Goal: Task Accomplishment & Management: Use online tool/utility

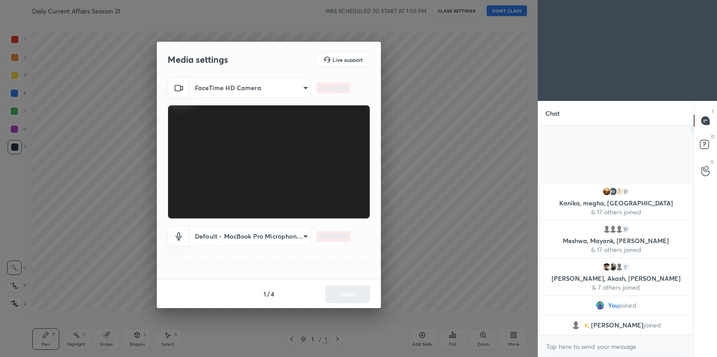
scroll to position [3, 3]
click at [352, 295] on button "Next" at bounding box center [347, 294] width 45 height 18
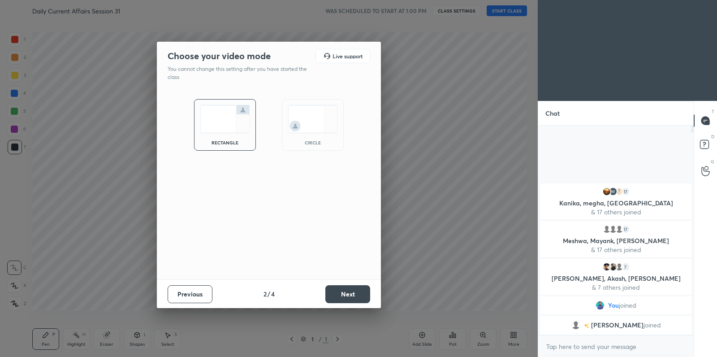
click at [352, 295] on button "Next" at bounding box center [347, 294] width 45 height 18
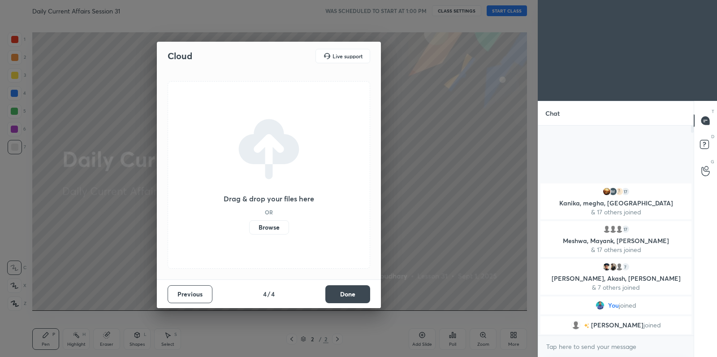
click at [256, 225] on label "Browse" at bounding box center [269, 227] width 40 height 14
click at [249, 225] on input "Browse" at bounding box center [249, 227] width 0 height 14
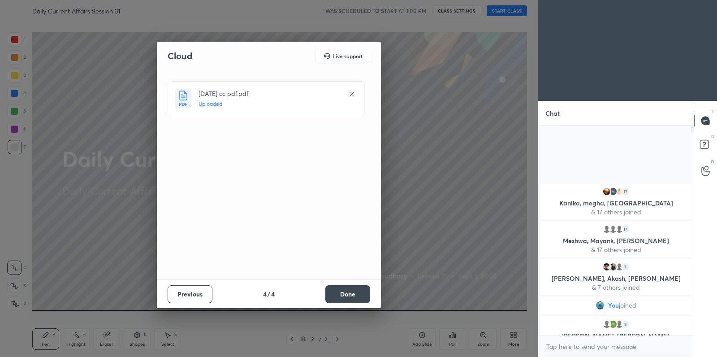
click at [351, 304] on div "Previous 4 / 4 Done" at bounding box center [269, 293] width 224 height 29
click at [351, 295] on button "Done" at bounding box center [347, 294] width 45 height 18
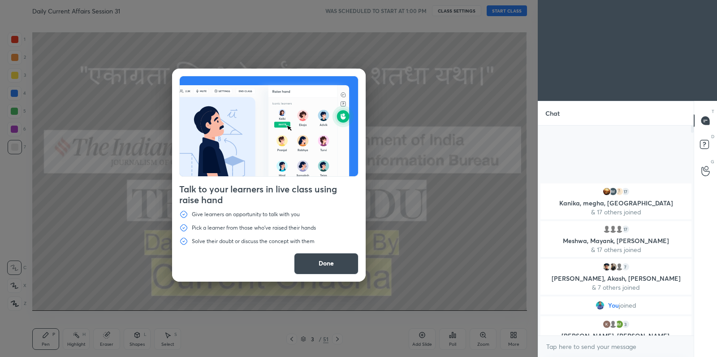
click at [319, 266] on button "Done" at bounding box center [326, 264] width 65 height 22
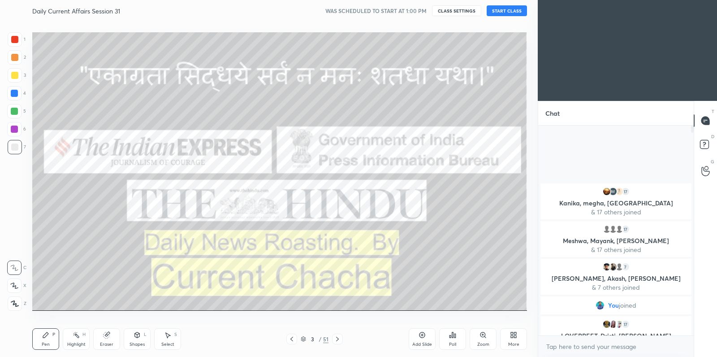
click at [494, 12] on button "START CLASS" at bounding box center [507, 10] width 40 height 11
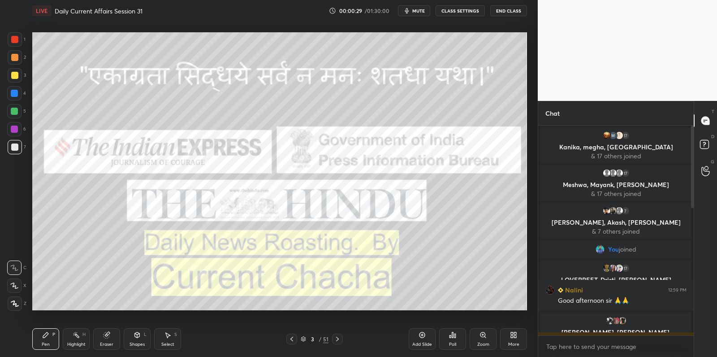
click at [423, 335] on icon at bounding box center [422, 334] width 7 height 7
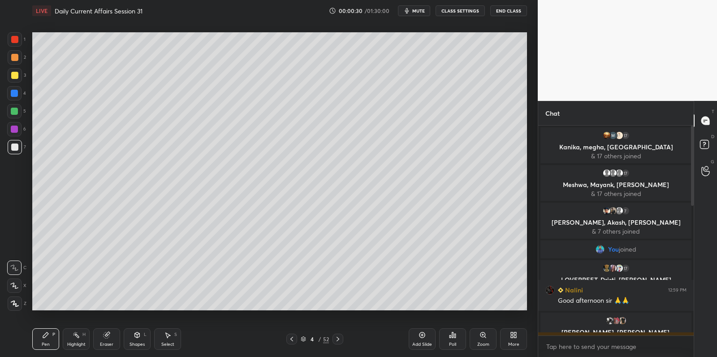
click at [16, 114] on div at bounding box center [14, 111] width 14 height 14
drag, startPoint x: 15, startPoint y: 114, endPoint x: 5, endPoint y: 120, distance: 11.2
click at [15, 114] on div at bounding box center [14, 111] width 14 height 14
click at [15, 286] on icon at bounding box center [14, 285] width 8 height 6
click at [17, 301] on icon at bounding box center [15, 303] width 8 height 6
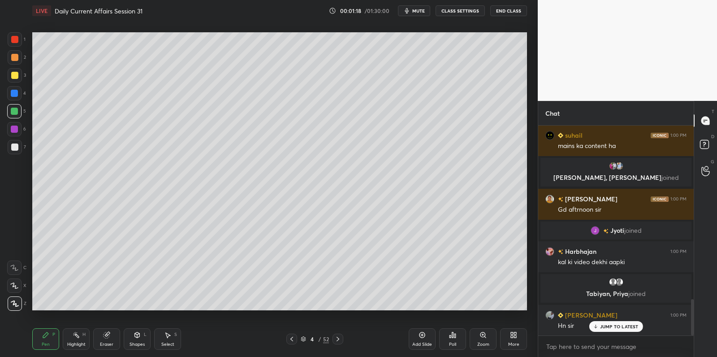
scroll to position [1005, 0]
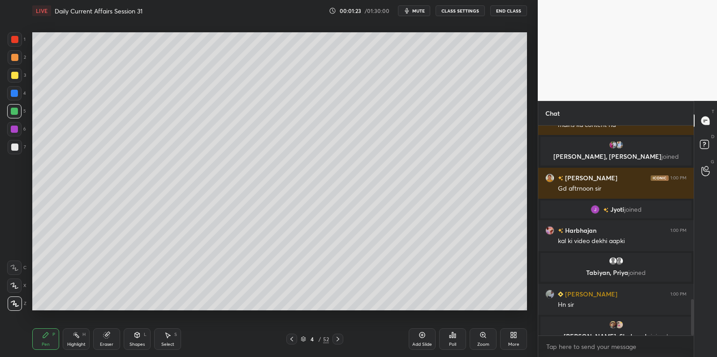
drag, startPoint x: 13, startPoint y: 81, endPoint x: 16, endPoint y: 75, distance: 6.4
click at [13, 80] on div at bounding box center [15, 75] width 14 height 14
drag, startPoint x: 16, startPoint y: 75, endPoint x: 21, endPoint y: 74, distance: 5.1
click at [16, 75] on div at bounding box center [14, 75] width 7 height 7
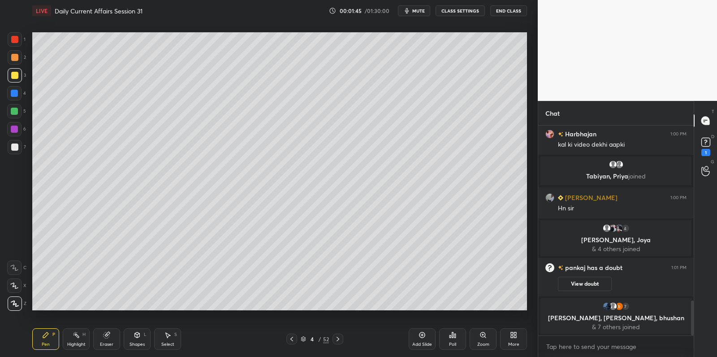
scroll to position [1080, 0]
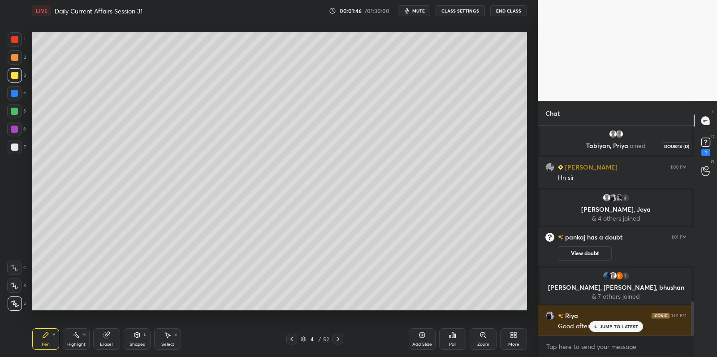
click at [706, 144] on rect at bounding box center [706, 142] width 9 height 9
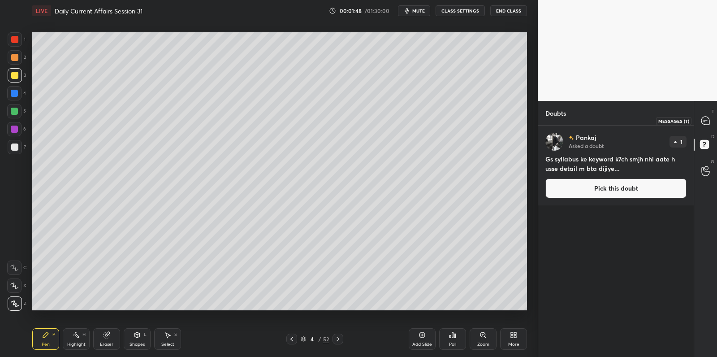
click at [701, 113] on div at bounding box center [706, 121] width 18 height 16
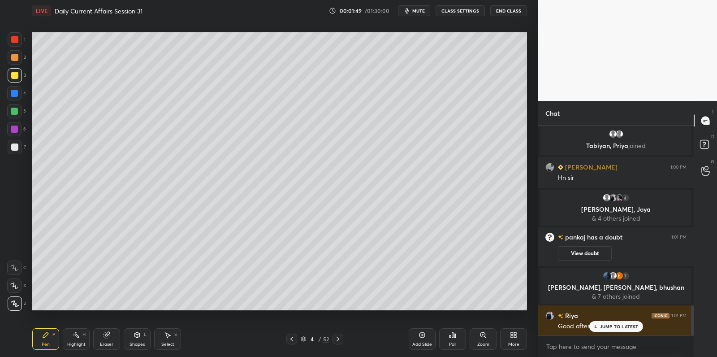
scroll to position [1297, 0]
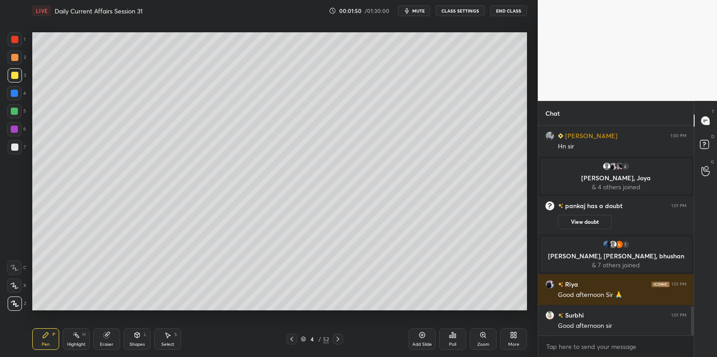
click at [17, 146] on div at bounding box center [14, 146] width 7 height 7
drag, startPoint x: 17, startPoint y: 146, endPoint x: 28, endPoint y: 146, distance: 10.8
click at [21, 145] on div at bounding box center [15, 147] width 14 height 14
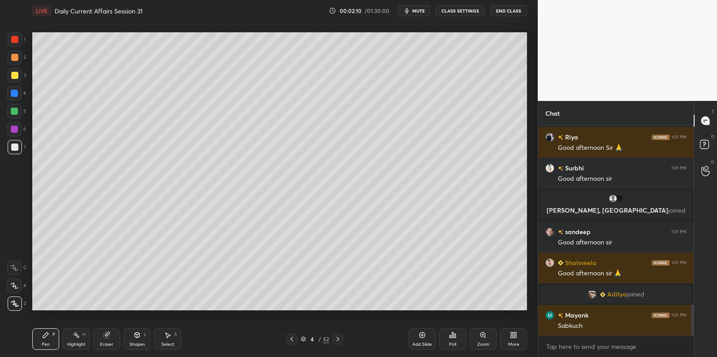
scroll to position [1243, 0]
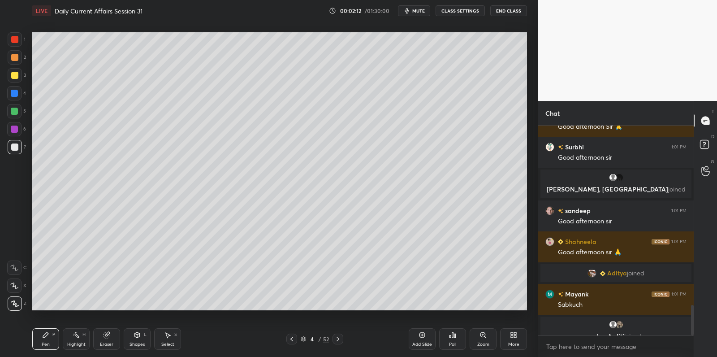
click at [9, 115] on div at bounding box center [14, 111] width 14 height 14
drag, startPoint x: 9, startPoint y: 114, endPoint x: 18, endPoint y: 119, distance: 10.6
click at [9, 114] on div at bounding box center [14, 111] width 14 height 14
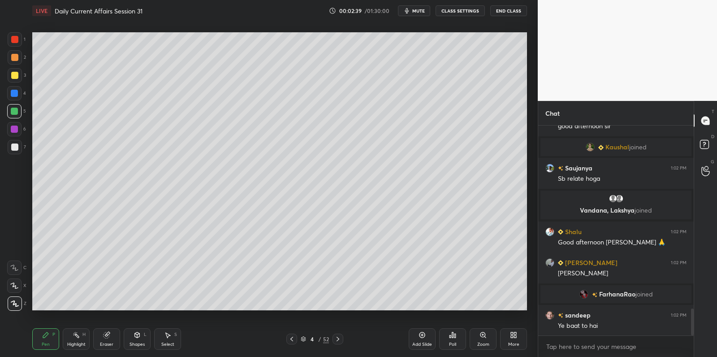
scroll to position [1442, 0]
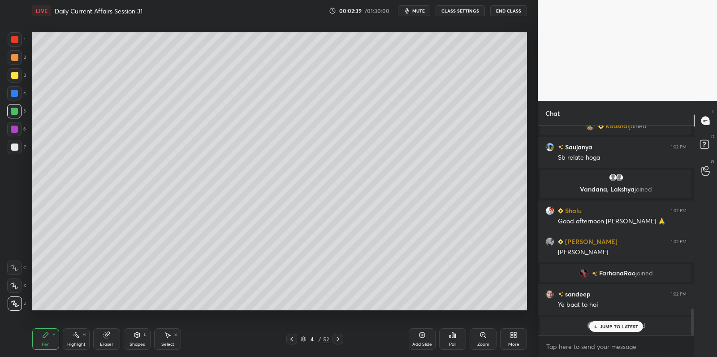
drag, startPoint x: 421, startPoint y: 334, endPoint x: 408, endPoint y: 314, distance: 23.6
click at [421, 332] on icon at bounding box center [422, 334] width 7 height 7
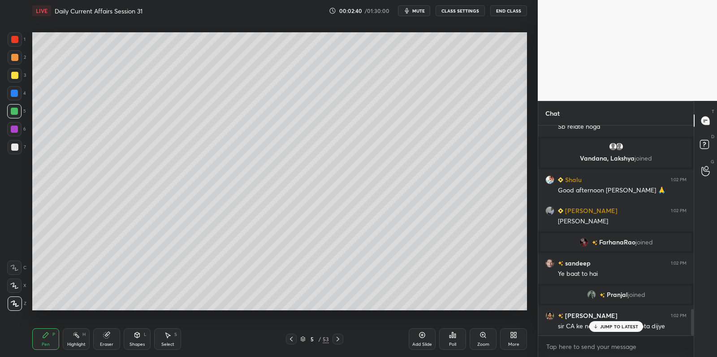
drag, startPoint x: 17, startPoint y: 66, endPoint x: 17, endPoint y: 61, distance: 5.8
click at [17, 64] on div "2" at bounding box center [17, 59] width 18 height 18
drag, startPoint x: 15, startPoint y: 61, endPoint x: 25, endPoint y: 68, distance: 12.2
click at [16, 61] on div at bounding box center [15, 57] width 14 height 14
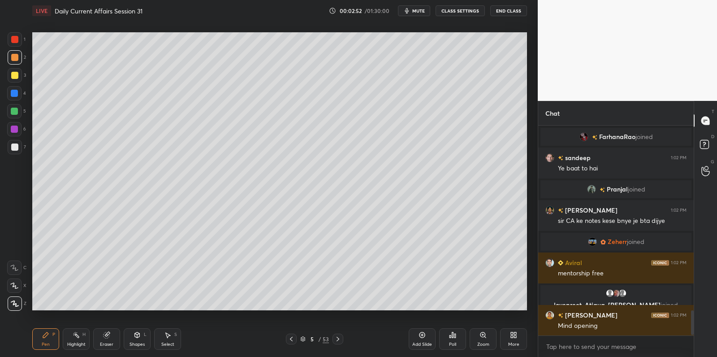
scroll to position [1565, 0]
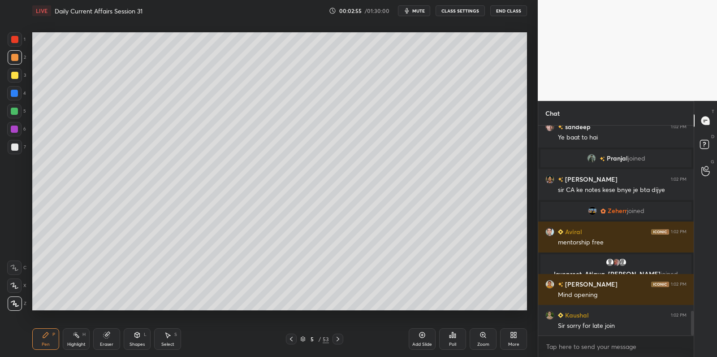
click at [17, 94] on div at bounding box center [14, 93] width 14 height 14
drag, startPoint x: 18, startPoint y: 93, endPoint x: 25, endPoint y: 90, distance: 7.8
click at [18, 93] on div at bounding box center [14, 93] width 14 height 14
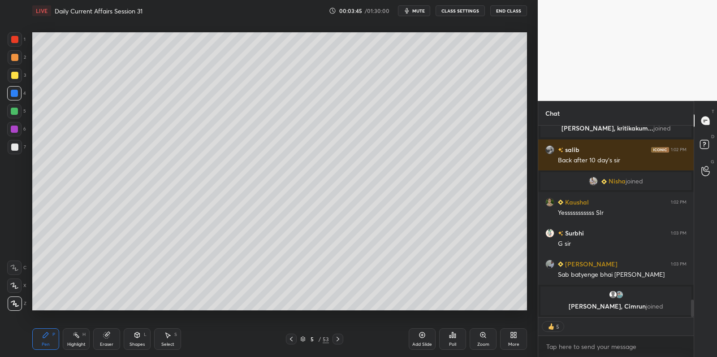
scroll to position [1922, 0]
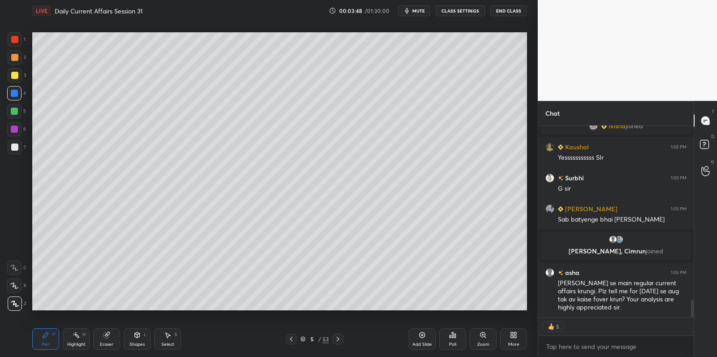
click at [420, 335] on icon at bounding box center [422, 334] width 7 height 7
click at [15, 75] on div at bounding box center [14, 75] width 7 height 7
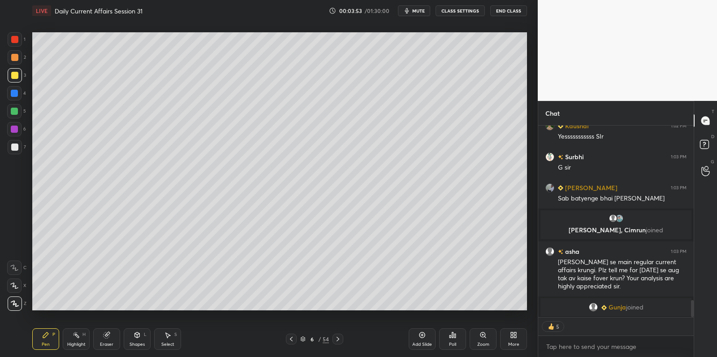
drag, startPoint x: 15, startPoint y: 288, endPoint x: 20, endPoint y: 278, distance: 11.4
click at [15, 288] on icon at bounding box center [14, 285] width 7 height 5
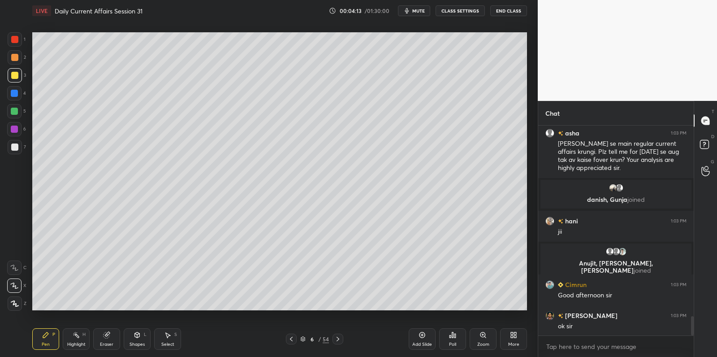
scroll to position [2068, 0]
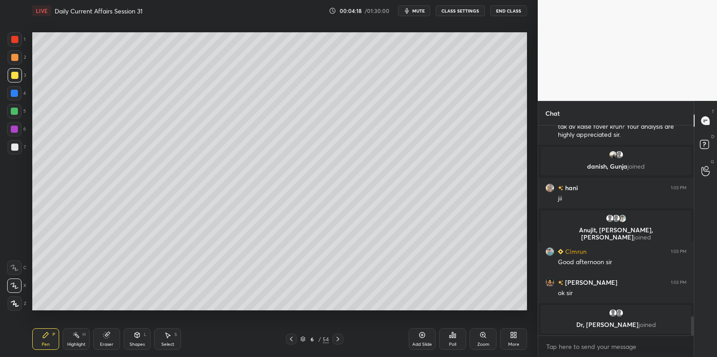
click at [14, 155] on div "7" at bounding box center [17, 149] width 18 height 18
click at [17, 151] on div at bounding box center [15, 147] width 14 height 14
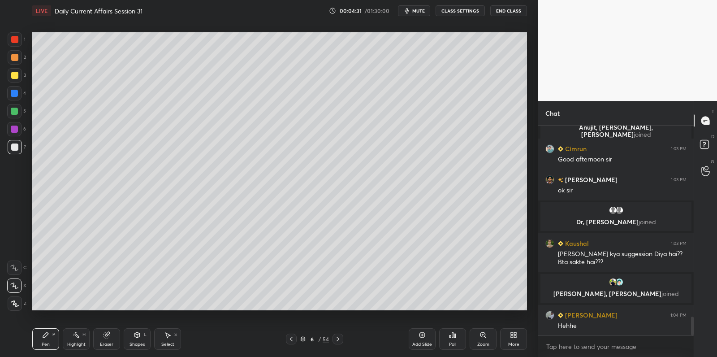
scroll to position [2167, 0]
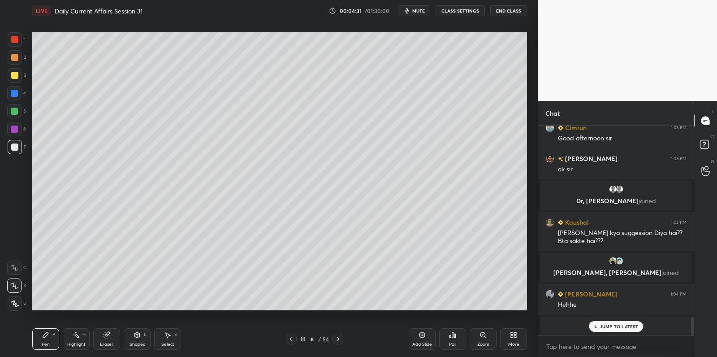
click at [15, 79] on div at bounding box center [15, 75] width 14 height 14
drag, startPoint x: 17, startPoint y: 77, endPoint x: 24, endPoint y: 78, distance: 7.2
click at [17, 77] on div at bounding box center [14, 75] width 7 height 7
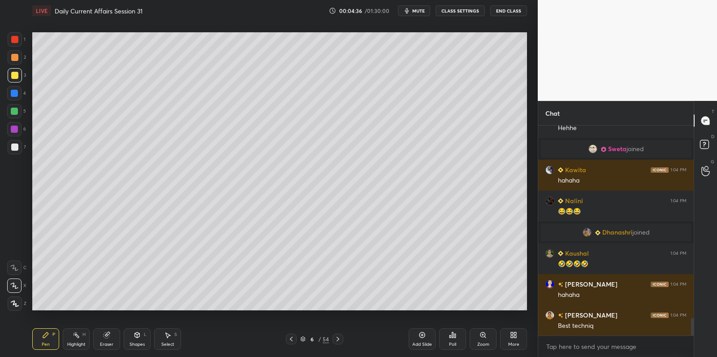
scroll to position [2369, 0]
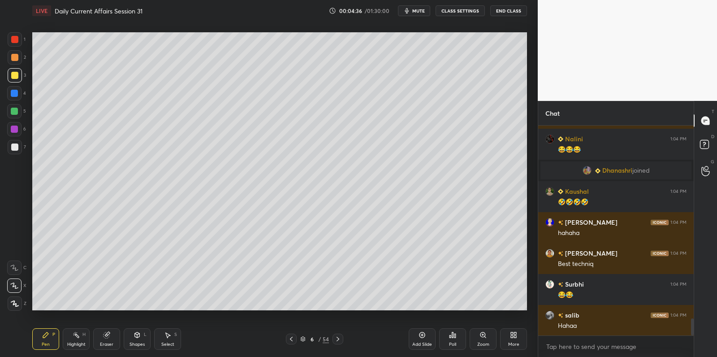
drag, startPoint x: 415, startPoint y: 333, endPoint x: 403, endPoint y: 323, distance: 15.3
click at [415, 333] on div "Add Slide" at bounding box center [422, 339] width 27 height 22
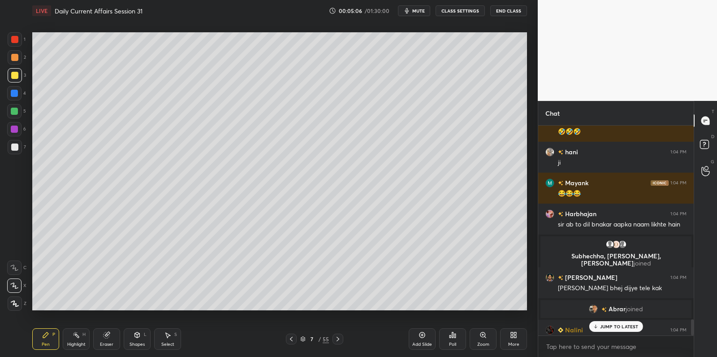
scroll to position [2552, 0]
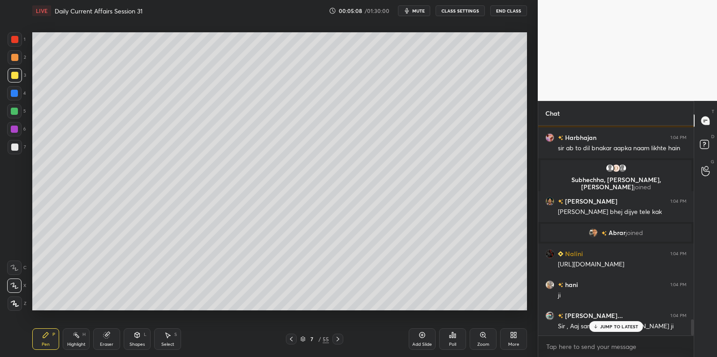
drag, startPoint x: 611, startPoint y: 322, endPoint x: 537, endPoint y: 352, distance: 79.3
click at [610, 322] on div "JUMP TO LATEST" at bounding box center [616, 326] width 54 height 11
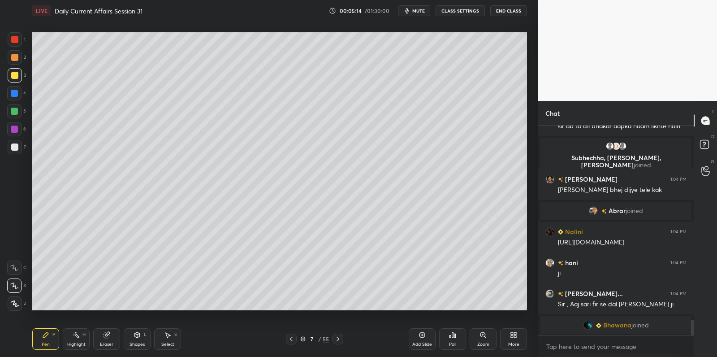
click at [423, 337] on icon at bounding box center [422, 334] width 7 height 7
click at [19, 110] on div at bounding box center [14, 111] width 14 height 14
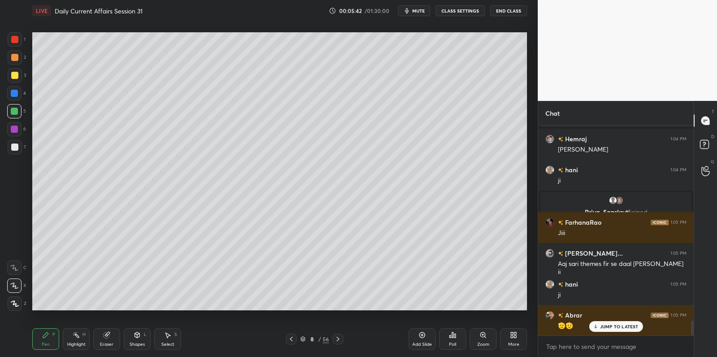
scroll to position [2761, 0]
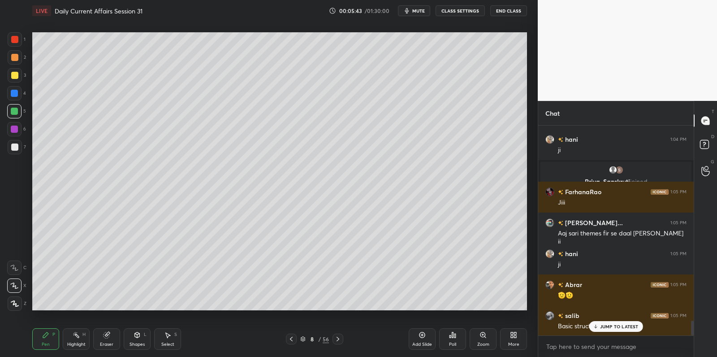
click at [19, 77] on div at bounding box center [15, 75] width 14 height 14
drag, startPoint x: 21, startPoint y: 74, endPoint x: 28, endPoint y: 73, distance: 7.2
click at [21, 74] on div at bounding box center [15, 75] width 14 height 14
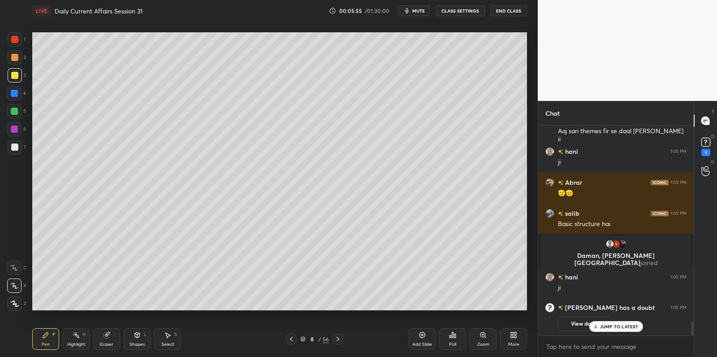
scroll to position [2818, 0]
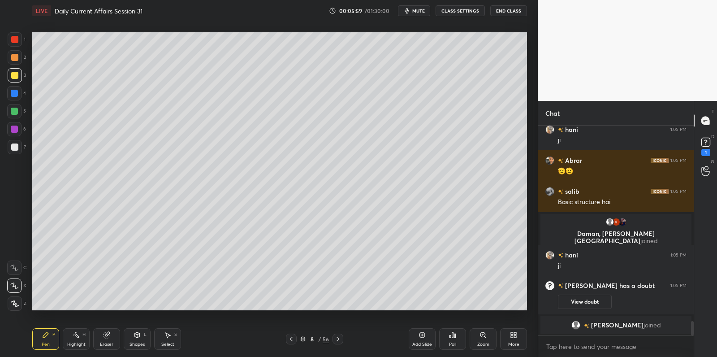
click at [14, 147] on div at bounding box center [14, 146] width 7 height 7
click at [15, 146] on div at bounding box center [14, 146] width 7 height 7
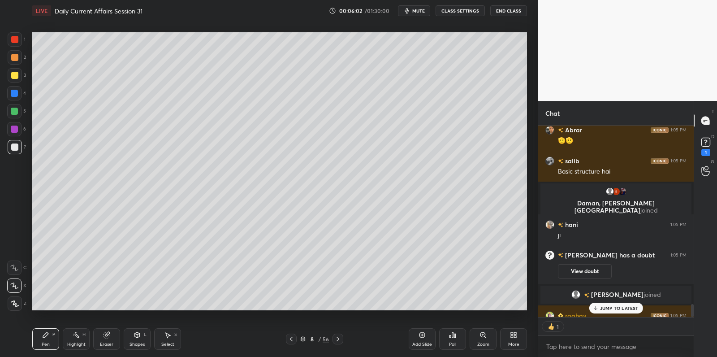
scroll to position [3, 3]
click at [12, 57] on div at bounding box center [14, 57] width 7 height 7
click at [11, 59] on div at bounding box center [14, 57] width 7 height 7
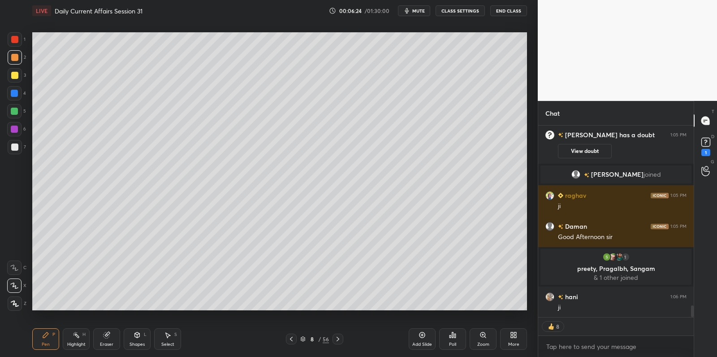
scroll to position [2983, 0]
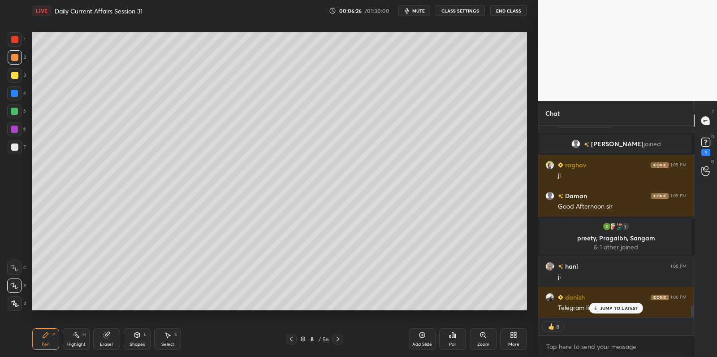
click at [18, 77] on div at bounding box center [15, 75] width 14 height 14
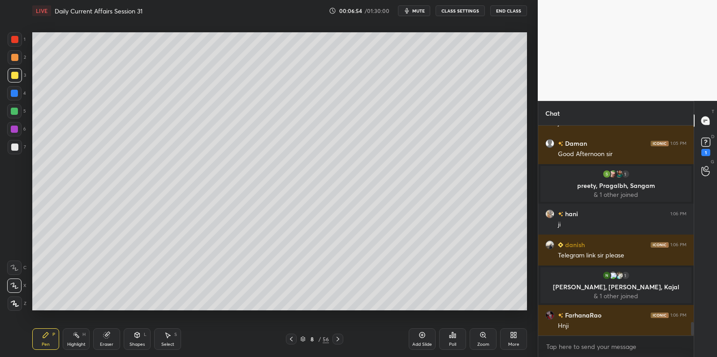
scroll to position [3049, 0]
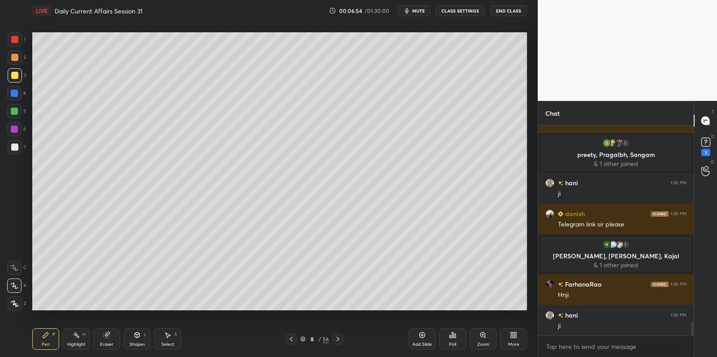
click at [18, 113] on div at bounding box center [14, 111] width 14 height 14
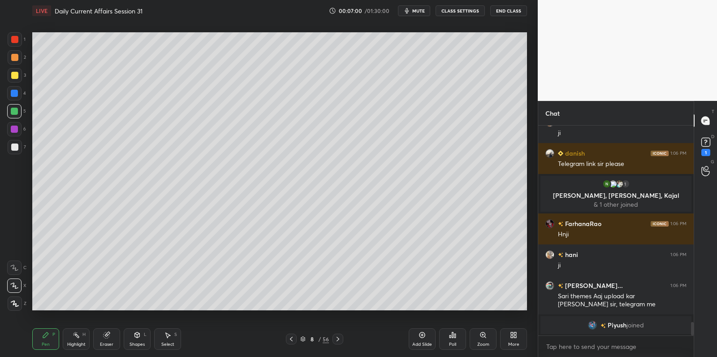
scroll to position [3148, 0]
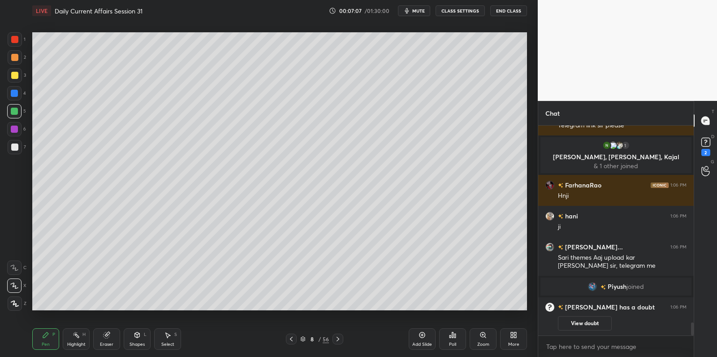
click at [21, 79] on div "3" at bounding box center [17, 75] width 18 height 14
click at [22, 79] on div "3" at bounding box center [17, 75] width 18 height 14
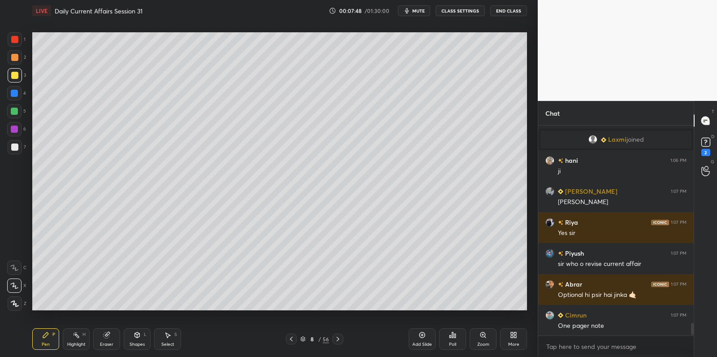
scroll to position [3343, 0]
click at [15, 129] on div at bounding box center [14, 129] width 7 height 7
click at [15, 130] on div at bounding box center [14, 129] width 7 height 7
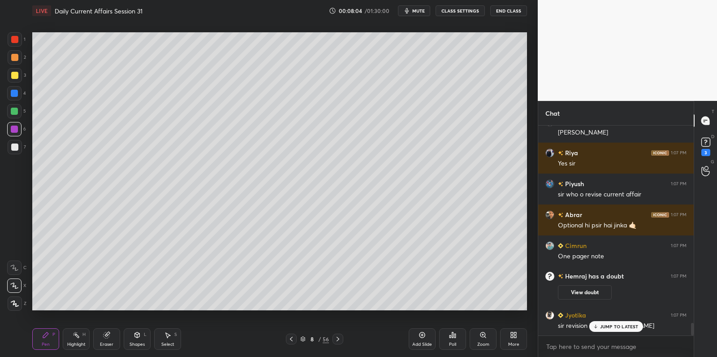
scroll to position [3344, 0]
click at [17, 76] on div at bounding box center [14, 75] width 7 height 7
drag, startPoint x: 17, startPoint y: 76, endPoint x: 27, endPoint y: 76, distance: 10.8
click at [17, 76] on div at bounding box center [14, 75] width 7 height 7
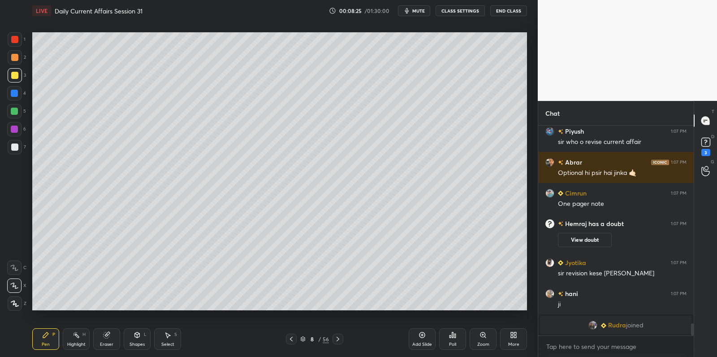
scroll to position [3451, 0]
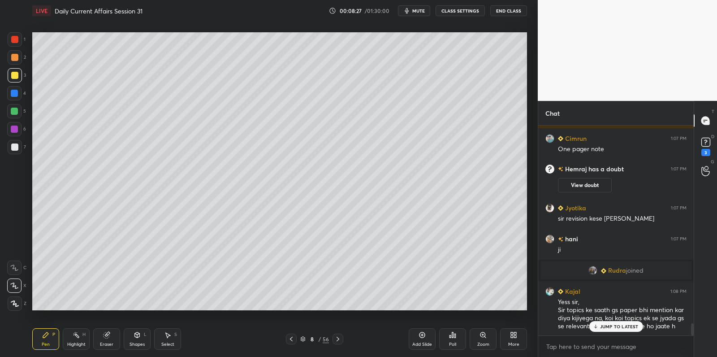
click at [10, 62] on div at bounding box center [15, 57] width 14 height 14
drag, startPoint x: 10, startPoint y: 62, endPoint x: 15, endPoint y: 61, distance: 4.8
click at [10, 62] on div at bounding box center [15, 57] width 14 height 14
drag, startPoint x: 14, startPoint y: 61, endPoint x: 17, endPoint y: 53, distance: 7.5
click at [14, 61] on div at bounding box center [14, 57] width 7 height 7
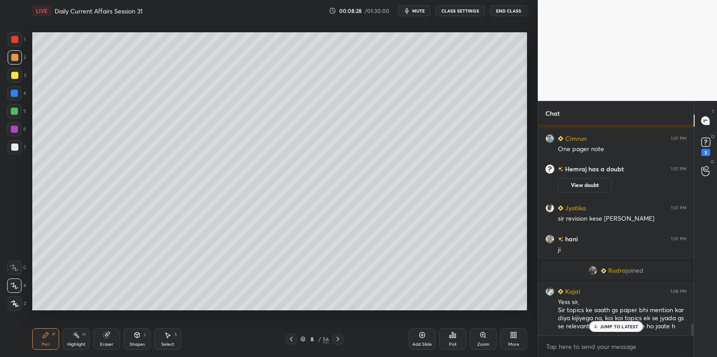
click at [15, 41] on div at bounding box center [14, 39] width 7 height 7
click at [17, 39] on div at bounding box center [14, 39] width 7 height 7
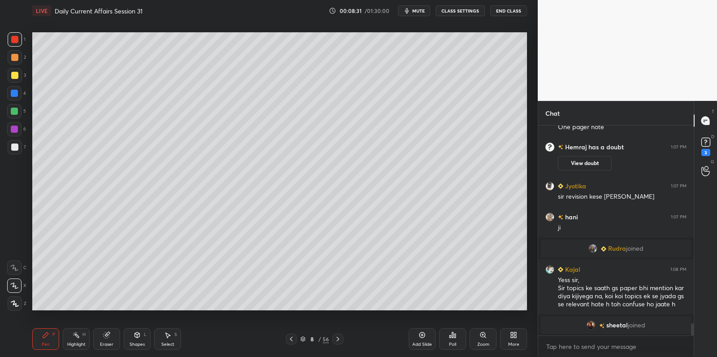
drag, startPoint x: 419, startPoint y: 338, endPoint x: 402, endPoint y: 318, distance: 25.7
click at [419, 337] on icon at bounding box center [422, 334] width 7 height 7
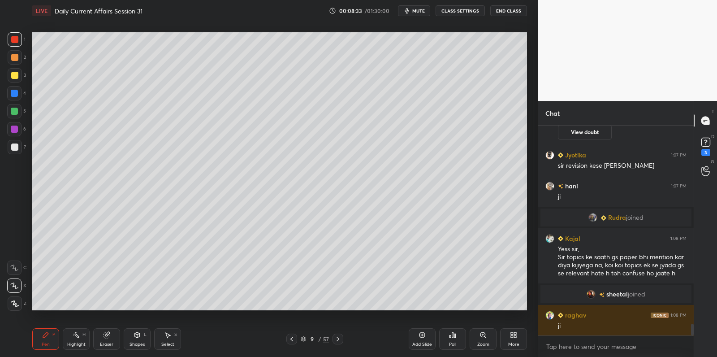
scroll to position [3535, 0]
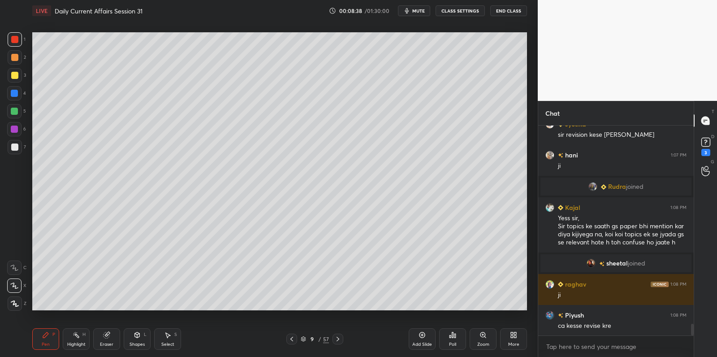
click at [16, 74] on div at bounding box center [14, 75] width 7 height 7
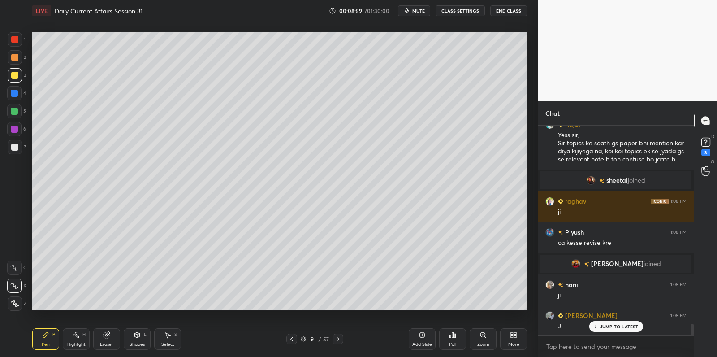
scroll to position [3540, 0]
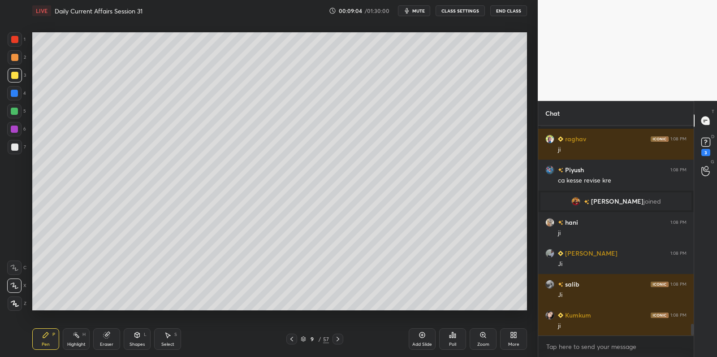
click at [18, 59] on div at bounding box center [15, 57] width 14 height 14
click at [10, 62] on div at bounding box center [15, 57] width 14 height 14
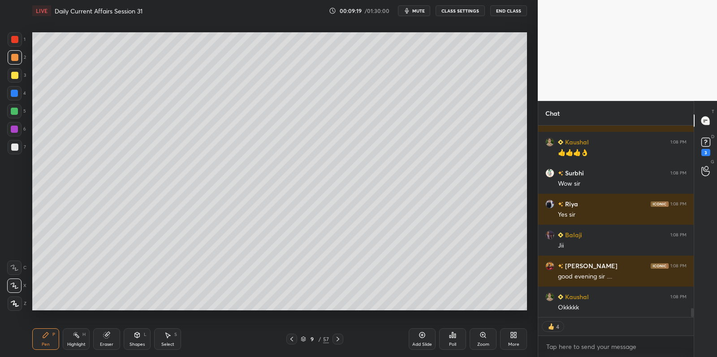
scroll to position [3868, 0]
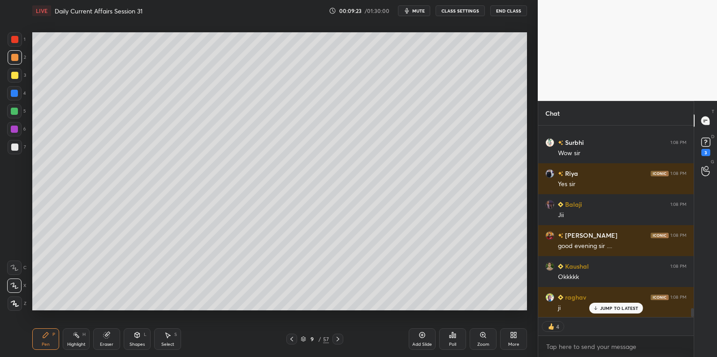
drag, startPoint x: 9, startPoint y: 66, endPoint x: 9, endPoint y: 50, distance: 15.7
click at [9, 66] on div "2" at bounding box center [17, 59] width 18 height 18
drag, startPoint x: 9, startPoint y: 41, endPoint x: 11, endPoint y: 45, distance: 4.6
click at [9, 41] on div at bounding box center [15, 39] width 14 height 14
click at [11, 45] on div at bounding box center [15, 39] width 14 height 14
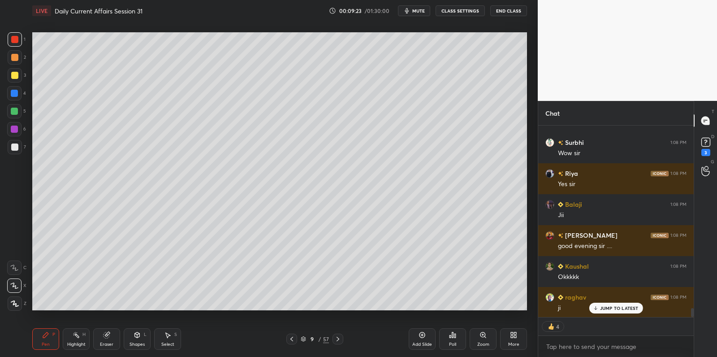
click at [18, 81] on div at bounding box center [15, 75] width 14 height 14
click at [18, 76] on div at bounding box center [15, 75] width 14 height 14
drag, startPoint x: 18, startPoint y: 76, endPoint x: 20, endPoint y: 106, distance: 30.1
click at [15, 78] on div at bounding box center [15, 75] width 14 height 14
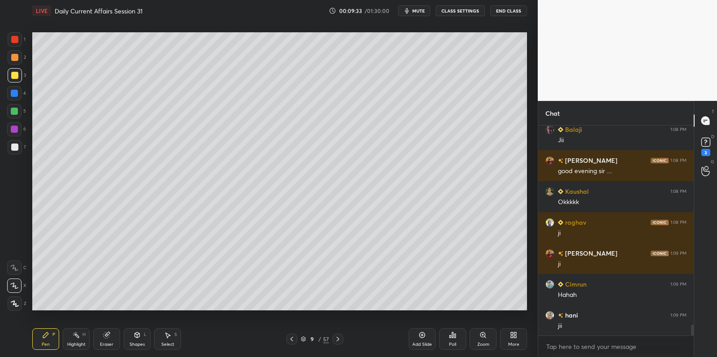
scroll to position [3973, 0]
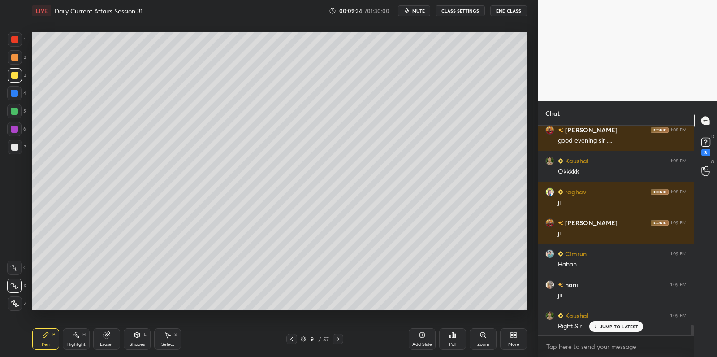
click at [12, 57] on div at bounding box center [14, 57] width 7 height 7
click at [11, 58] on div at bounding box center [14, 57] width 7 height 7
click at [13, 55] on div at bounding box center [14, 57] width 7 height 7
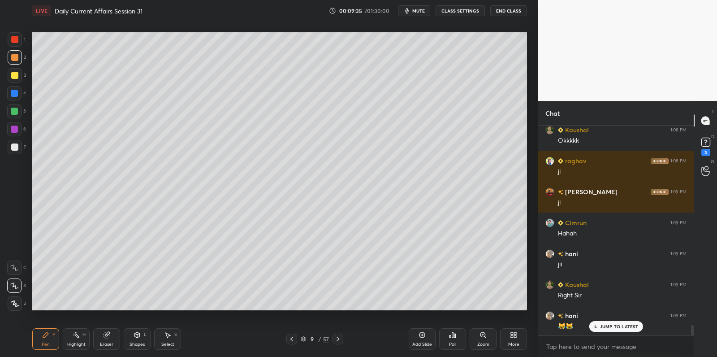
drag, startPoint x: 13, startPoint y: 55, endPoint x: 11, endPoint y: 48, distance: 7.9
click at [13, 55] on div at bounding box center [14, 57] width 7 height 7
drag, startPoint x: 11, startPoint y: 48, endPoint x: 9, endPoint y: 41, distance: 6.5
click at [10, 47] on div "1" at bounding box center [17, 41] width 18 height 18
click at [9, 41] on div at bounding box center [15, 39] width 14 height 14
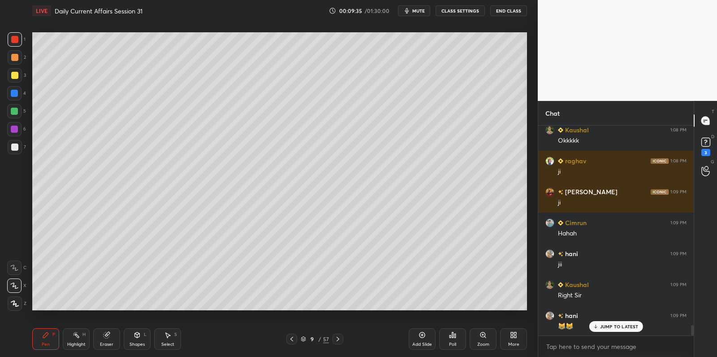
drag, startPoint x: 9, startPoint y: 41, endPoint x: 14, endPoint y: 40, distance: 5.0
click at [9, 41] on div at bounding box center [15, 39] width 14 height 14
drag, startPoint x: 14, startPoint y: 40, endPoint x: 17, endPoint y: 56, distance: 15.9
click at [14, 40] on div at bounding box center [14, 39] width 7 height 7
click at [17, 56] on div at bounding box center [14, 57] width 7 height 7
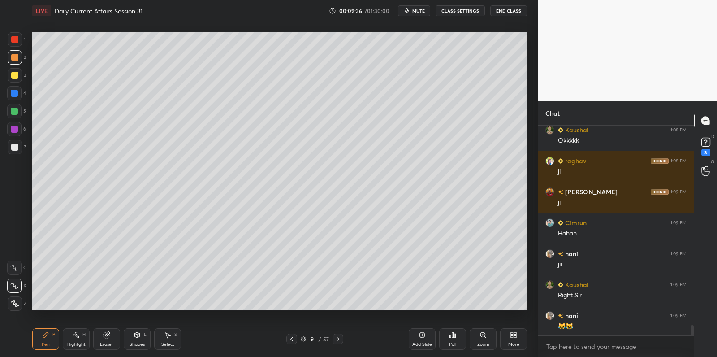
scroll to position [4036, 0]
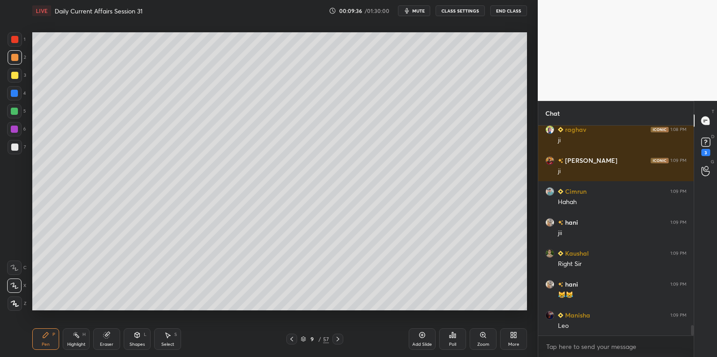
click at [17, 56] on div at bounding box center [14, 57] width 7 height 7
click at [17, 59] on div at bounding box center [14, 57] width 7 height 7
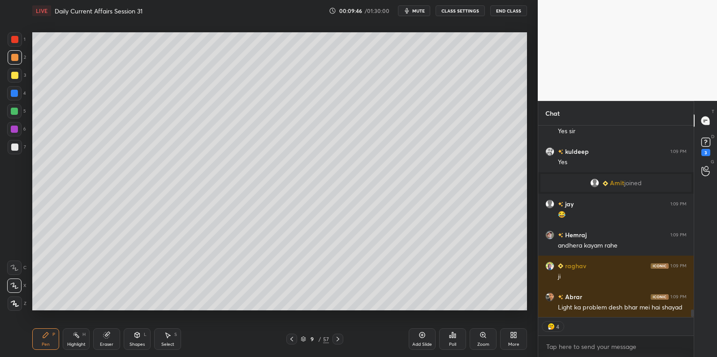
scroll to position [0, 0]
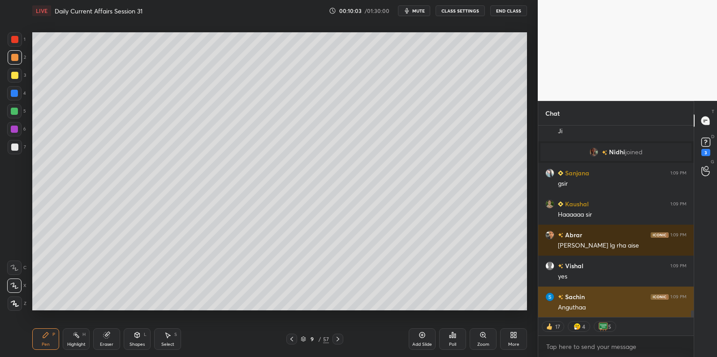
drag, startPoint x: 605, startPoint y: 303, endPoint x: 590, endPoint y: 303, distance: 14.8
click at [605, 303] on div "[PERSON_NAME] 1:09 PM Yes sir [PERSON_NAME] 1:09 PM [PERSON_NAME] joined [PERSO…" at bounding box center [616, 222] width 156 height 192
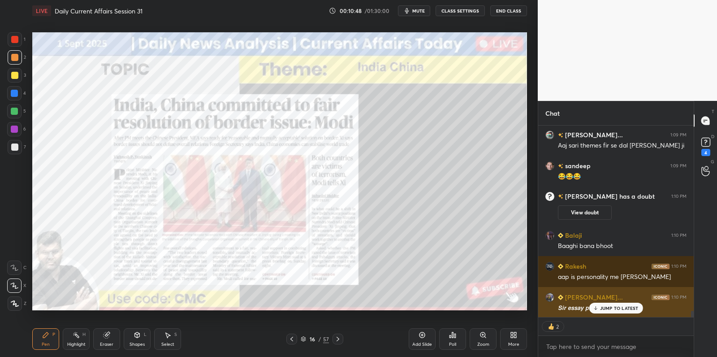
click at [630, 307] on p "JUMP TO LATEST" at bounding box center [619, 307] width 39 height 5
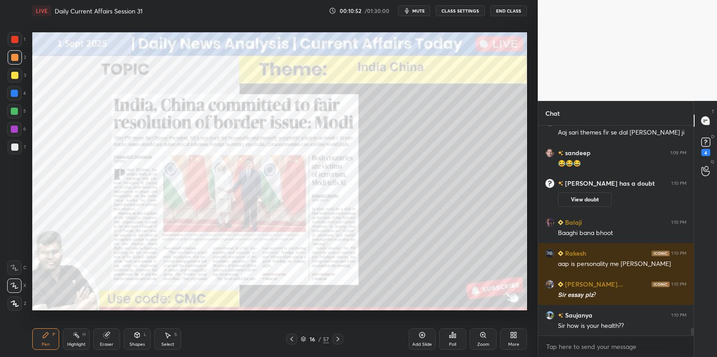
click at [11, 71] on div at bounding box center [15, 75] width 14 height 14
drag, startPoint x: 10, startPoint y: 78, endPoint x: 15, endPoint y: 76, distance: 6.0
click at [10, 79] on div at bounding box center [15, 75] width 14 height 14
drag, startPoint x: 15, startPoint y: 76, endPoint x: 22, endPoint y: 76, distance: 6.3
click at [17, 75] on div at bounding box center [14, 75] width 7 height 7
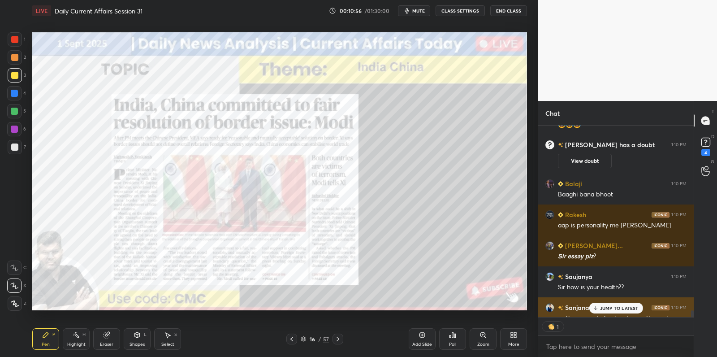
drag, startPoint x: 608, startPoint y: 308, endPoint x: 588, endPoint y: 315, distance: 21.4
click at [607, 308] on p "JUMP TO LATEST" at bounding box center [619, 307] width 39 height 5
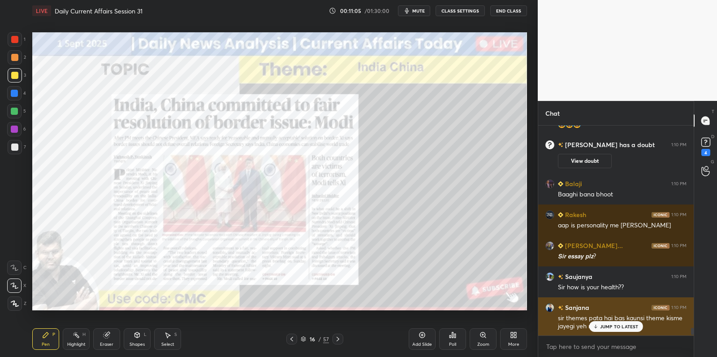
click at [600, 328] on div "JUMP TO LATEST" at bounding box center [616, 326] width 54 height 11
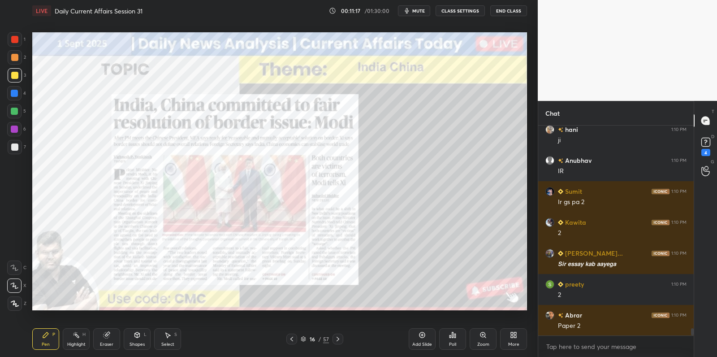
click at [423, 335] on icon at bounding box center [422, 334] width 7 height 7
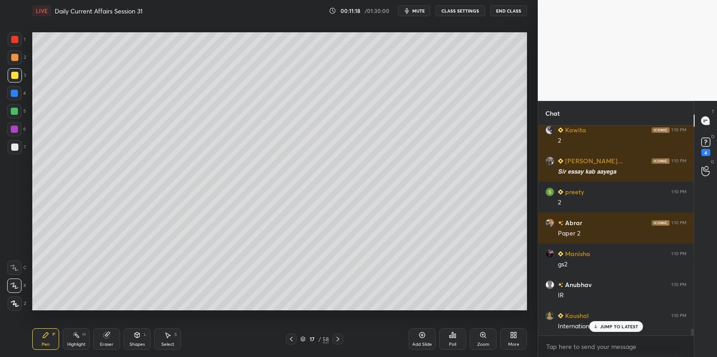
click at [17, 149] on div at bounding box center [14, 146] width 7 height 7
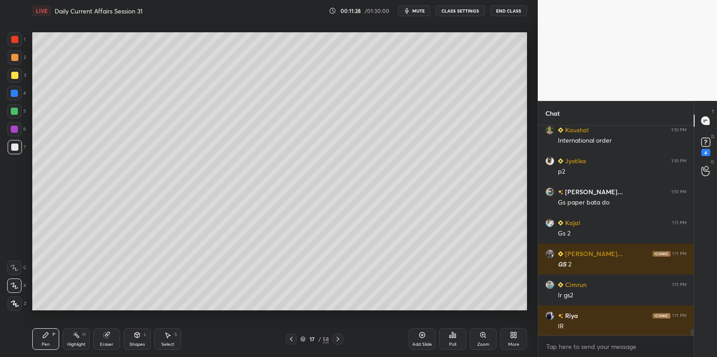
click at [17, 117] on div at bounding box center [14, 111] width 14 height 14
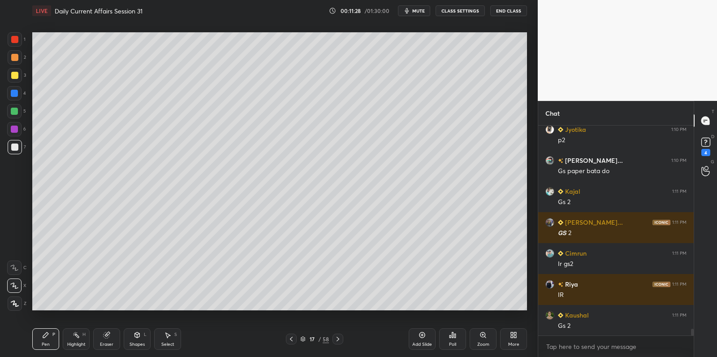
click at [19, 116] on div at bounding box center [14, 111] width 14 height 14
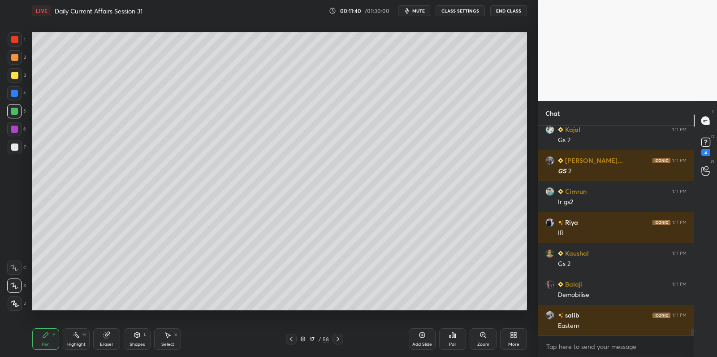
scroll to position [6484, 0]
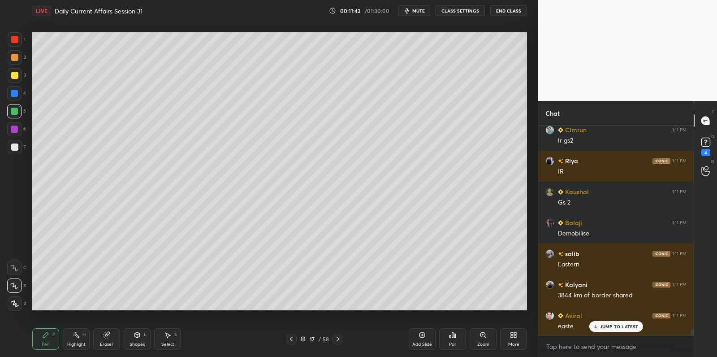
click at [18, 93] on div at bounding box center [14, 93] width 14 height 14
click at [22, 91] on div "4" at bounding box center [16, 93] width 19 height 14
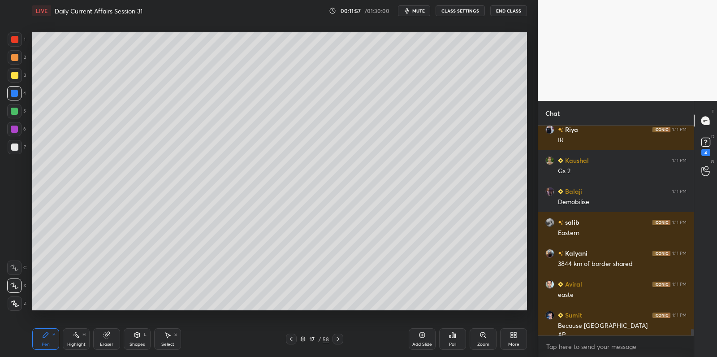
scroll to position [6555, 0]
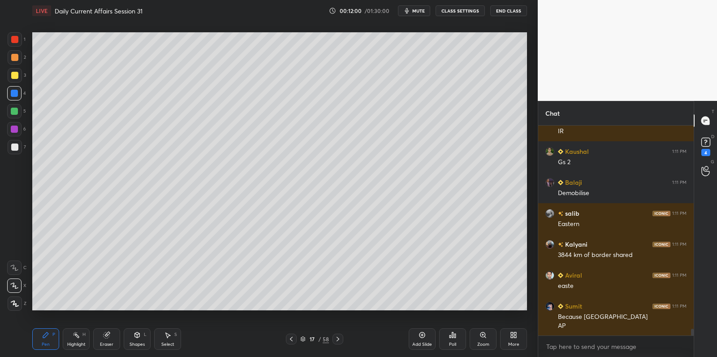
click at [12, 311] on div "1 2 3 4 5 6 7 C X Z C X Z E E Erase all H H LIVE Daily Current Affairs Session …" at bounding box center [265, 178] width 531 height 357
click at [14, 306] on icon at bounding box center [15, 303] width 8 height 6
click at [17, 304] on icon at bounding box center [15, 303] width 8 height 6
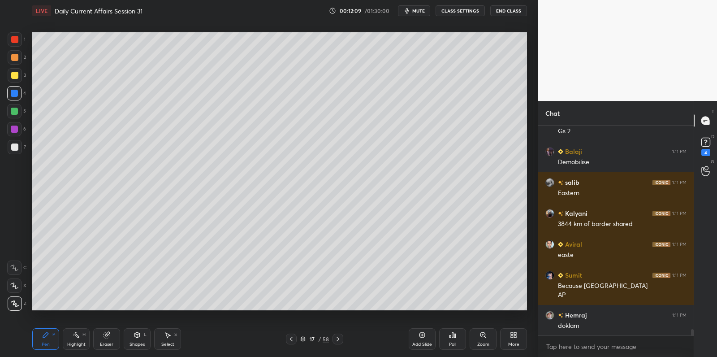
scroll to position [6607, 0]
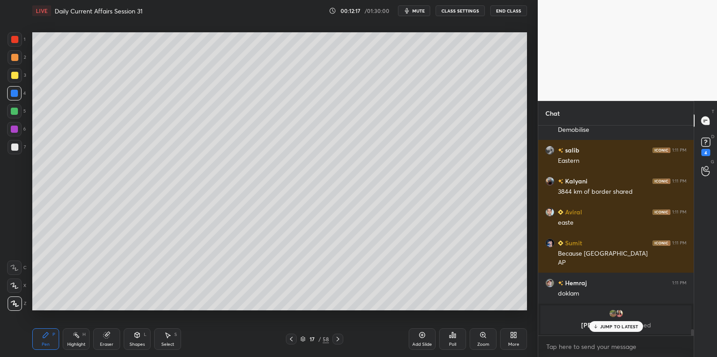
drag, startPoint x: 13, startPoint y: 47, endPoint x: 20, endPoint y: 41, distance: 9.0
click at [13, 47] on div "1" at bounding box center [17, 41] width 18 height 18
drag, startPoint x: 20, startPoint y: 41, endPoint x: 16, endPoint y: 52, distance: 11.9
click at [19, 43] on div at bounding box center [15, 39] width 14 height 14
click at [16, 57] on div at bounding box center [14, 57] width 7 height 7
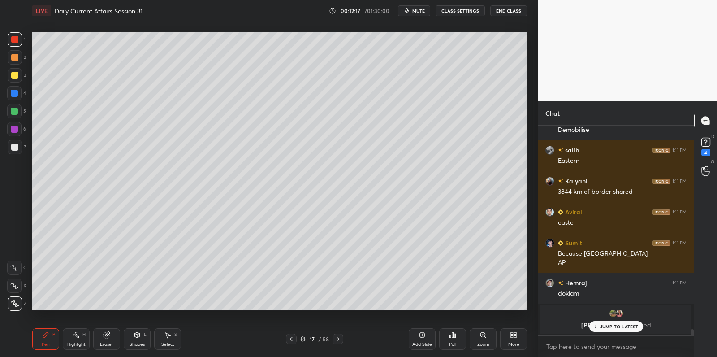
click at [16, 59] on div at bounding box center [14, 57] width 7 height 7
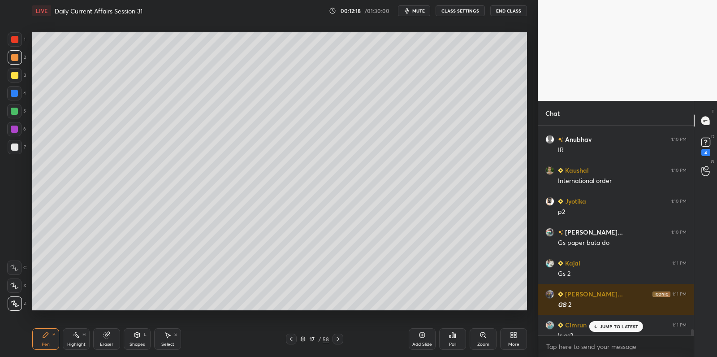
click at [14, 75] on div at bounding box center [14, 75] width 7 height 7
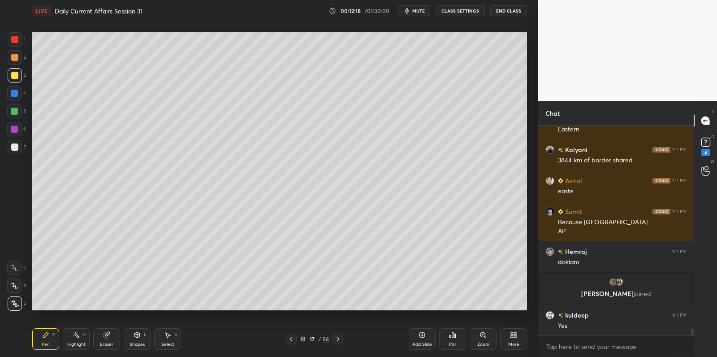
click at [16, 60] on div at bounding box center [15, 57] width 14 height 14
click at [17, 57] on div at bounding box center [14, 57] width 7 height 7
click at [17, 58] on div at bounding box center [14, 57] width 7 height 7
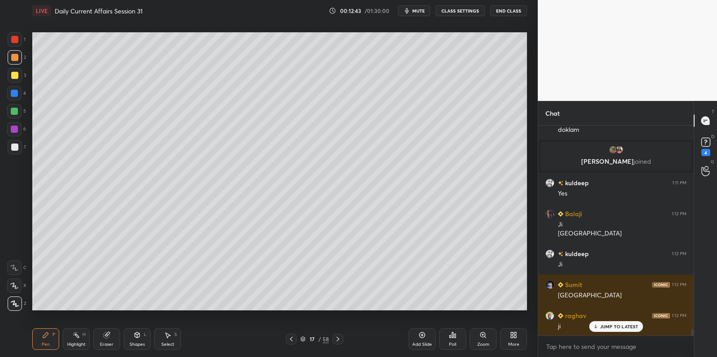
scroll to position [6484, 0]
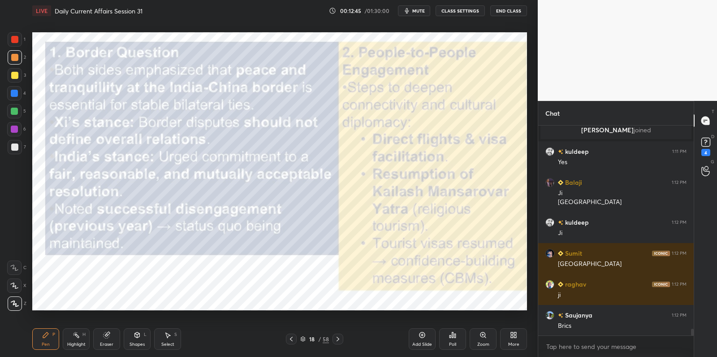
click at [12, 74] on div at bounding box center [14, 75] width 7 height 7
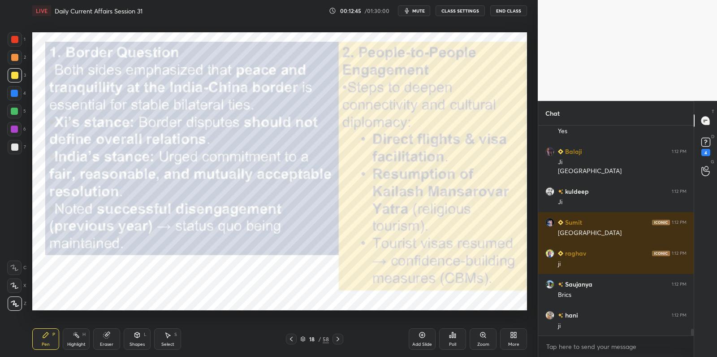
drag, startPoint x: 15, startPoint y: 74, endPoint x: 28, endPoint y: 82, distance: 15.1
click at [15, 74] on div at bounding box center [14, 75] width 7 height 7
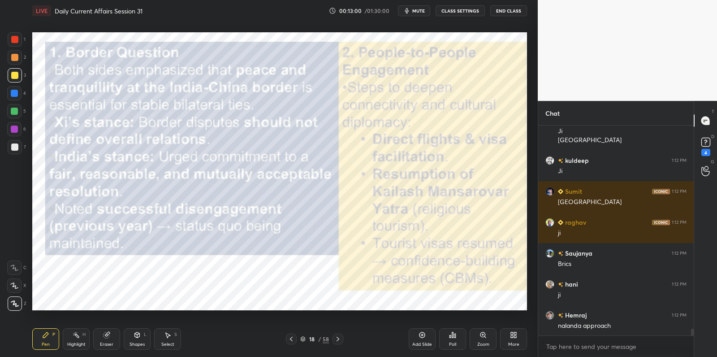
click at [16, 41] on div at bounding box center [14, 39] width 7 height 7
click at [19, 41] on div at bounding box center [15, 39] width 14 height 14
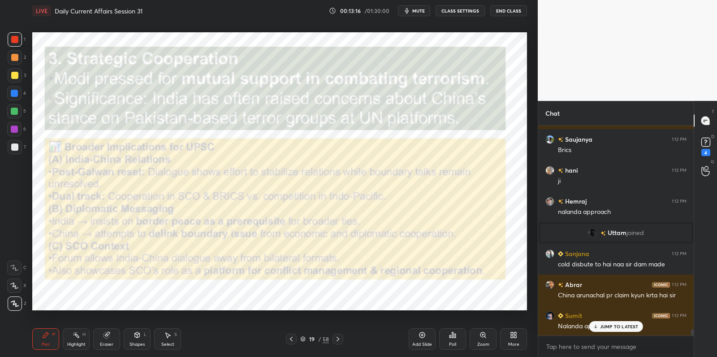
scroll to position [6623, 0]
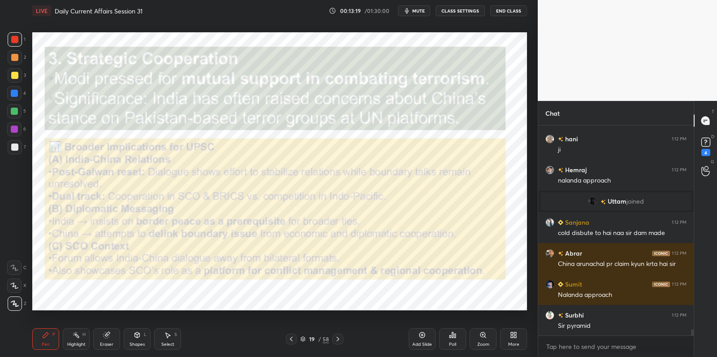
click at [418, 337] on div "Add Slide" at bounding box center [422, 339] width 27 height 22
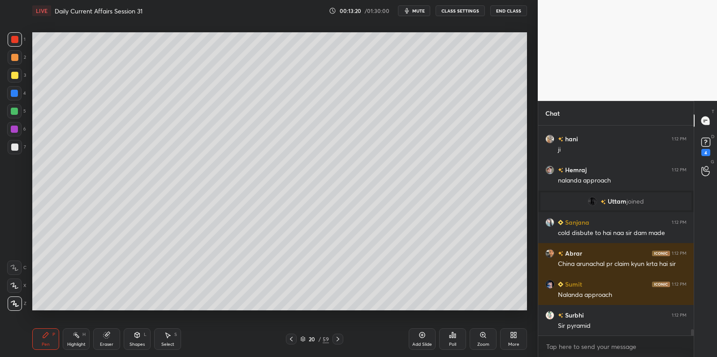
scroll to position [6654, 0]
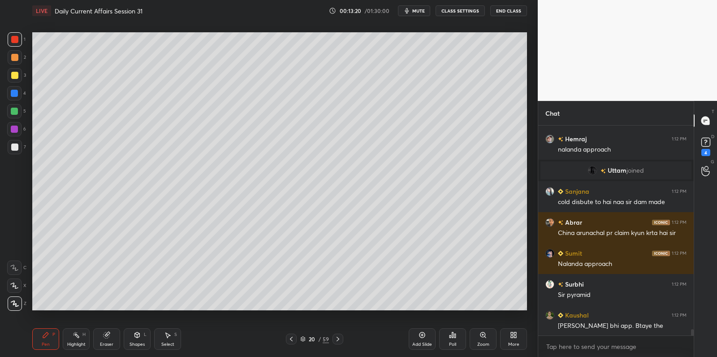
click at [16, 151] on div at bounding box center [15, 147] width 14 height 14
click at [18, 149] on div at bounding box center [15, 147] width 14 height 14
click at [18, 73] on div at bounding box center [15, 75] width 14 height 14
drag, startPoint x: 18, startPoint y: 73, endPoint x: 30, endPoint y: 68, distance: 12.5
click at [18, 73] on div at bounding box center [15, 75] width 14 height 14
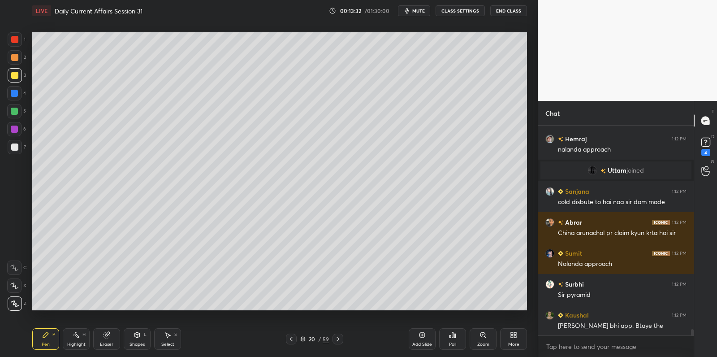
scroll to position [6675, 0]
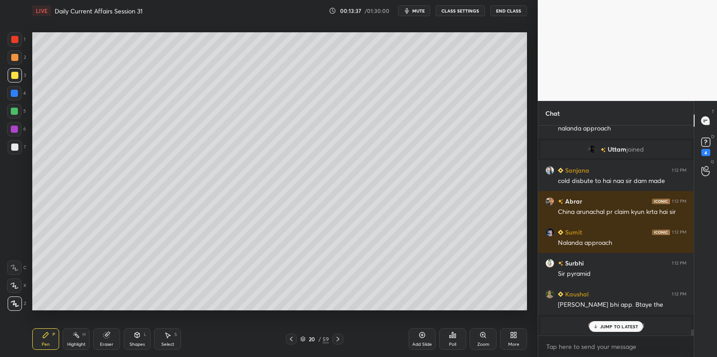
click at [16, 113] on div at bounding box center [14, 111] width 7 height 7
click at [18, 110] on div at bounding box center [14, 111] width 14 height 14
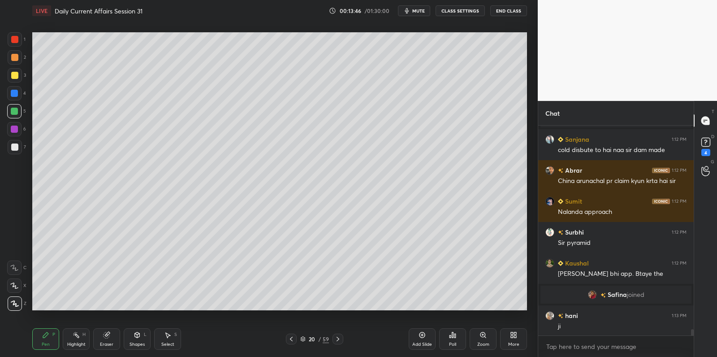
scroll to position [6685, 0]
click at [13, 80] on div at bounding box center [15, 75] width 14 height 14
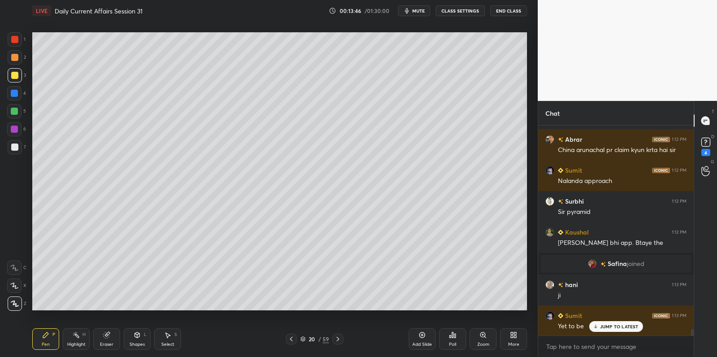
click at [16, 58] on div at bounding box center [14, 57] width 7 height 7
click at [18, 42] on div at bounding box center [15, 39] width 14 height 14
drag, startPoint x: 18, startPoint y: 43, endPoint x: 17, endPoint y: 60, distance: 17.1
click at [18, 43] on div at bounding box center [15, 39] width 14 height 14
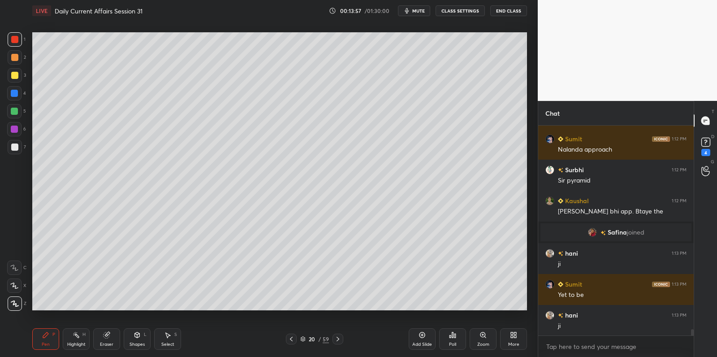
scroll to position [6748, 0]
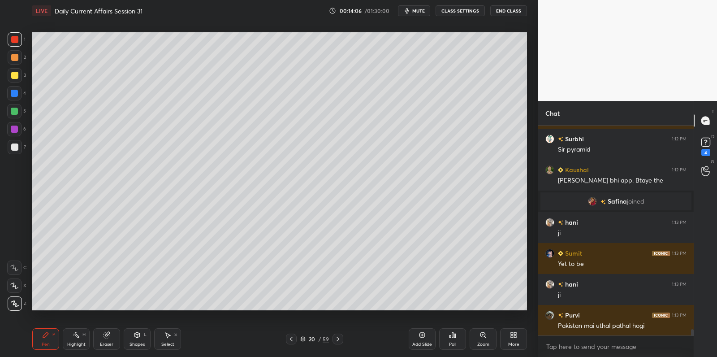
click at [18, 152] on div at bounding box center [15, 147] width 14 height 14
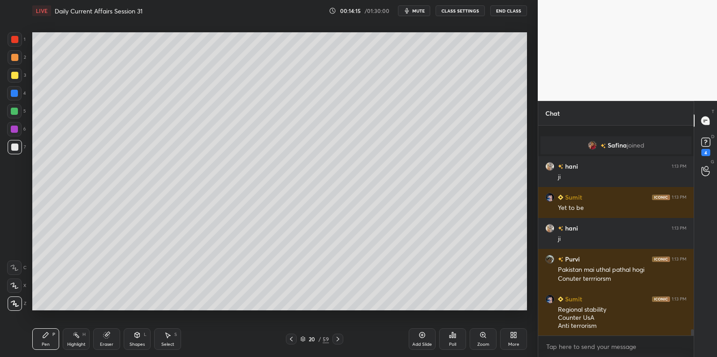
scroll to position [6835, 0]
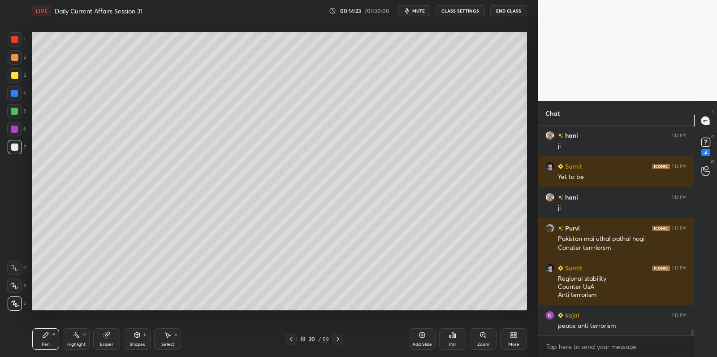
click at [13, 94] on div at bounding box center [14, 93] width 7 height 7
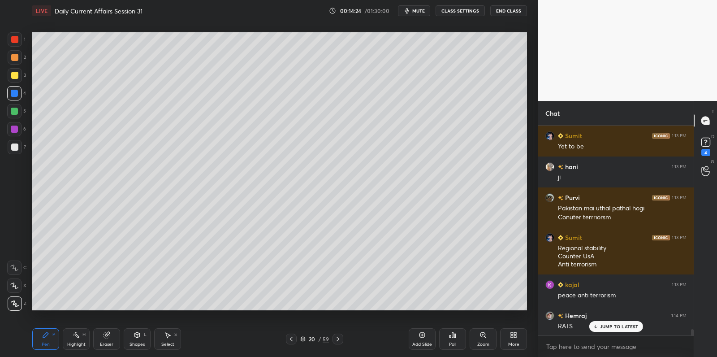
click at [13, 95] on div at bounding box center [14, 93] width 7 height 7
click at [16, 97] on div at bounding box center [14, 93] width 14 height 14
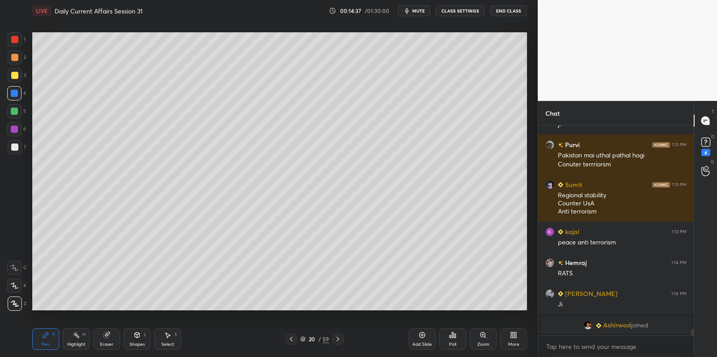
scroll to position [6949, 0]
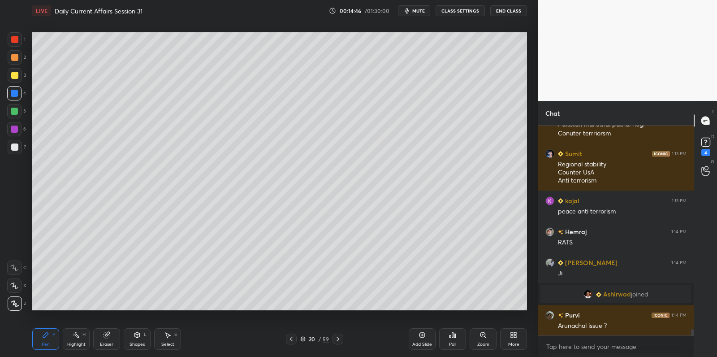
click at [107, 337] on icon at bounding box center [107, 335] width 6 height 6
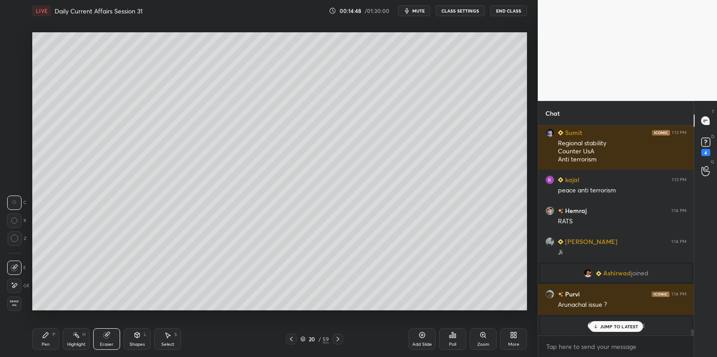
click at [51, 338] on div "Pen P" at bounding box center [45, 339] width 27 height 22
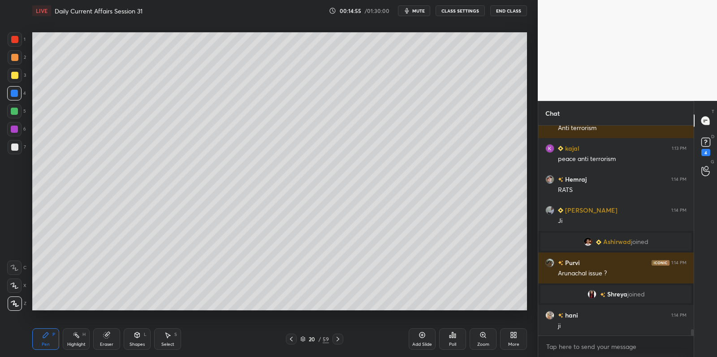
click at [14, 77] on div at bounding box center [14, 75] width 7 height 7
click at [15, 76] on div at bounding box center [14, 75] width 7 height 7
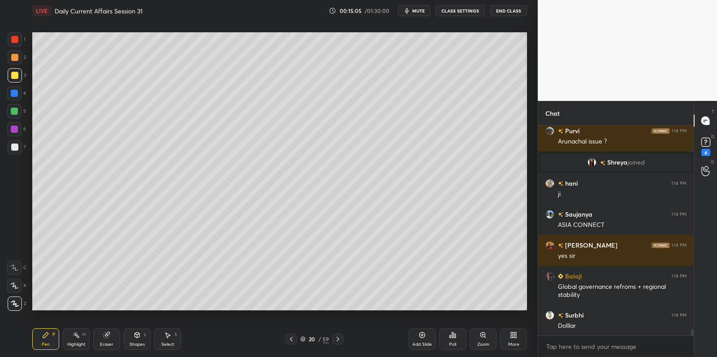
scroll to position [7051, 0]
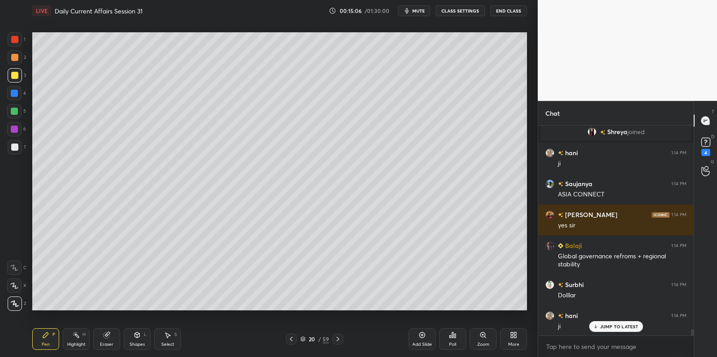
drag, startPoint x: 10, startPoint y: 151, endPoint x: 17, endPoint y: 148, distance: 7.1
click at [10, 151] on div at bounding box center [15, 147] width 14 height 14
click at [17, 148] on div at bounding box center [14, 146] width 7 height 7
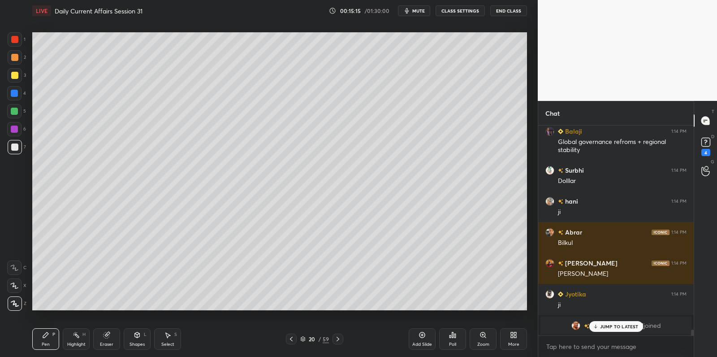
scroll to position [7112, 0]
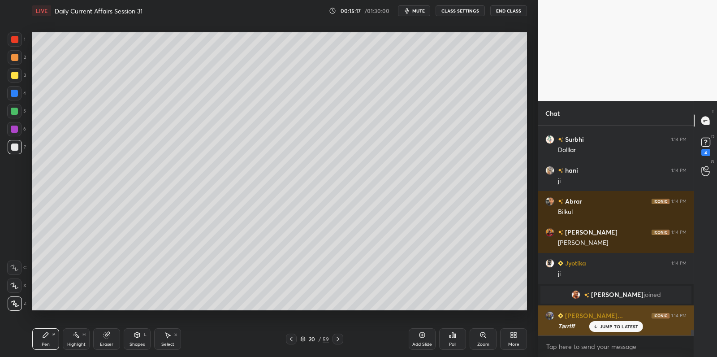
click at [611, 325] on p "JUMP TO LATEST" at bounding box center [619, 326] width 39 height 5
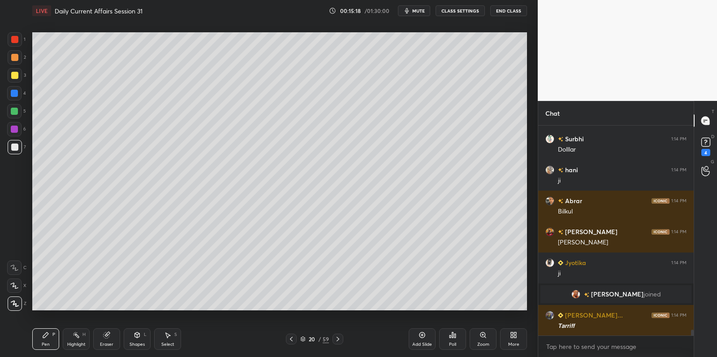
scroll to position [3, 3]
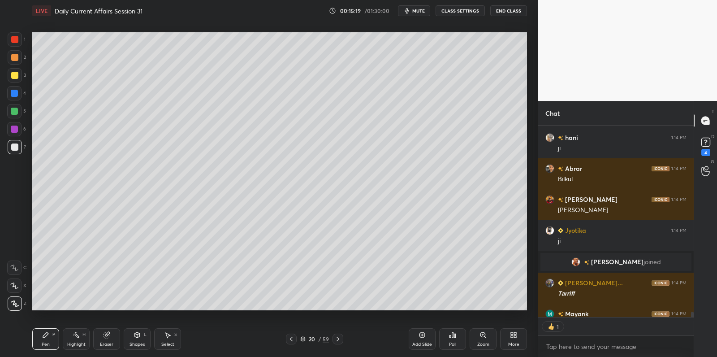
click at [14, 108] on div at bounding box center [14, 111] width 7 height 7
drag, startPoint x: 14, startPoint y: 108, endPoint x: 16, endPoint y: 113, distance: 5.2
click at [14, 108] on div at bounding box center [14, 111] width 7 height 7
drag, startPoint x: 15, startPoint y: 113, endPoint x: 17, endPoint y: 120, distance: 7.5
click at [15, 113] on div at bounding box center [14, 111] width 7 height 7
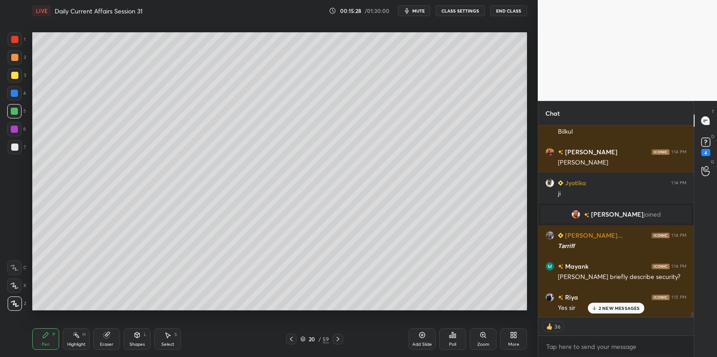
scroll to position [7254, 0]
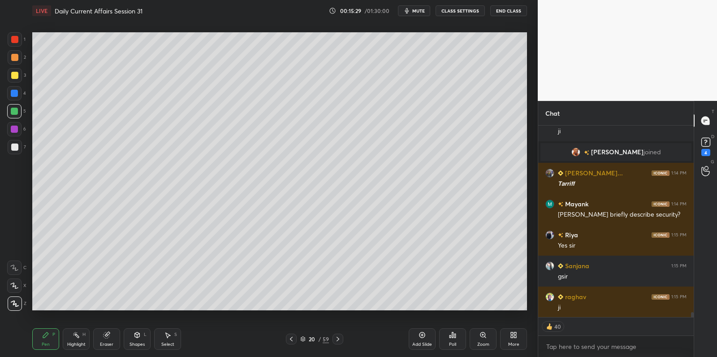
click at [13, 150] on div at bounding box center [14, 146] width 7 height 7
click at [16, 148] on div at bounding box center [14, 146] width 7 height 7
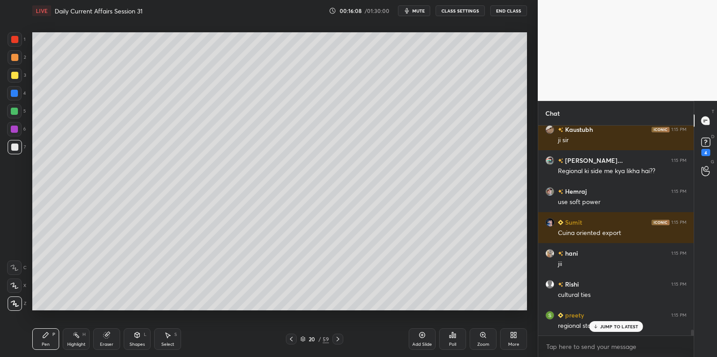
scroll to position [7576, 0]
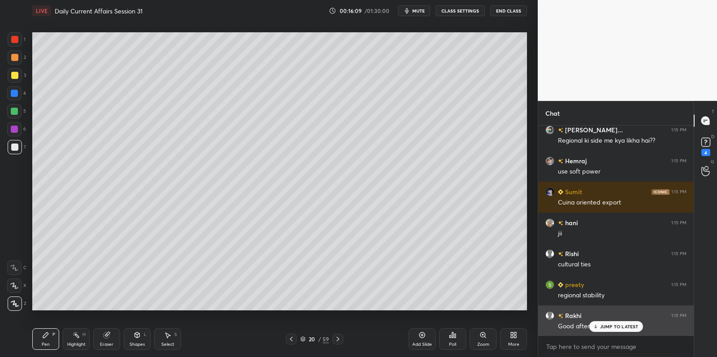
click at [610, 327] on p "JUMP TO LATEST" at bounding box center [619, 326] width 39 height 5
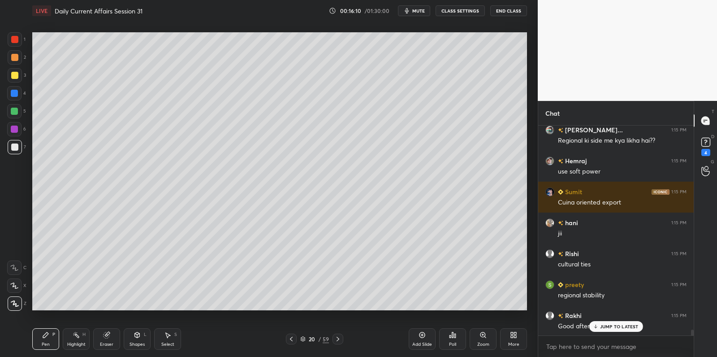
scroll to position [7607, 0]
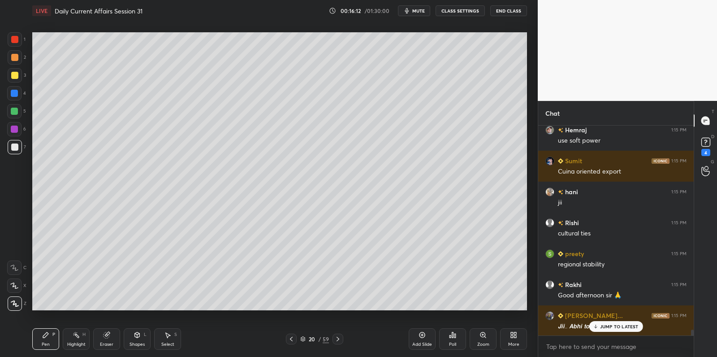
click at [605, 325] on p "JUMP TO LATEST" at bounding box center [619, 326] width 39 height 5
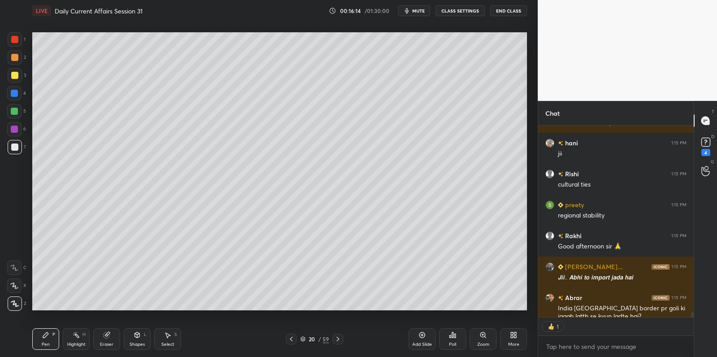
scroll to position [3, 3]
click at [19, 129] on div at bounding box center [14, 129] width 14 height 14
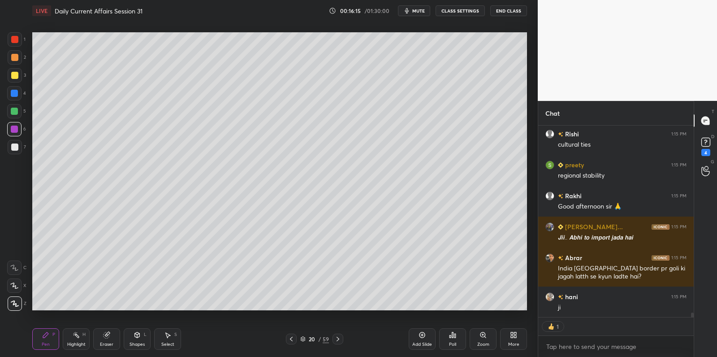
drag, startPoint x: 18, startPoint y: 126, endPoint x: 17, endPoint y: 108, distance: 17.5
click at [17, 124] on div at bounding box center [14, 129] width 14 height 14
click at [17, 108] on div at bounding box center [14, 111] width 7 height 7
click at [16, 95] on div at bounding box center [14, 93] width 7 height 7
click at [14, 85] on div "1 2 3 4 5 6 7" at bounding box center [16, 95] width 19 height 126
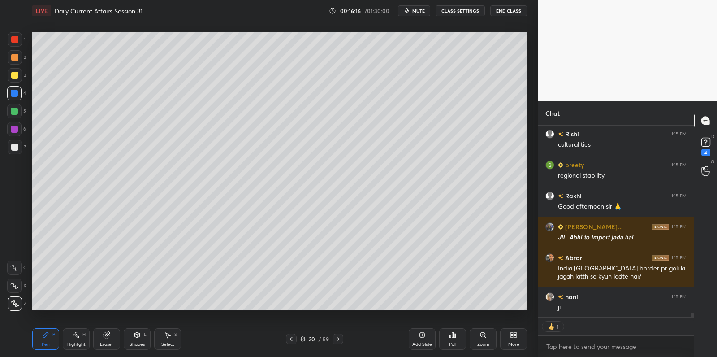
click at [14, 74] on div at bounding box center [14, 75] width 7 height 7
click at [13, 54] on div at bounding box center [14, 57] width 7 height 7
click at [17, 43] on div at bounding box center [15, 39] width 14 height 14
click at [16, 34] on div at bounding box center [15, 39] width 14 height 14
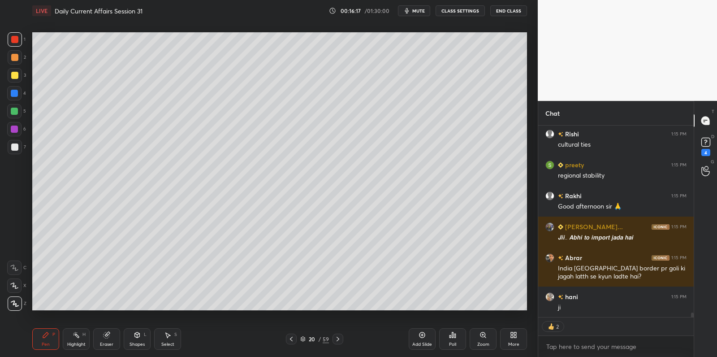
click at [17, 37] on div at bounding box center [15, 39] width 14 height 14
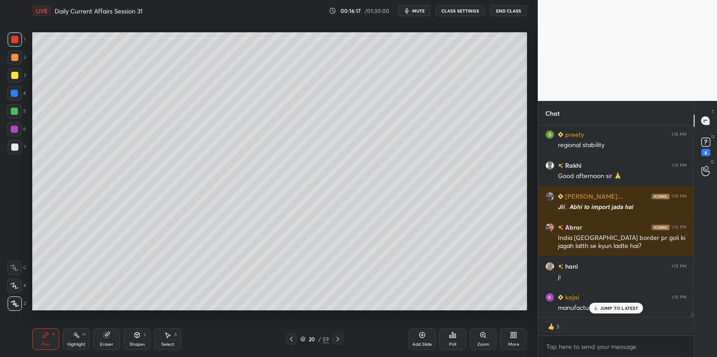
click at [15, 39] on div at bounding box center [14, 39] width 7 height 7
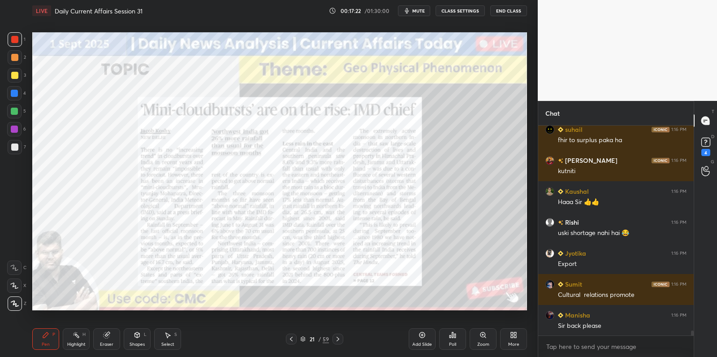
scroll to position [8581, 0]
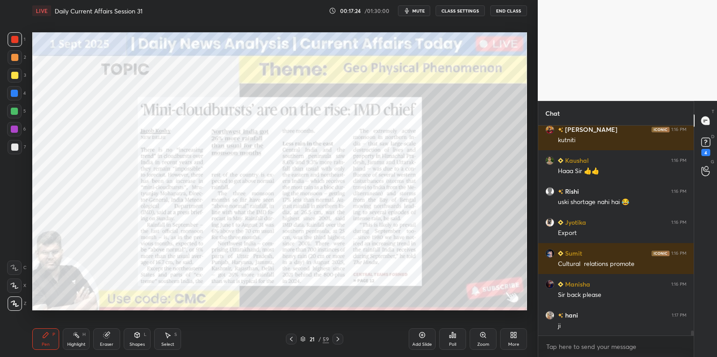
click at [16, 55] on div at bounding box center [14, 57] width 7 height 7
drag, startPoint x: 18, startPoint y: 57, endPoint x: 19, endPoint y: 63, distance: 6.3
click at [18, 57] on div at bounding box center [15, 57] width 14 height 14
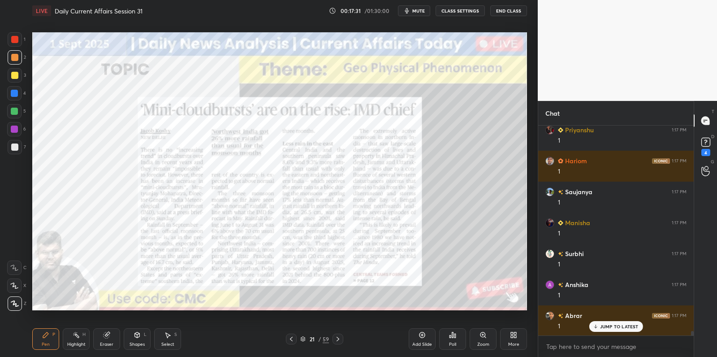
scroll to position [9230, 0]
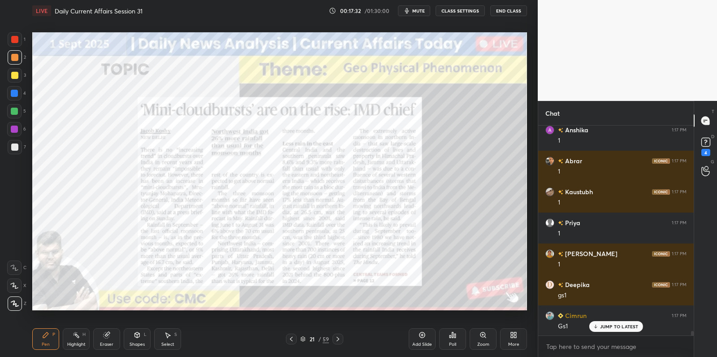
drag, startPoint x: 107, startPoint y: 338, endPoint x: 113, endPoint y: 326, distance: 13.4
click at [108, 337] on icon at bounding box center [107, 335] width 6 height 6
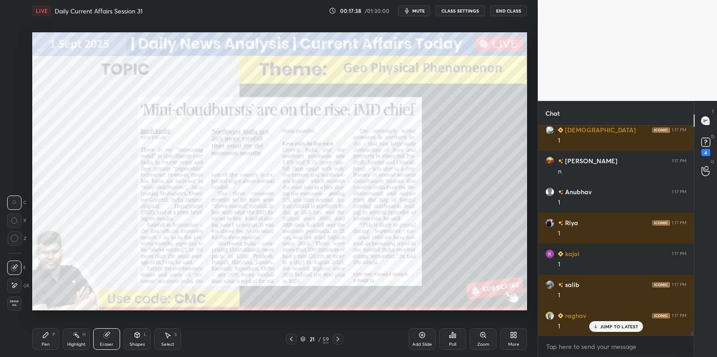
scroll to position [9725, 0]
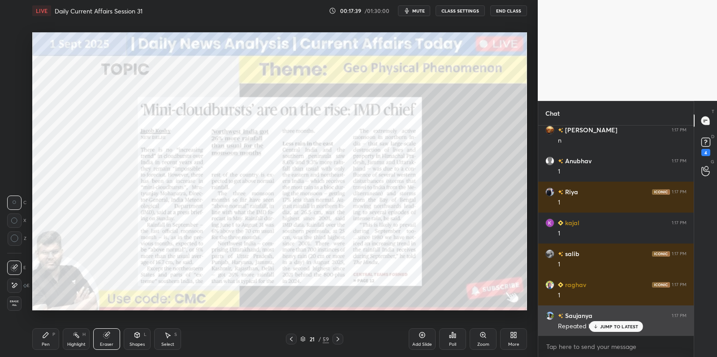
click at [621, 328] on p "JUMP TO LATEST" at bounding box center [619, 326] width 39 height 5
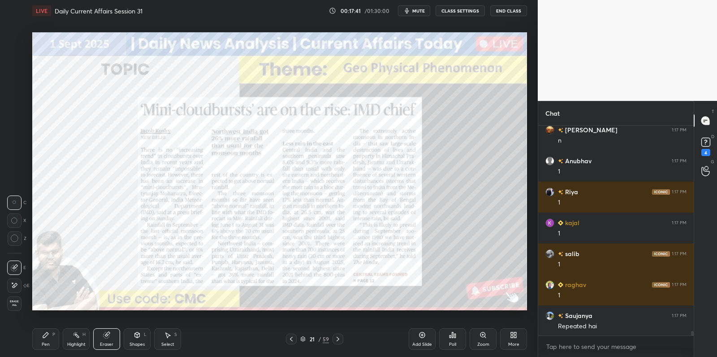
scroll to position [9756, 0]
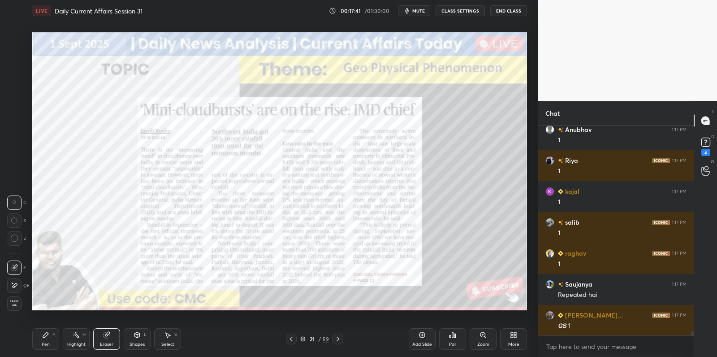
click at [44, 334] on icon at bounding box center [45, 334] width 7 height 7
click at [43, 332] on icon at bounding box center [45, 334] width 7 height 7
drag, startPoint x: 46, startPoint y: 333, endPoint x: 52, endPoint y: 315, distance: 19.0
click at [46, 334] on icon at bounding box center [45, 334] width 5 height 5
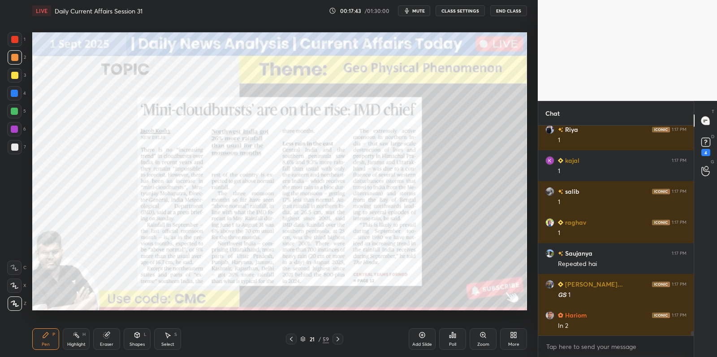
scroll to position [9818, 0]
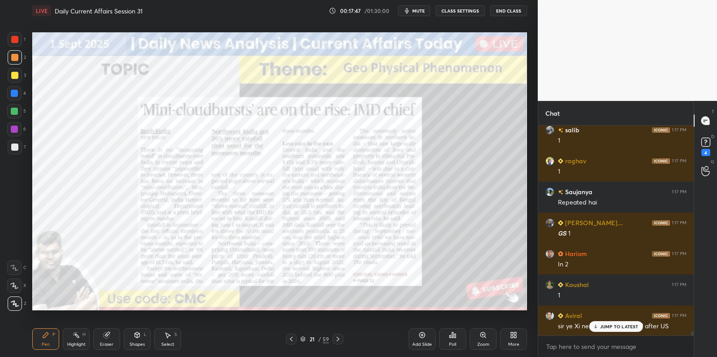
click at [425, 338] on icon at bounding box center [422, 334] width 7 height 7
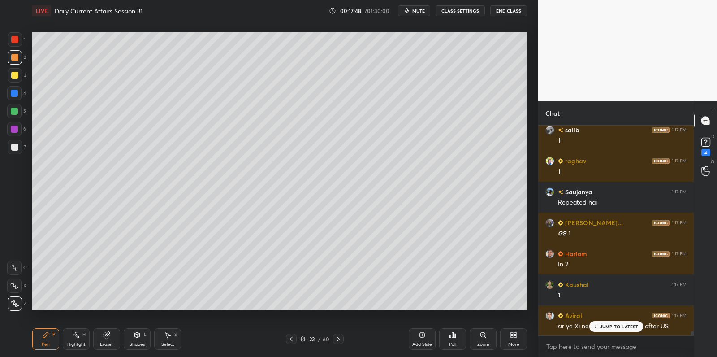
click at [13, 148] on div at bounding box center [14, 146] width 7 height 7
drag, startPoint x: 14, startPoint y: 145, endPoint x: 26, endPoint y: 147, distance: 12.4
click at [14, 145] on div at bounding box center [14, 146] width 7 height 7
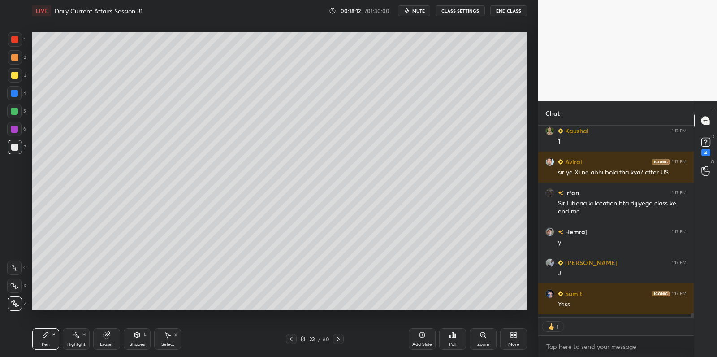
scroll to position [3, 3]
click at [20, 77] on div at bounding box center [15, 75] width 14 height 14
drag, startPoint x: 20, startPoint y: 74, endPoint x: 29, endPoint y: 77, distance: 8.9
click at [20, 74] on div at bounding box center [15, 75] width 14 height 14
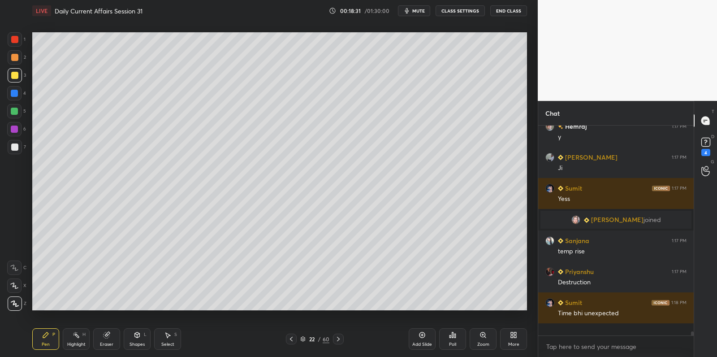
scroll to position [10095, 0]
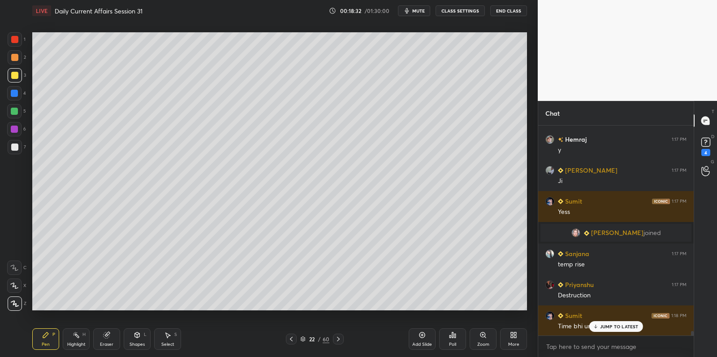
click at [17, 110] on div at bounding box center [14, 111] width 7 height 7
drag, startPoint x: 17, startPoint y: 110, endPoint x: 22, endPoint y: 109, distance: 5.5
click at [17, 110] on div at bounding box center [14, 111] width 7 height 7
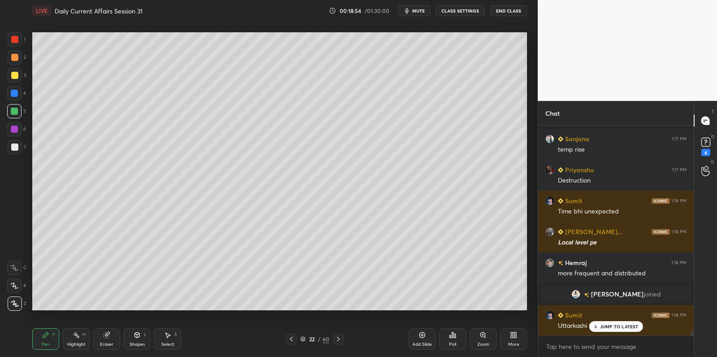
scroll to position [9490, 0]
drag, startPoint x: 17, startPoint y: 145, endPoint x: 19, endPoint y: 131, distance: 14.2
click at [17, 145] on div at bounding box center [14, 146] width 7 height 7
click at [17, 129] on div at bounding box center [14, 129] width 14 height 14
drag, startPoint x: 18, startPoint y: 129, endPoint x: 28, endPoint y: 134, distance: 11.6
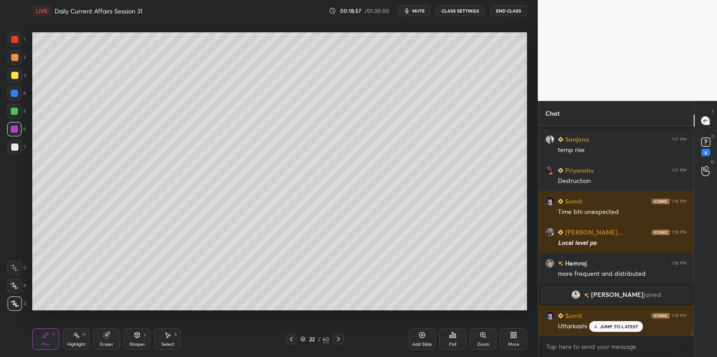
click at [18, 129] on div at bounding box center [14, 129] width 14 height 14
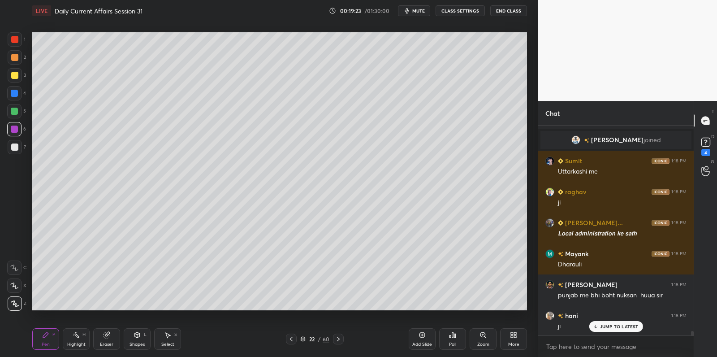
scroll to position [9676, 0]
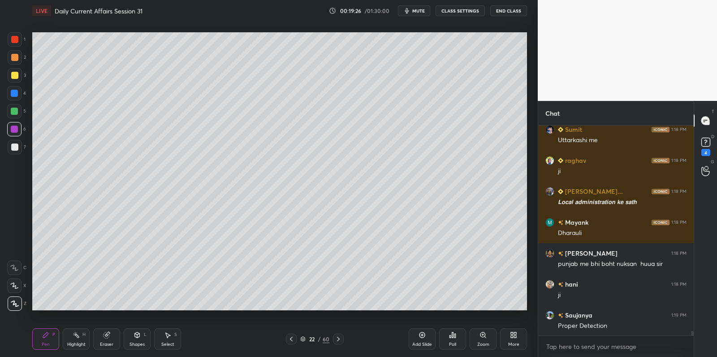
drag, startPoint x: 18, startPoint y: 146, endPoint x: 24, endPoint y: 152, distance: 8.2
click at [18, 148] on div at bounding box center [15, 147] width 14 height 14
click at [18, 53] on div at bounding box center [15, 57] width 14 height 14
drag, startPoint x: 18, startPoint y: 52, endPoint x: 22, endPoint y: 56, distance: 5.8
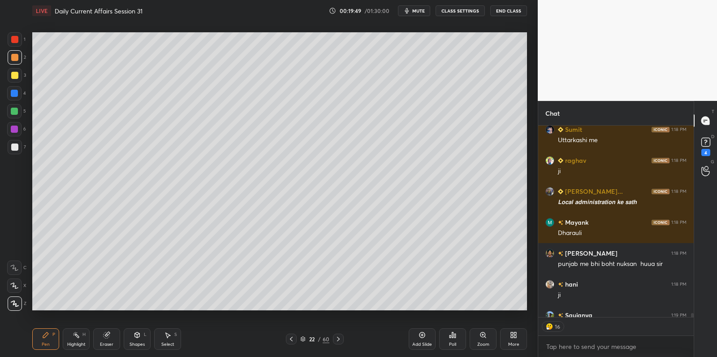
click at [18, 52] on div at bounding box center [15, 57] width 14 height 14
click at [15, 110] on div at bounding box center [14, 111] width 14 height 14
click at [13, 111] on div at bounding box center [14, 111] width 7 height 7
click at [21, 151] on div at bounding box center [15, 147] width 14 height 14
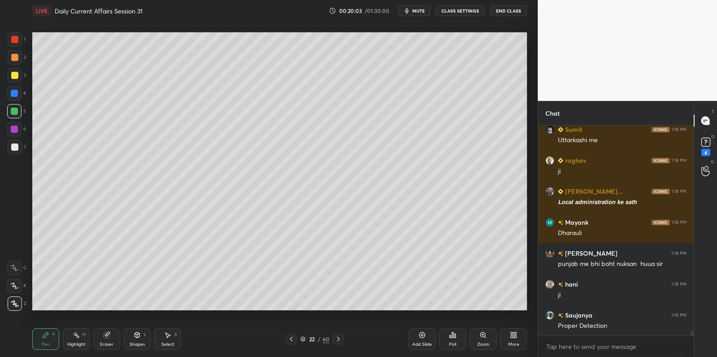
click at [19, 146] on div at bounding box center [15, 147] width 14 height 14
click at [16, 134] on div at bounding box center [14, 129] width 14 height 14
click at [14, 127] on div at bounding box center [14, 129] width 7 height 7
drag, startPoint x: 15, startPoint y: 127, endPoint x: 29, endPoint y: 147, distance: 23.5
click at [15, 127] on div at bounding box center [14, 129] width 7 height 7
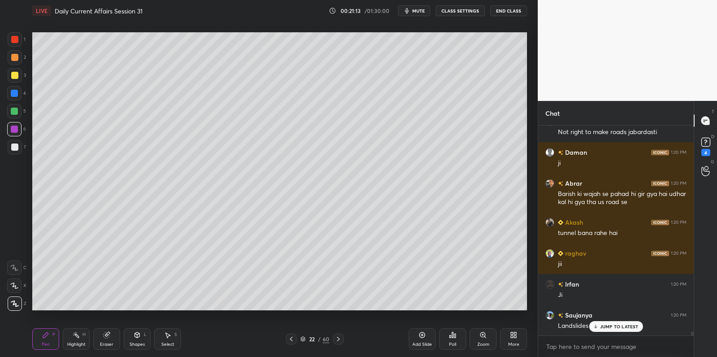
scroll to position [10293, 0]
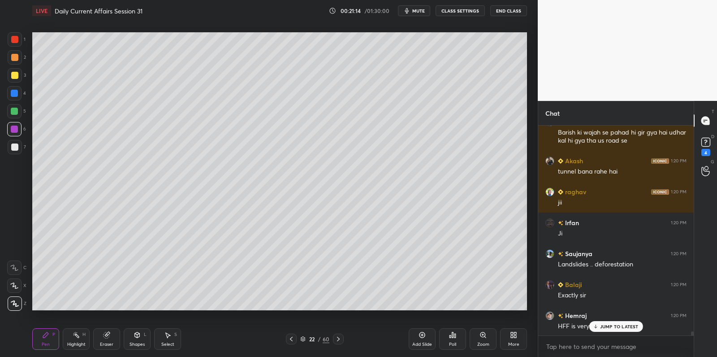
click at [13, 113] on div at bounding box center [14, 111] width 7 height 7
click at [17, 112] on div at bounding box center [14, 111] width 7 height 7
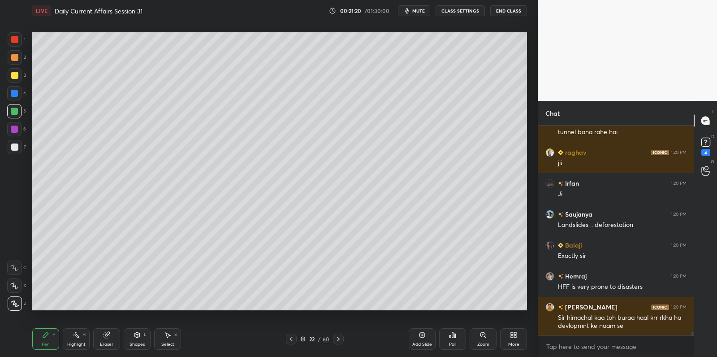
drag, startPoint x: 421, startPoint y: 334, endPoint x: 402, endPoint y: 316, distance: 25.7
click at [420, 331] on icon at bounding box center [422, 334] width 7 height 7
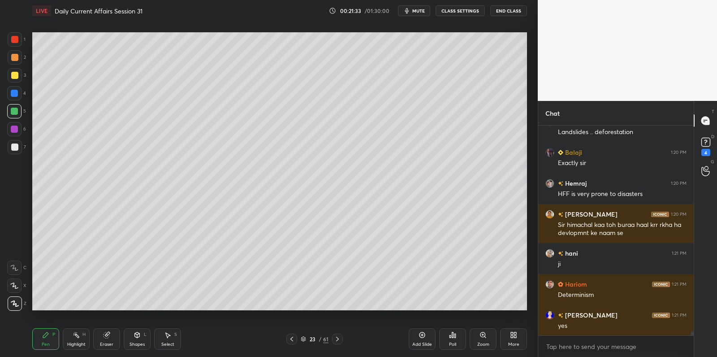
scroll to position [10487, 0]
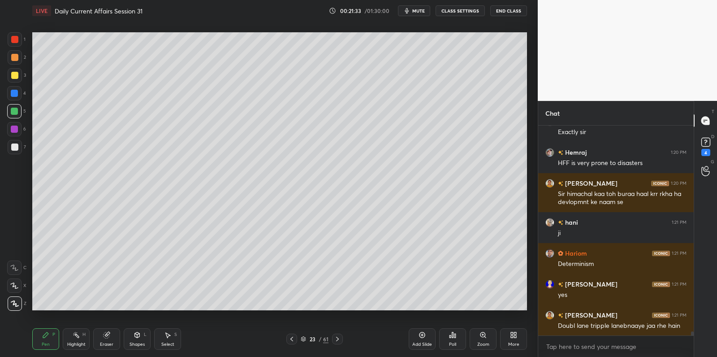
click at [16, 147] on div at bounding box center [14, 146] width 7 height 7
drag, startPoint x: 16, startPoint y: 147, endPoint x: 24, endPoint y: 139, distance: 11.4
click at [18, 145] on div at bounding box center [14, 146] width 7 height 7
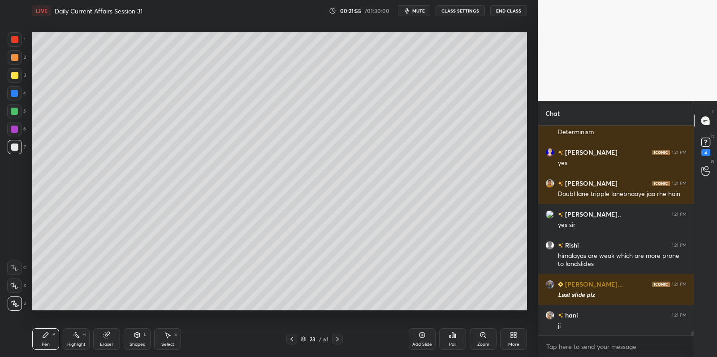
scroll to position [10649, 0]
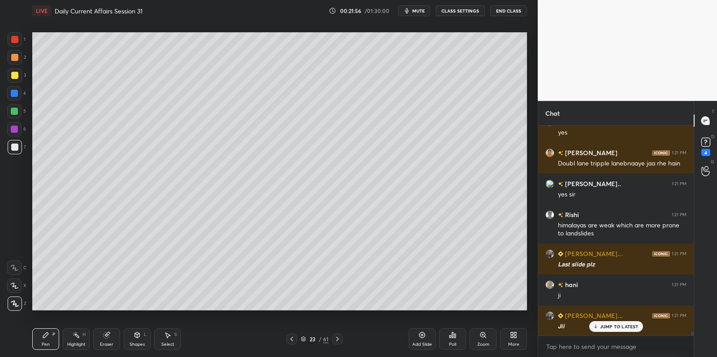
click at [291, 343] on div at bounding box center [291, 339] width 11 height 11
click at [11, 94] on div at bounding box center [14, 93] width 7 height 7
click at [11, 91] on div at bounding box center [14, 93] width 7 height 7
click at [13, 77] on div at bounding box center [14, 75] width 7 height 7
drag, startPoint x: 10, startPoint y: 57, endPoint x: 17, endPoint y: 56, distance: 6.5
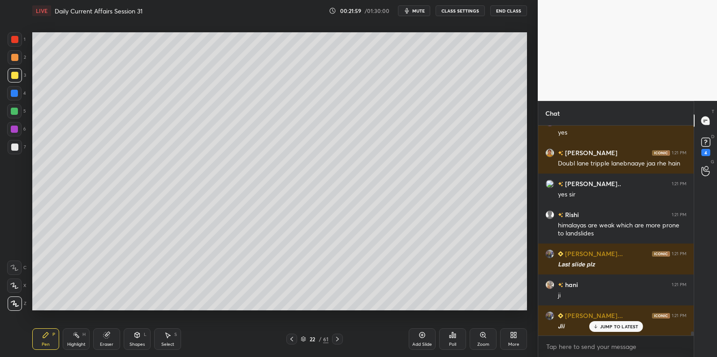
click at [12, 56] on div at bounding box center [15, 57] width 14 height 14
drag, startPoint x: 15, startPoint y: 56, endPoint x: 30, endPoint y: 84, distance: 32.1
click at [15, 56] on div at bounding box center [14, 57] width 7 height 7
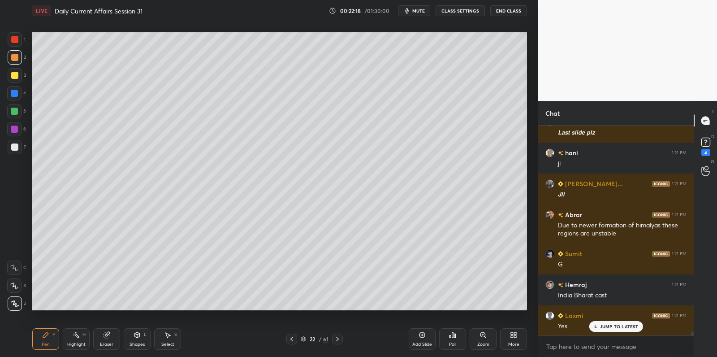
scroll to position [10812, 0]
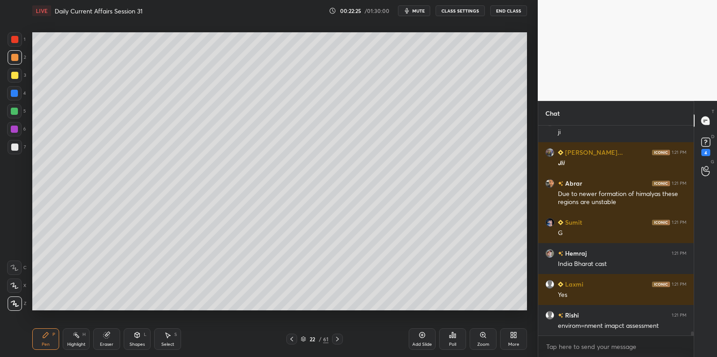
click at [16, 108] on div at bounding box center [14, 111] width 14 height 14
click at [16, 143] on div at bounding box center [15, 147] width 14 height 14
click at [17, 152] on div at bounding box center [15, 147] width 14 height 14
click at [16, 147] on div at bounding box center [14, 146] width 7 height 7
drag, startPoint x: 10, startPoint y: 95, endPoint x: 14, endPoint y: 95, distance: 4.6
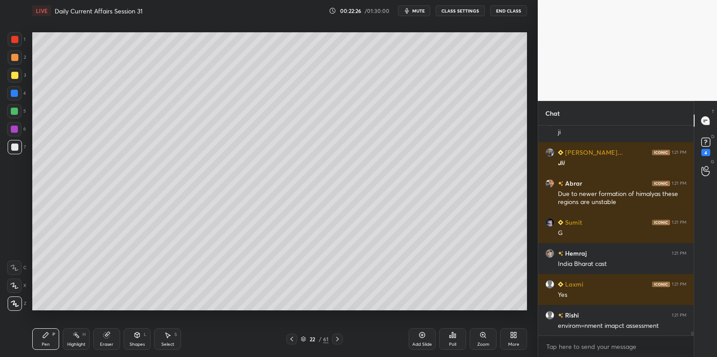
click at [10, 95] on div at bounding box center [14, 93] width 14 height 14
drag, startPoint x: 14, startPoint y: 95, endPoint x: 14, endPoint y: 111, distance: 16.1
click at [14, 95] on div at bounding box center [14, 93] width 7 height 7
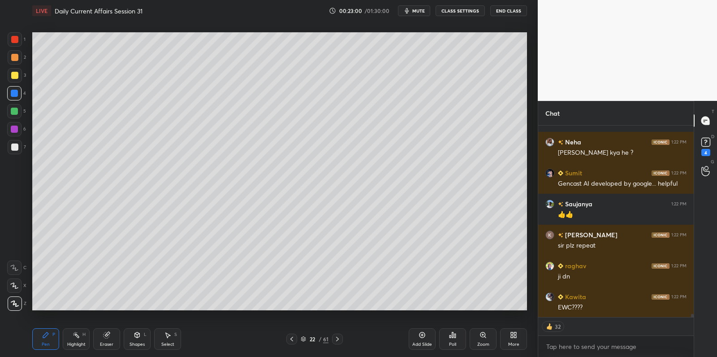
scroll to position [11404, 0]
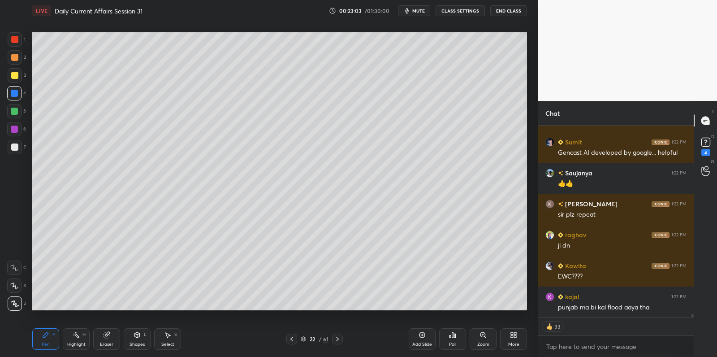
click at [16, 75] on div at bounding box center [14, 75] width 7 height 7
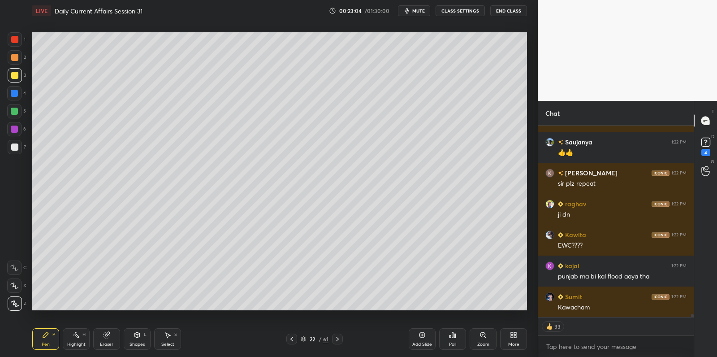
scroll to position [11465, 0]
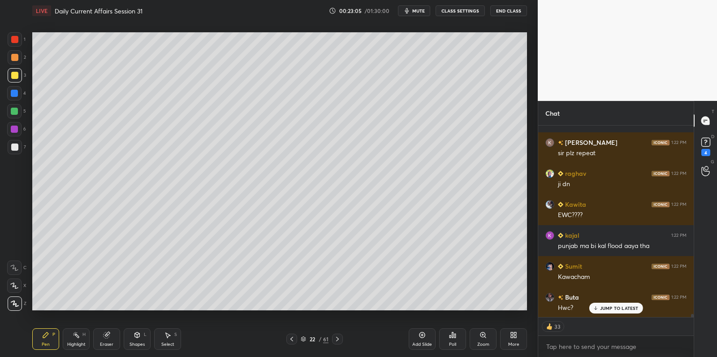
click at [97, 311] on div "Setting up your live class Poll for secs No correct answer Start poll" at bounding box center [280, 171] width 502 height 299
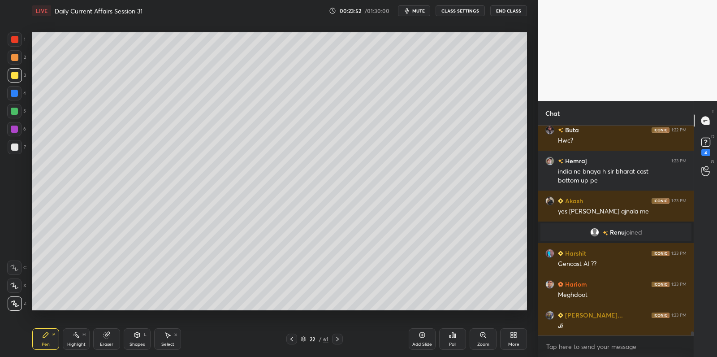
scroll to position [11064, 0]
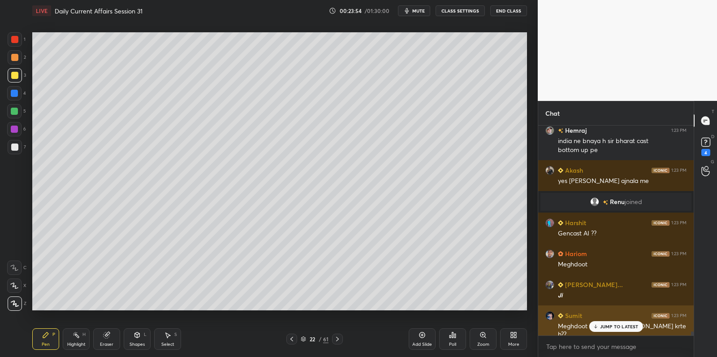
drag, startPoint x: 596, startPoint y: 321, endPoint x: 565, endPoint y: 331, distance: 32.9
click at [596, 321] on div "JUMP TO LATEST" at bounding box center [616, 326] width 54 height 11
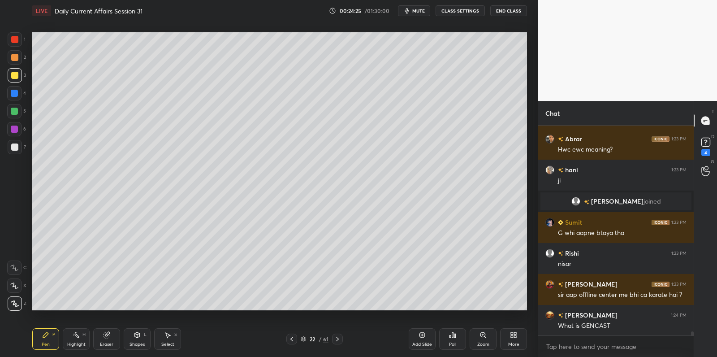
scroll to position [11372, 0]
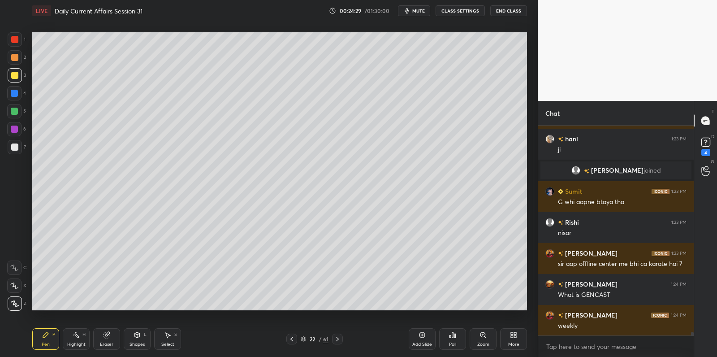
click at [16, 40] on div at bounding box center [14, 39] width 7 height 7
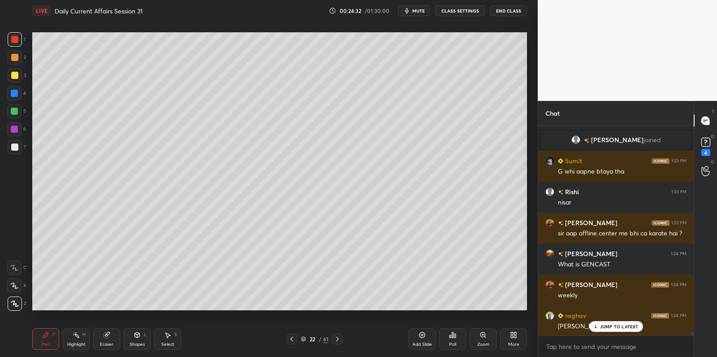
click at [17, 100] on div at bounding box center [14, 93] width 14 height 14
drag, startPoint x: 17, startPoint y: 96, endPoint x: 9, endPoint y: 98, distance: 8.4
click at [17, 95] on div at bounding box center [14, 93] width 7 height 7
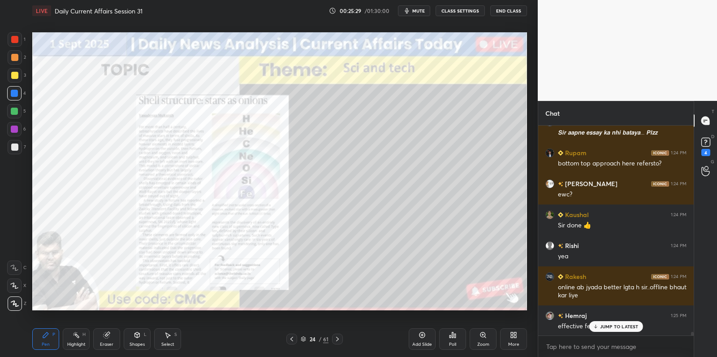
scroll to position [11767, 0]
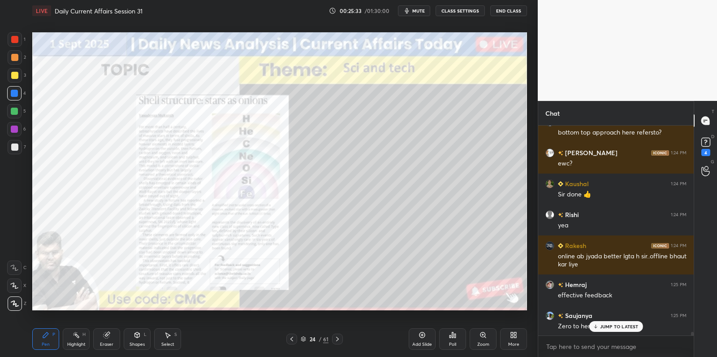
click at [14, 48] on div "1" at bounding box center [17, 41] width 18 height 18
click at [17, 45] on div at bounding box center [15, 39] width 14 height 14
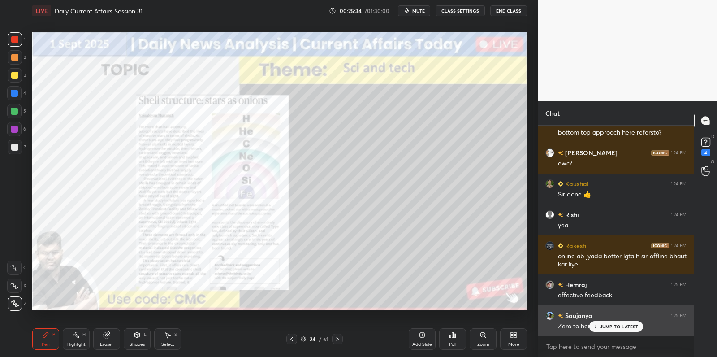
click at [625, 324] on p "JUMP TO LATEST" at bounding box center [619, 326] width 39 height 5
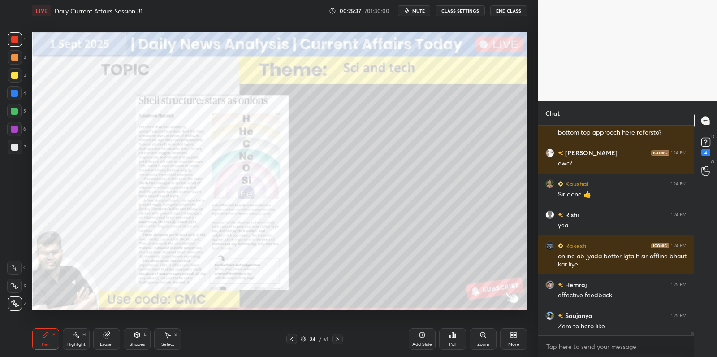
click at [17, 145] on div at bounding box center [14, 146] width 7 height 7
click at [16, 114] on div at bounding box center [14, 111] width 7 height 7
drag, startPoint x: 17, startPoint y: 111, endPoint x: 22, endPoint y: 110, distance: 5.5
click at [17, 110] on div at bounding box center [14, 111] width 7 height 7
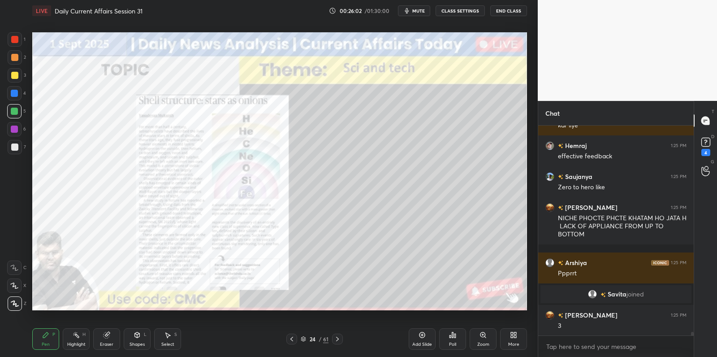
scroll to position [11845, 0]
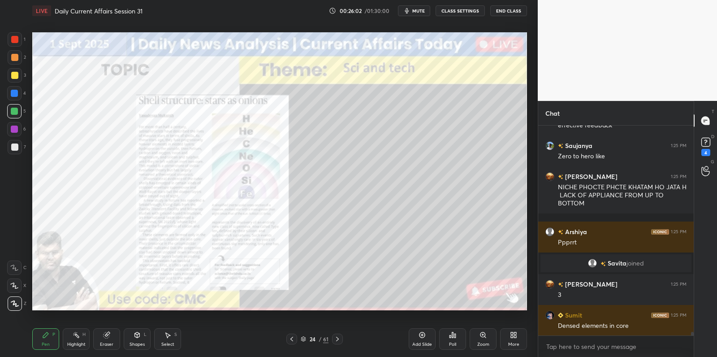
click at [426, 331] on div "Add Slide" at bounding box center [422, 339] width 27 height 22
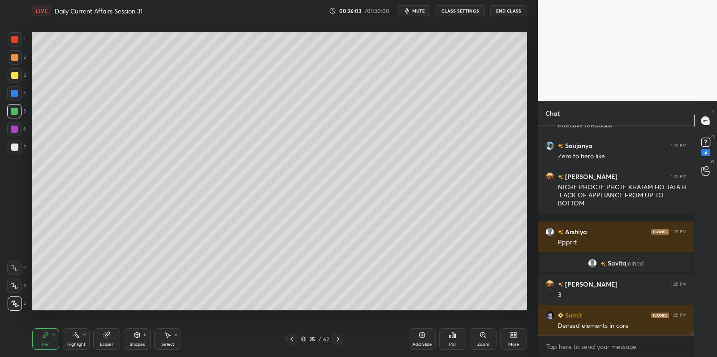
click at [15, 148] on div at bounding box center [14, 146] width 7 height 7
click at [18, 146] on div at bounding box center [15, 147] width 14 height 14
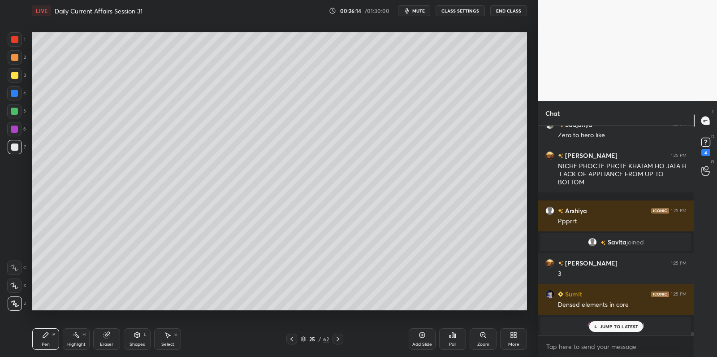
click at [13, 124] on div at bounding box center [14, 129] width 14 height 14
click at [15, 113] on div at bounding box center [14, 111] width 7 height 7
click at [15, 147] on div at bounding box center [14, 146] width 7 height 7
click at [16, 145] on div at bounding box center [14, 146] width 7 height 7
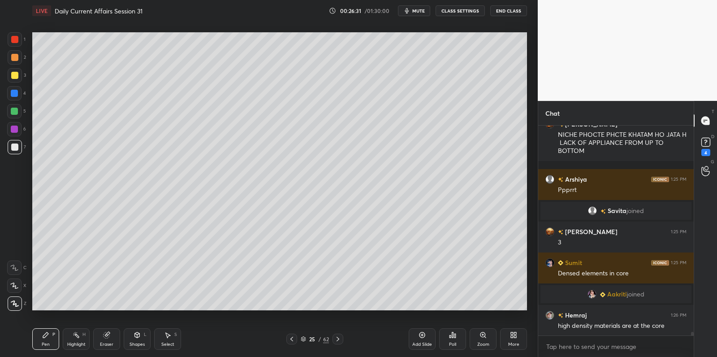
click at [16, 130] on div at bounding box center [14, 129] width 7 height 7
click at [18, 149] on div at bounding box center [15, 147] width 14 height 14
click at [16, 133] on div at bounding box center [14, 129] width 14 height 14
click at [17, 131] on div at bounding box center [14, 129] width 7 height 7
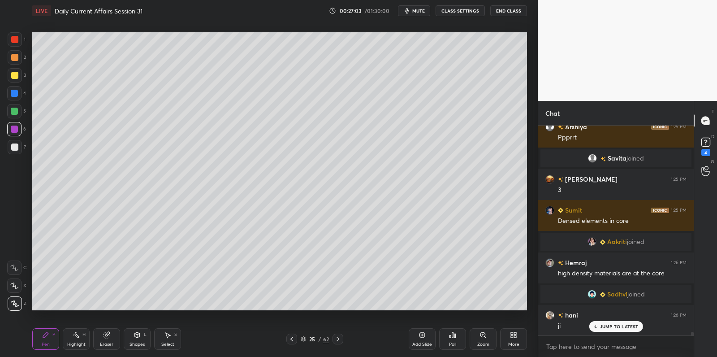
scroll to position [11956, 0]
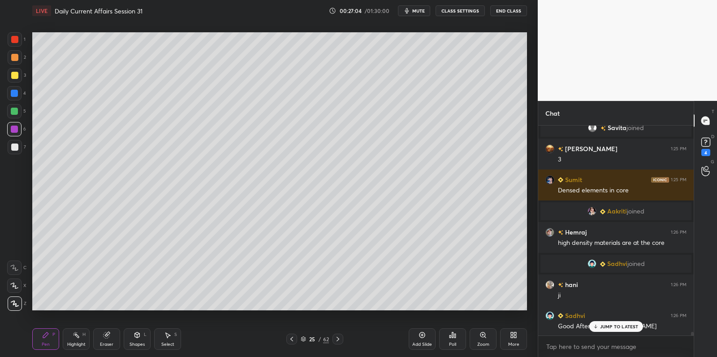
click at [17, 147] on div at bounding box center [14, 146] width 7 height 7
drag, startPoint x: 17, startPoint y: 147, endPoint x: 20, endPoint y: 143, distance: 5.1
click at [17, 147] on div at bounding box center [14, 146] width 7 height 7
click at [20, 143] on div at bounding box center [15, 147] width 14 height 14
click at [17, 128] on div at bounding box center [14, 129] width 7 height 7
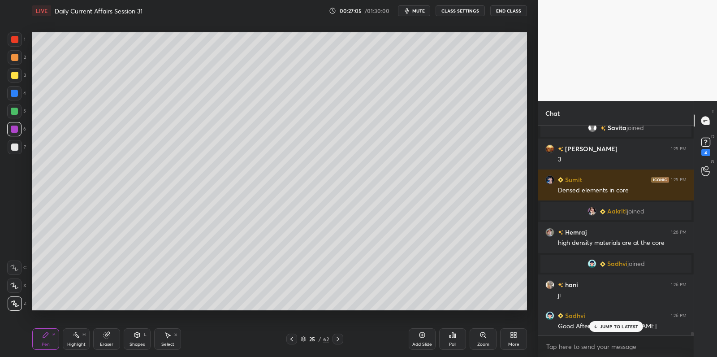
drag, startPoint x: 16, startPoint y: 128, endPoint x: 26, endPoint y: 128, distance: 10.8
click at [16, 128] on div at bounding box center [14, 129] width 7 height 7
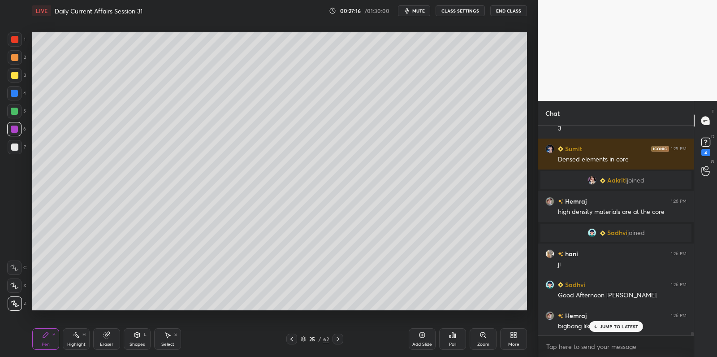
click at [14, 148] on div at bounding box center [14, 146] width 7 height 7
click at [20, 147] on div at bounding box center [15, 147] width 14 height 14
drag, startPoint x: 14, startPoint y: 110, endPoint x: 21, endPoint y: 109, distance: 6.3
click at [15, 109] on div at bounding box center [14, 111] width 7 height 7
click at [20, 108] on div at bounding box center [14, 111] width 14 height 14
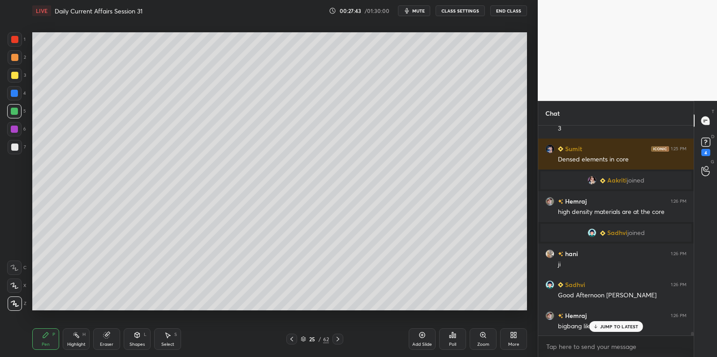
click at [19, 87] on div at bounding box center [14, 93] width 14 height 14
drag, startPoint x: 19, startPoint y: 92, endPoint x: 30, endPoint y: 89, distance: 11.2
click at [19, 92] on div at bounding box center [14, 93] width 14 height 14
drag, startPoint x: 11, startPoint y: 44, endPoint x: 13, endPoint y: 48, distance: 5.2
click at [13, 44] on div at bounding box center [15, 39] width 14 height 14
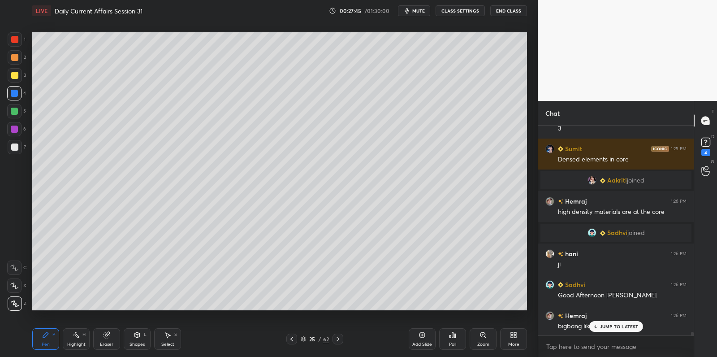
click at [13, 46] on div at bounding box center [15, 39] width 14 height 14
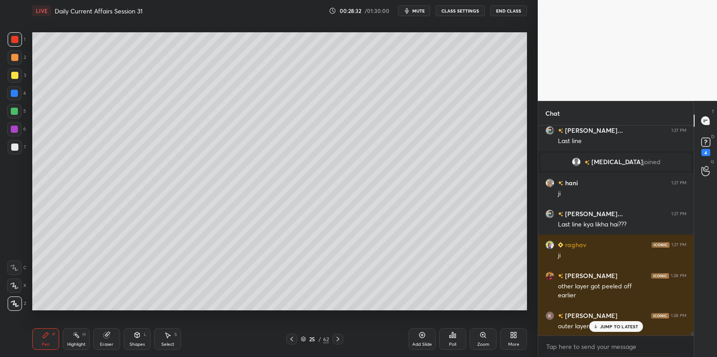
scroll to position [12218, 0]
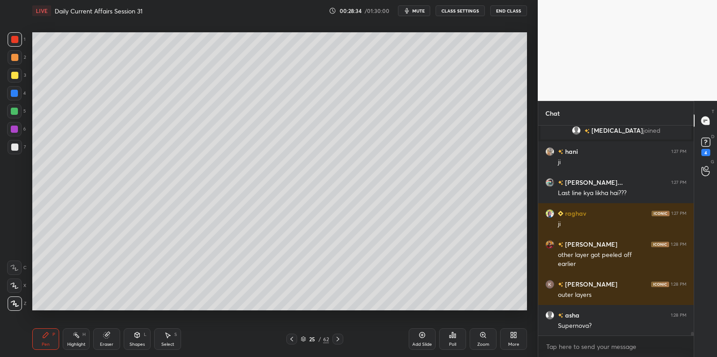
click at [14, 78] on div at bounding box center [14, 75] width 7 height 7
drag, startPoint x: 14, startPoint y: 78, endPoint x: 19, endPoint y: 73, distance: 7.9
click at [16, 75] on div at bounding box center [14, 75] width 7 height 7
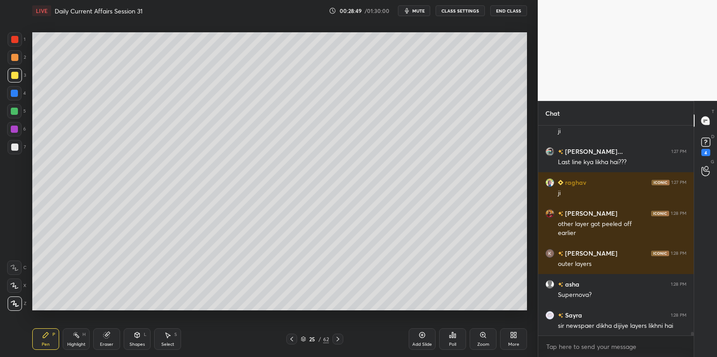
scroll to position [12280, 0]
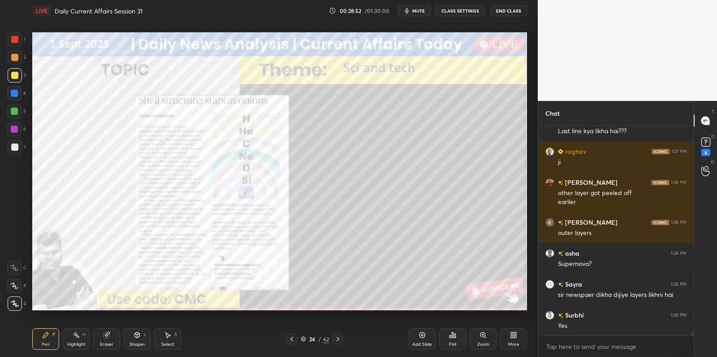
click at [10, 43] on div at bounding box center [15, 39] width 14 height 14
click at [3, 41] on div "1 2 3 4 5 6 7 C X Z C X Z E E Erase all H H" at bounding box center [14, 171] width 29 height 278
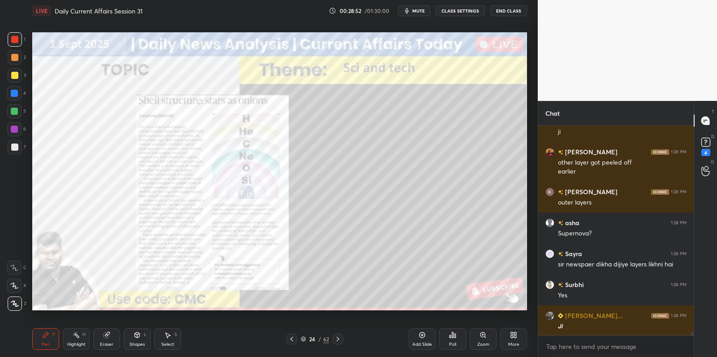
click at [7, 38] on div "1 2 3 4 5 6 7 C X Z C X Z E E Erase all H H" at bounding box center [14, 171] width 29 height 278
click at [10, 35] on div at bounding box center [15, 39] width 14 height 14
click at [13, 33] on div at bounding box center [15, 39] width 14 height 14
click at [16, 39] on div at bounding box center [14, 39] width 7 height 7
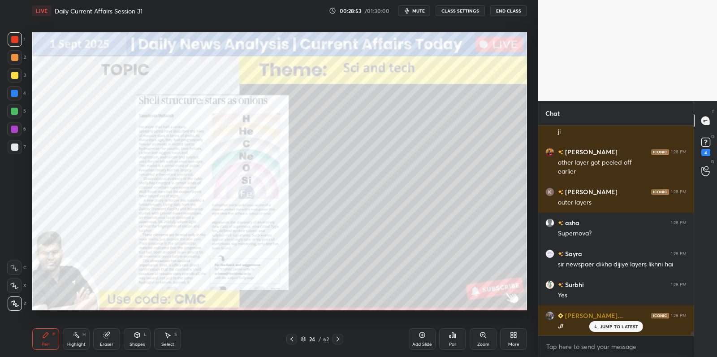
drag, startPoint x: 16, startPoint y: 39, endPoint x: 20, endPoint y: 41, distance: 4.8
click at [17, 41] on div at bounding box center [14, 39] width 7 height 7
click at [13, 125] on div at bounding box center [14, 129] width 14 height 14
click at [17, 123] on div at bounding box center [14, 129] width 14 height 14
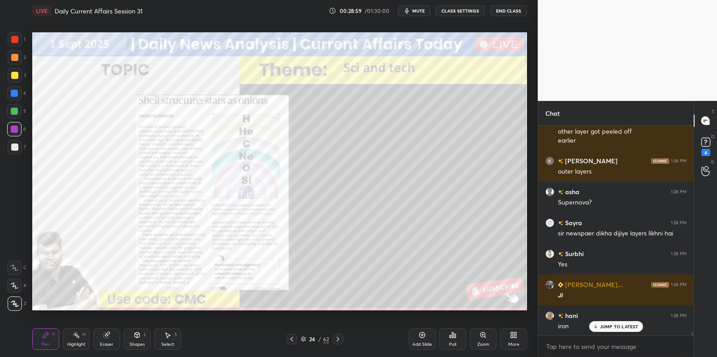
click at [638, 327] on div "JUMP TO LATEST" at bounding box center [616, 326] width 54 height 11
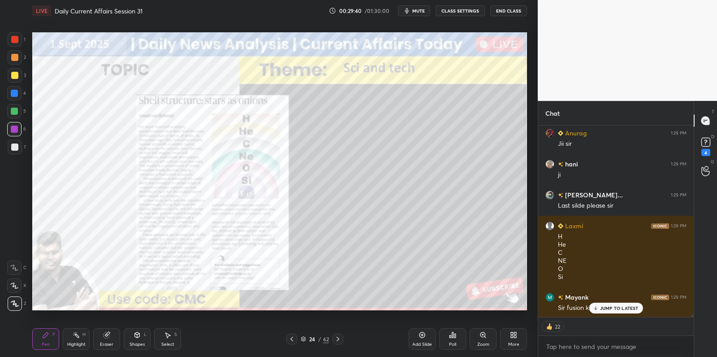
scroll to position [12895, 0]
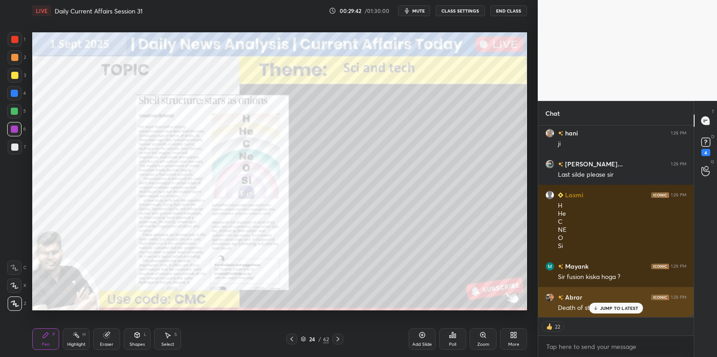
click at [616, 309] on p "JUMP TO LATEST" at bounding box center [619, 307] width 39 height 5
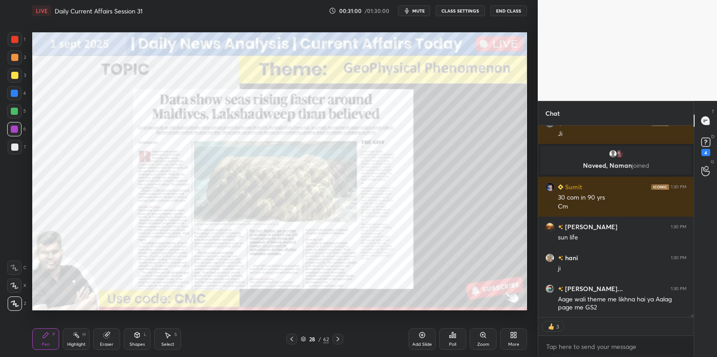
scroll to position [12977, 0]
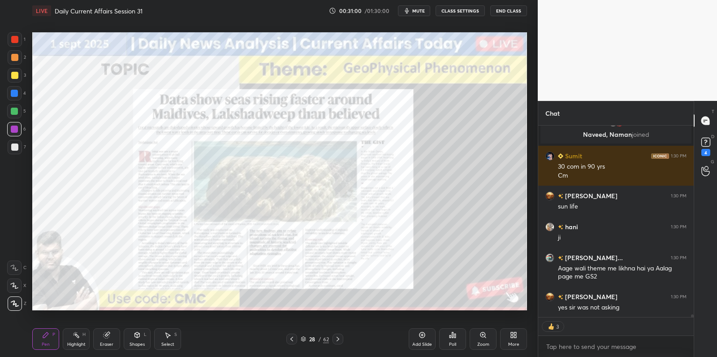
click at [422, 339] on div "Add Slide" at bounding box center [422, 339] width 27 height 22
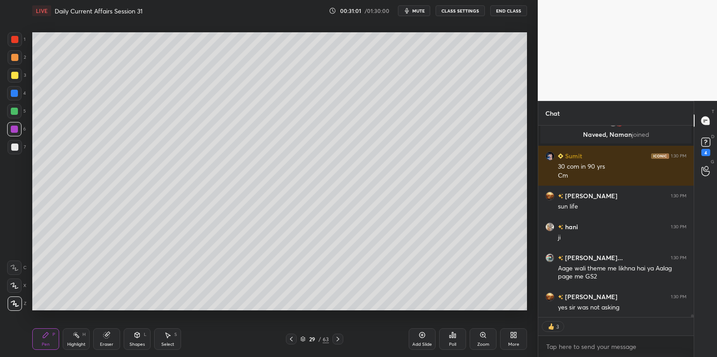
click at [17, 80] on div at bounding box center [15, 75] width 14 height 14
click at [19, 78] on div at bounding box center [15, 75] width 14 height 14
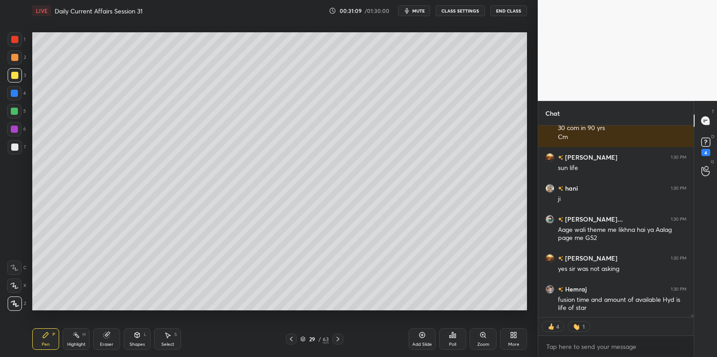
scroll to position [13047, 0]
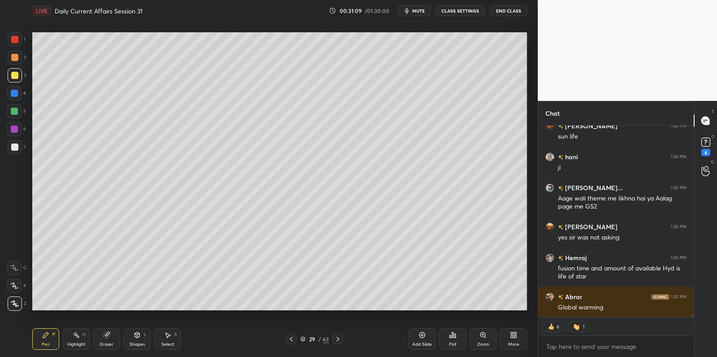
click at [409, 13] on icon "button" at bounding box center [407, 10] width 4 height 5
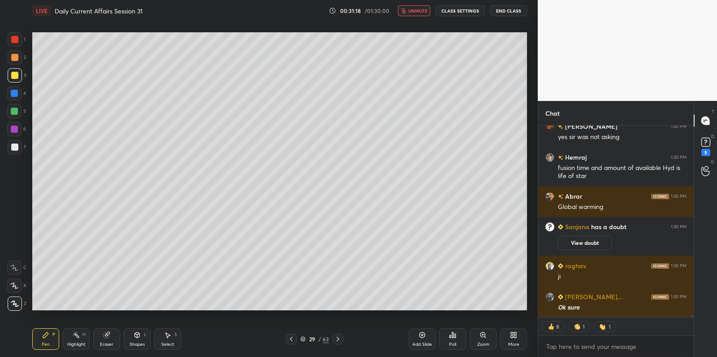
scroll to position [13035, 0]
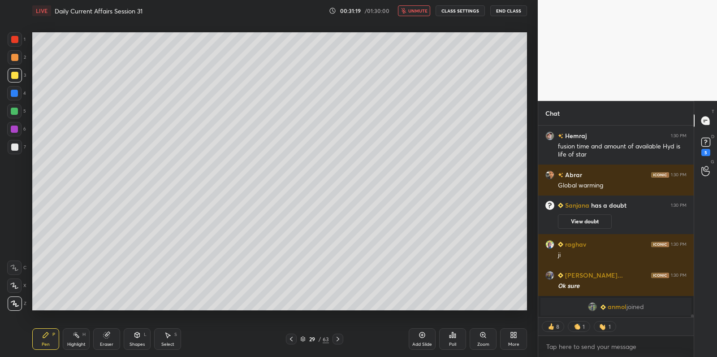
click at [422, 11] on span "unmute" at bounding box center [417, 11] width 19 height 6
click at [19, 78] on div at bounding box center [15, 75] width 14 height 14
click at [21, 75] on div at bounding box center [15, 75] width 14 height 14
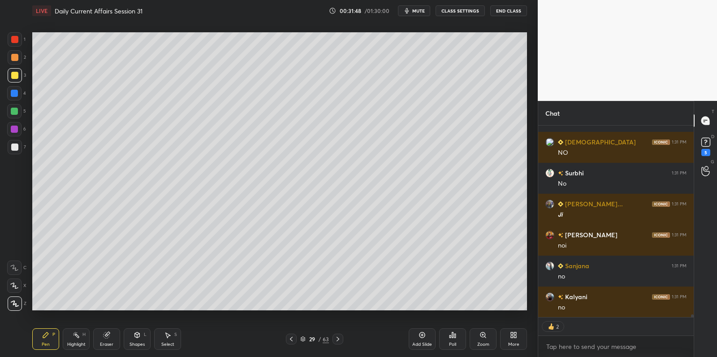
scroll to position [13478, 0]
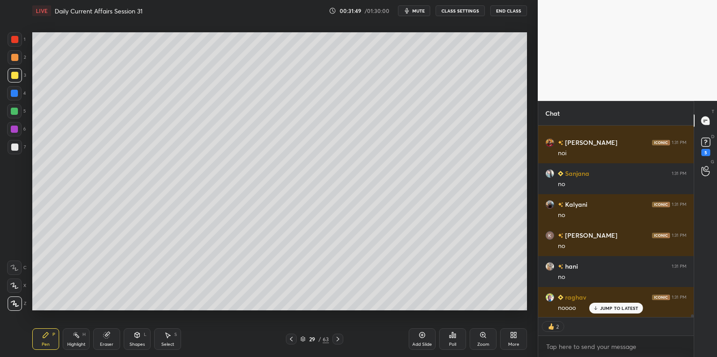
click at [13, 106] on div "1 2 3 4 5 6 7" at bounding box center [16, 95] width 19 height 126
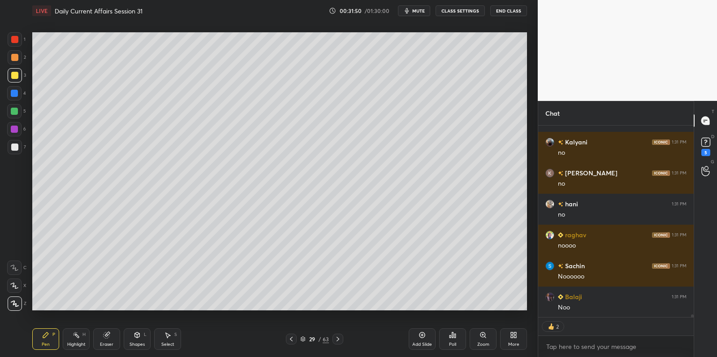
click at [13, 112] on div at bounding box center [14, 111] width 7 height 7
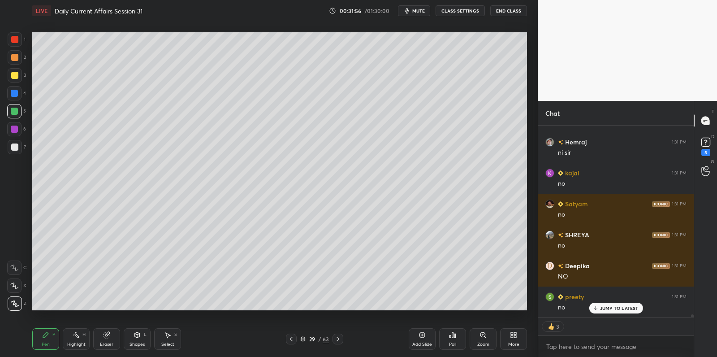
scroll to position [13911, 0]
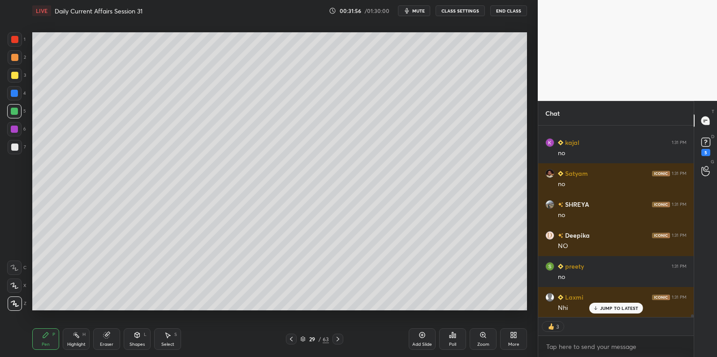
click at [18, 76] on div at bounding box center [15, 75] width 14 height 14
drag, startPoint x: 18, startPoint y: 76, endPoint x: 26, endPoint y: 73, distance: 8.7
click at [18, 76] on div at bounding box center [15, 75] width 14 height 14
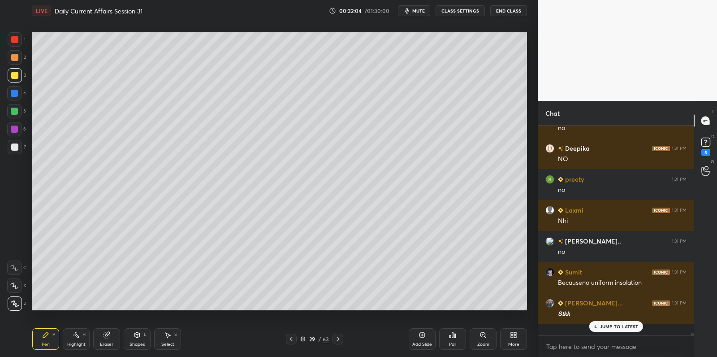
scroll to position [208, 153]
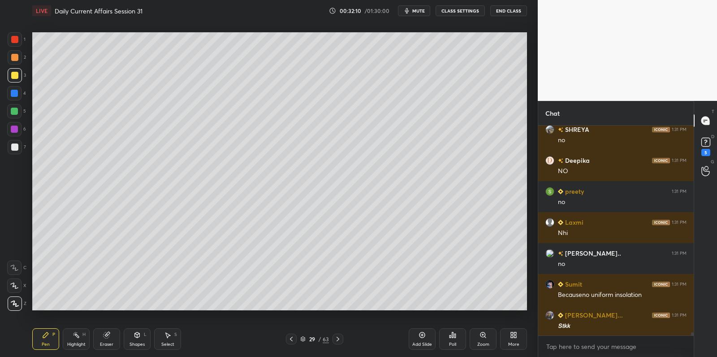
click at [25, 137] on div "1 2 3 4 5 6 7 C X Z C X Z E E Erase all H H" at bounding box center [14, 171] width 29 height 278
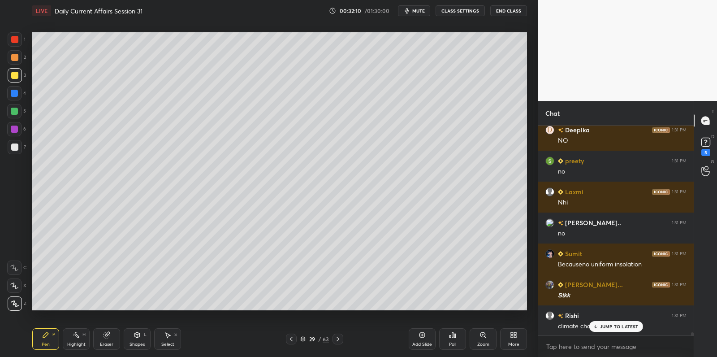
drag, startPoint x: 22, startPoint y: 143, endPoint x: 30, endPoint y: 136, distance: 10.5
click at [21, 142] on div "7" at bounding box center [17, 147] width 18 height 14
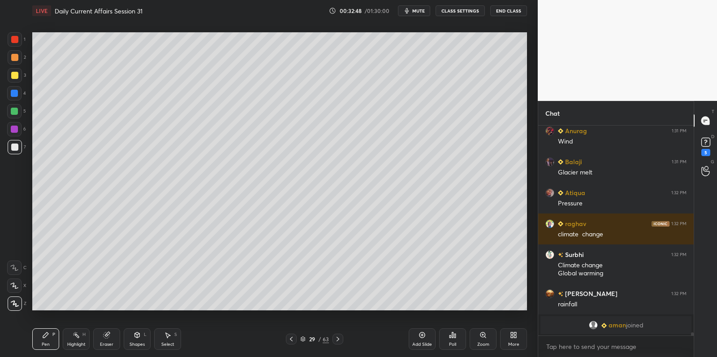
drag, startPoint x: 18, startPoint y: 113, endPoint x: 23, endPoint y: 111, distance: 4.8
click at [21, 113] on div at bounding box center [14, 111] width 14 height 14
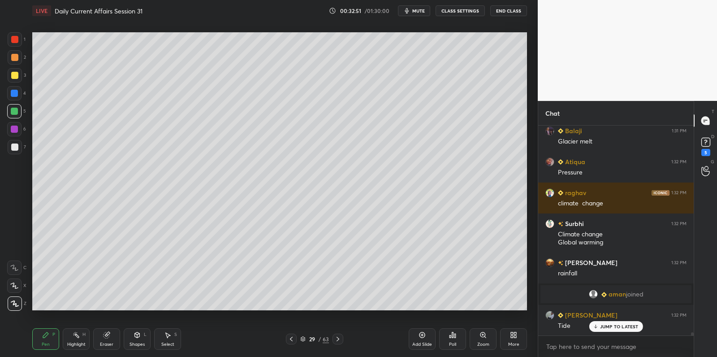
scroll to position [14013, 0]
click at [14, 150] on div at bounding box center [14, 146] width 7 height 7
drag, startPoint x: 14, startPoint y: 150, endPoint x: 28, endPoint y: 145, distance: 15.2
click at [14, 150] on div at bounding box center [14, 146] width 7 height 7
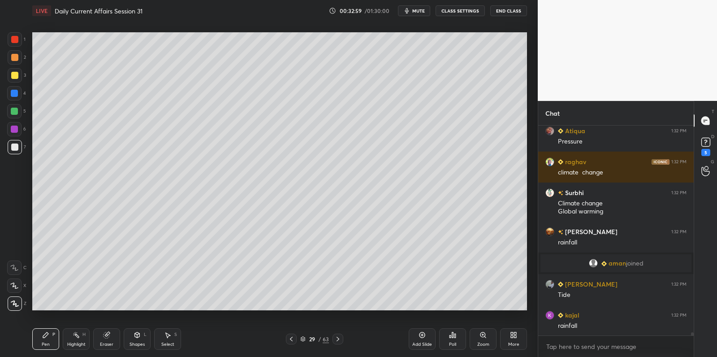
drag, startPoint x: 21, startPoint y: 78, endPoint x: 22, endPoint y: 85, distance: 6.9
click at [21, 78] on div at bounding box center [15, 75] width 14 height 14
click at [21, 85] on div "3" at bounding box center [17, 77] width 18 height 18
click at [19, 90] on div at bounding box center [14, 93] width 14 height 14
click at [16, 61] on div at bounding box center [15, 57] width 14 height 14
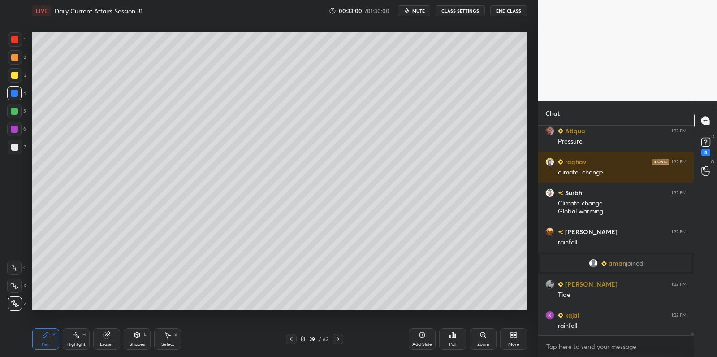
click at [19, 61] on div at bounding box center [15, 57] width 14 height 14
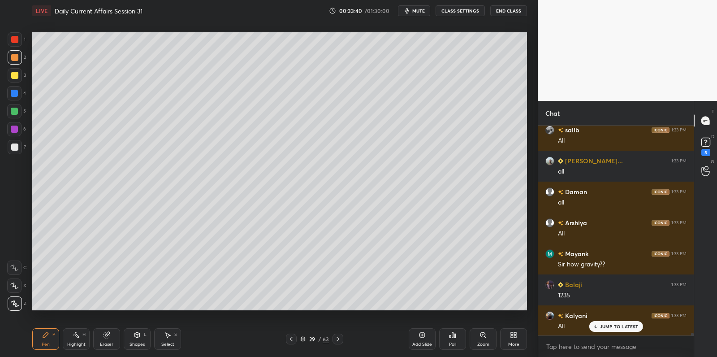
scroll to position [16349, 0]
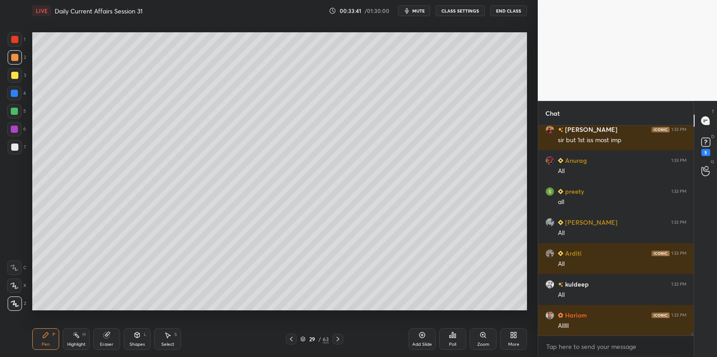
click at [17, 131] on div at bounding box center [14, 129] width 7 height 7
drag, startPoint x: 21, startPoint y: 129, endPoint x: 22, endPoint y: 139, distance: 9.9
click at [21, 129] on div at bounding box center [14, 129] width 14 height 14
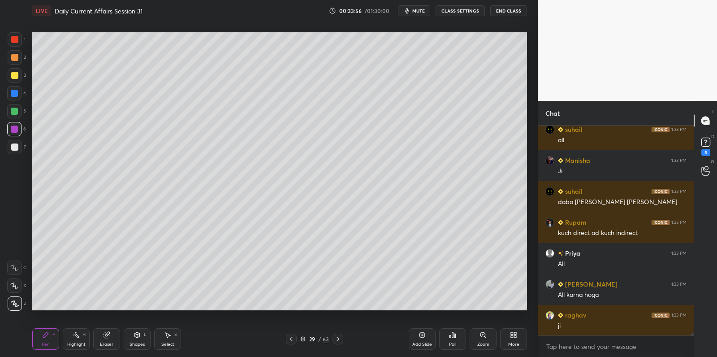
click at [14, 99] on div at bounding box center [14, 93] width 14 height 14
click at [15, 97] on div at bounding box center [14, 93] width 14 height 14
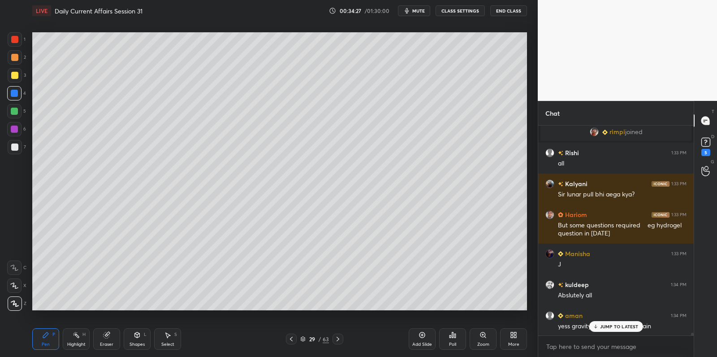
click at [621, 326] on p "JUMP TO LATEST" at bounding box center [619, 326] width 39 height 5
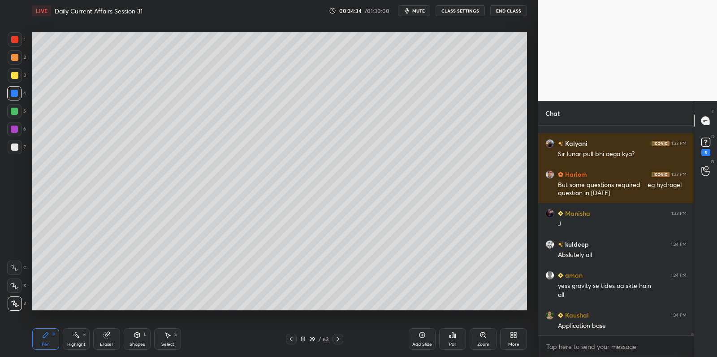
scroll to position [17449, 0]
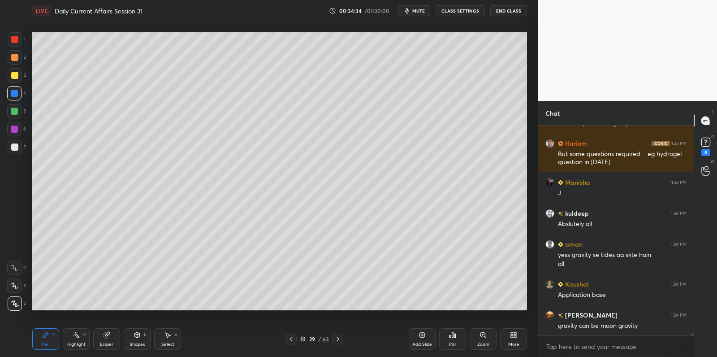
click at [19, 149] on div at bounding box center [15, 147] width 14 height 14
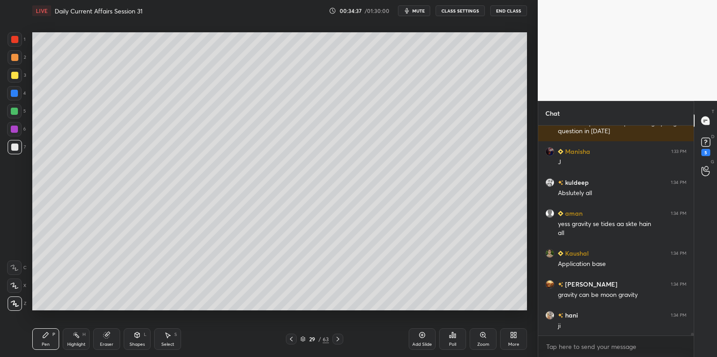
click at [421, 343] on div "Add Slide" at bounding box center [422, 339] width 27 height 22
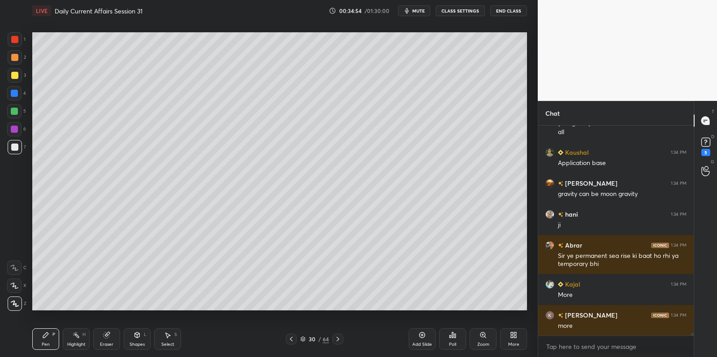
scroll to position [17611, 0]
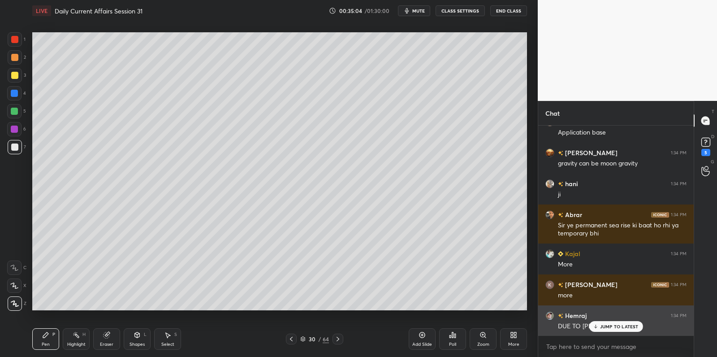
click at [617, 325] on p "JUMP TO LATEST" at bounding box center [619, 326] width 39 height 5
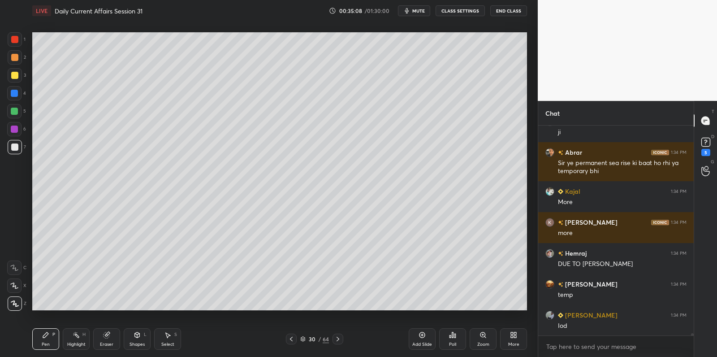
scroll to position [17705, 0]
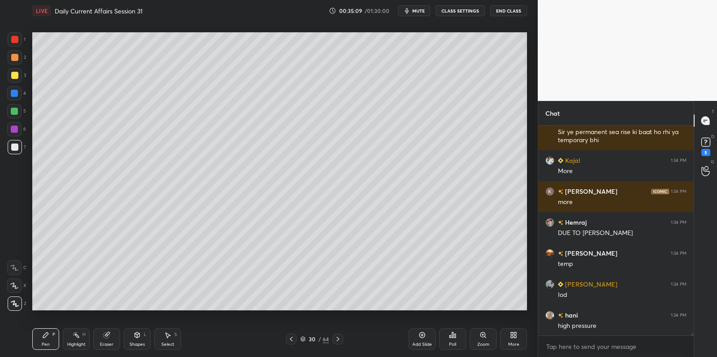
click at [15, 110] on div at bounding box center [14, 111] width 7 height 7
click at [21, 107] on div at bounding box center [14, 111] width 14 height 14
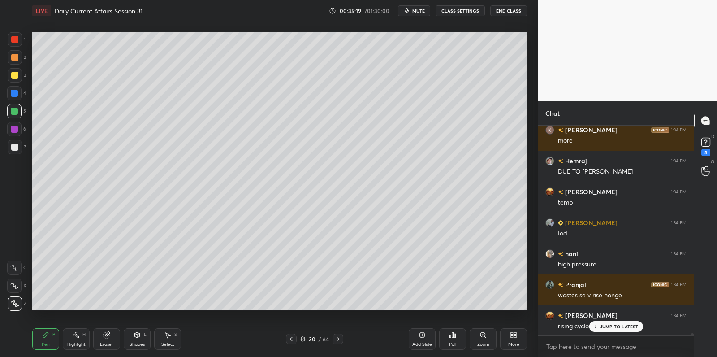
scroll to position [17797, 0]
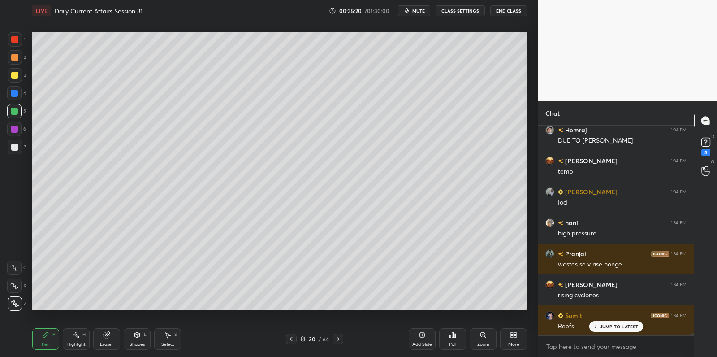
click at [422, 335] on icon at bounding box center [422, 334] width 7 height 7
click at [13, 76] on div at bounding box center [14, 75] width 7 height 7
click at [17, 74] on div at bounding box center [14, 75] width 7 height 7
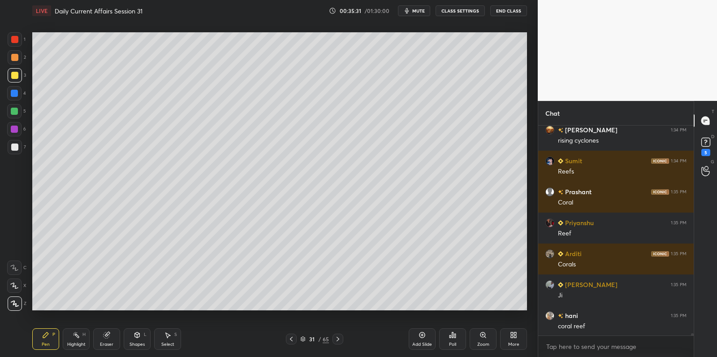
scroll to position [17983, 0]
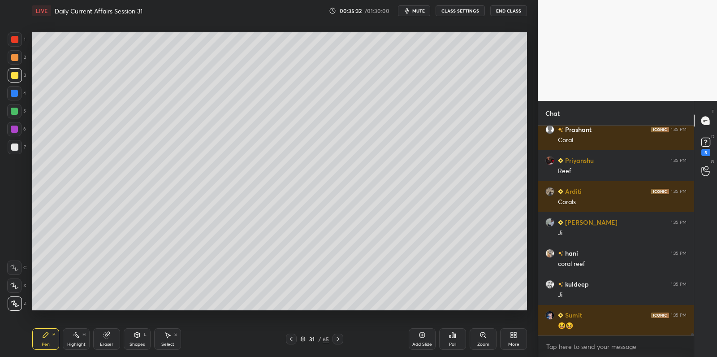
click at [13, 59] on div at bounding box center [14, 57] width 7 height 7
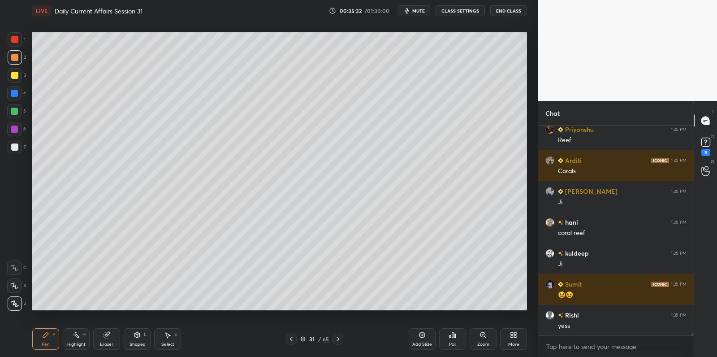
drag, startPoint x: 13, startPoint y: 59, endPoint x: 23, endPoint y: 60, distance: 9.9
click at [15, 57] on div at bounding box center [14, 57] width 7 height 7
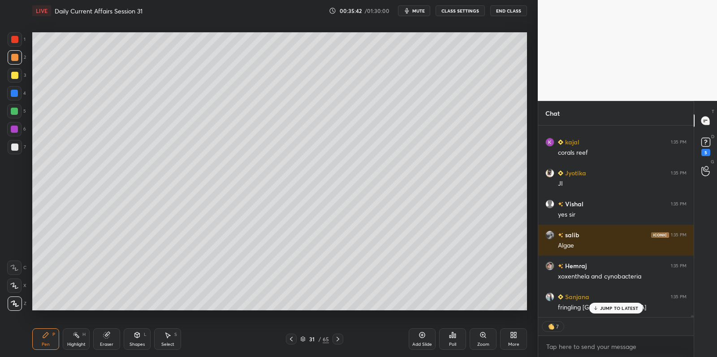
scroll to position [18279, 0]
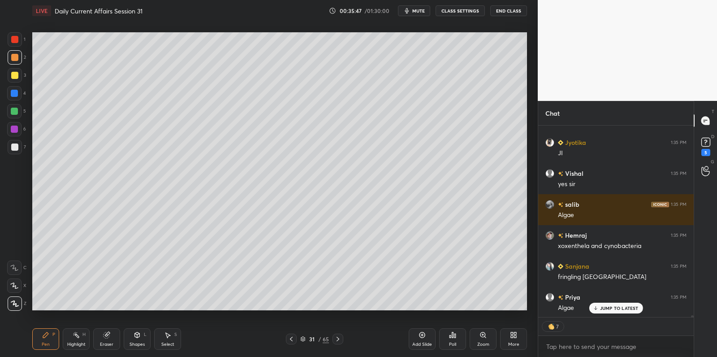
click at [15, 150] on div at bounding box center [14, 146] width 7 height 7
drag, startPoint x: 15, startPoint y: 150, endPoint x: 23, endPoint y: 148, distance: 8.2
click at [15, 150] on div at bounding box center [14, 146] width 7 height 7
drag, startPoint x: 17, startPoint y: 73, endPoint x: 21, endPoint y: 71, distance: 4.7
click at [17, 72] on div at bounding box center [14, 75] width 7 height 7
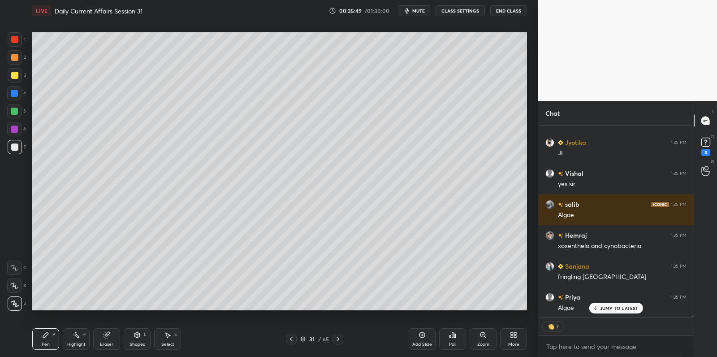
drag, startPoint x: 21, startPoint y: 71, endPoint x: 26, endPoint y: 74, distance: 6.0
click at [21, 71] on div at bounding box center [15, 75] width 14 height 14
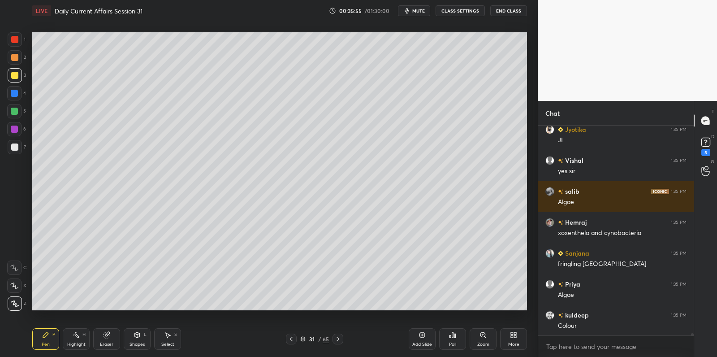
scroll to position [18323, 0]
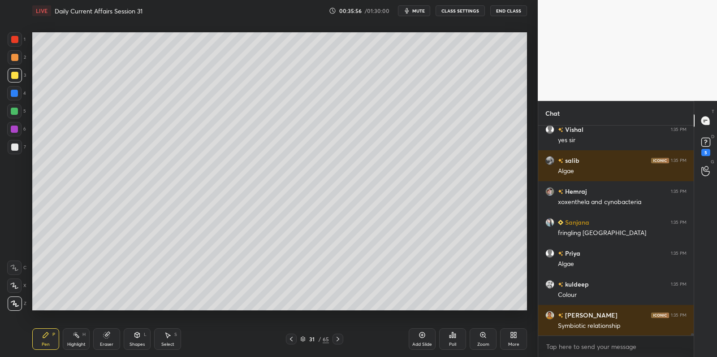
click at [0, 114] on div "1 2 3 4 5 6 7 C X Z C X Z E E Erase all H H" at bounding box center [14, 171] width 29 height 278
click at [14, 111] on div at bounding box center [14, 111] width 7 height 7
drag, startPoint x: 17, startPoint y: 110, endPoint x: 26, endPoint y: 109, distance: 8.5
click at [17, 109] on div at bounding box center [14, 111] width 7 height 7
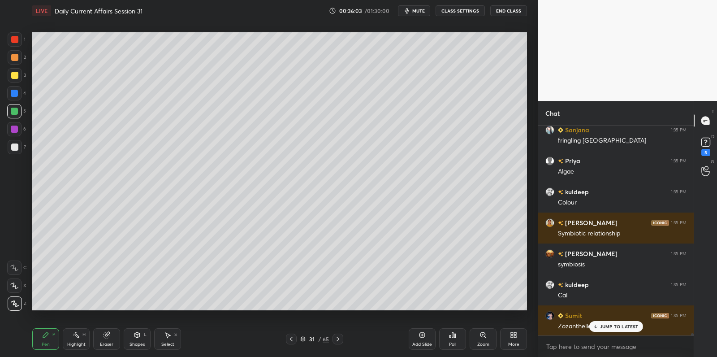
scroll to position [18447, 0]
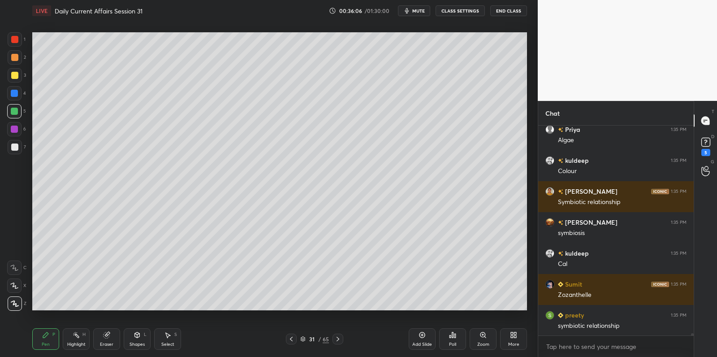
click at [15, 96] on div at bounding box center [14, 93] width 7 height 7
click at [20, 93] on div at bounding box center [14, 93] width 14 height 14
click at [17, 80] on div at bounding box center [15, 75] width 14 height 14
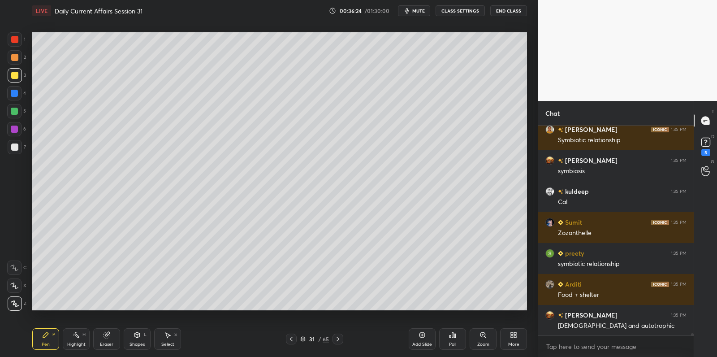
scroll to position [3, 3]
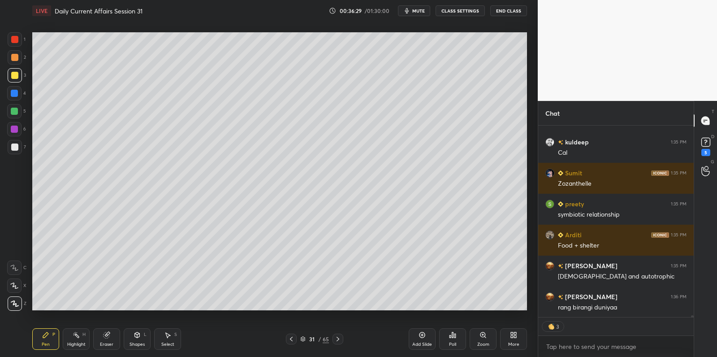
drag, startPoint x: 19, startPoint y: 52, endPoint x: 17, endPoint y: 56, distance: 4.6
click at [19, 52] on div at bounding box center [15, 57] width 14 height 14
click at [17, 56] on div at bounding box center [14, 57] width 7 height 7
click at [15, 36] on div at bounding box center [14, 39] width 7 height 7
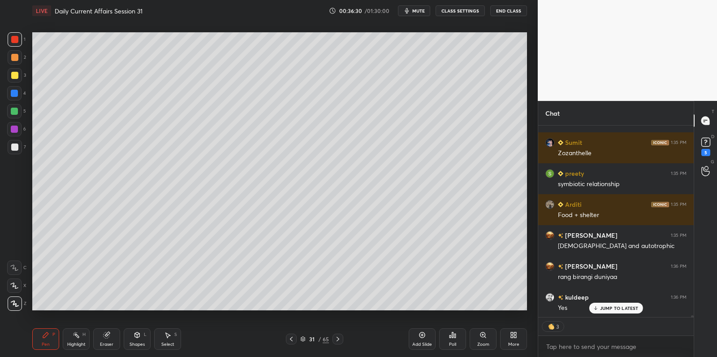
drag, startPoint x: 15, startPoint y: 36, endPoint x: 16, endPoint y: 42, distance: 5.5
click at [15, 36] on div at bounding box center [14, 39] width 7 height 7
click at [15, 41] on div at bounding box center [14, 39] width 7 height 7
click at [17, 74] on div at bounding box center [14, 75] width 7 height 7
click at [18, 78] on div at bounding box center [15, 75] width 14 height 14
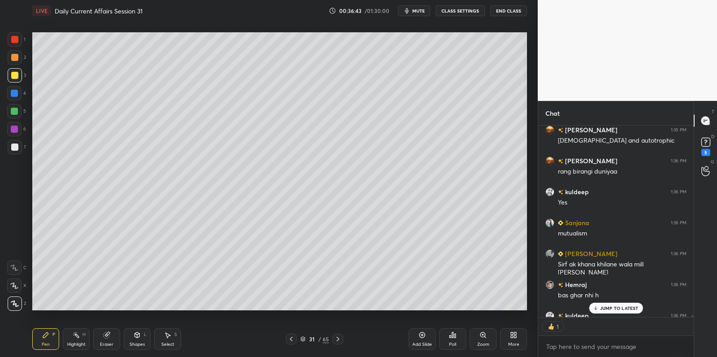
scroll to position [18744, 0]
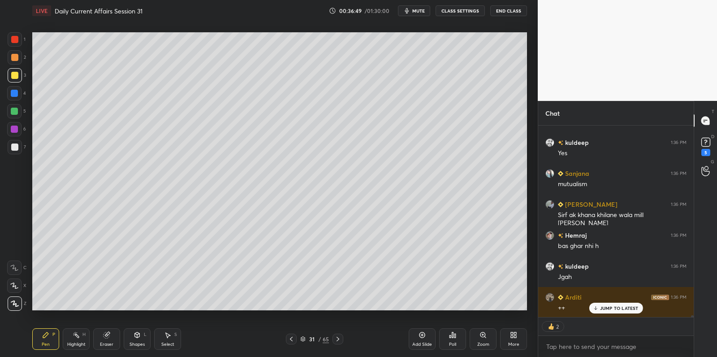
click at [17, 148] on div at bounding box center [15, 147] width 14 height 14
click at [14, 147] on div at bounding box center [14, 146] width 7 height 7
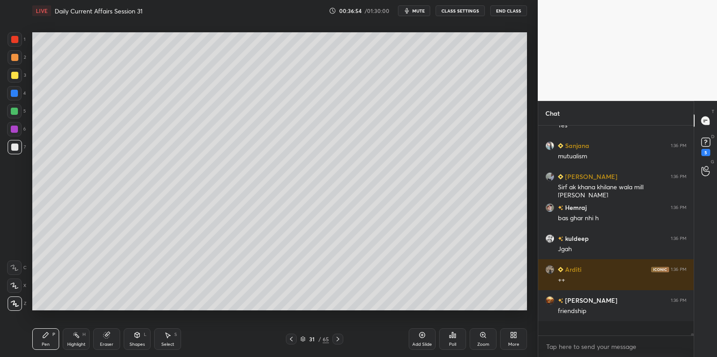
scroll to position [18757, 0]
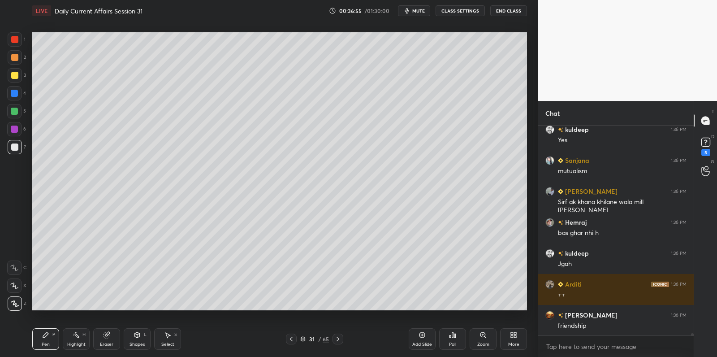
drag, startPoint x: 9, startPoint y: 129, endPoint x: 16, endPoint y: 128, distance: 7.2
click at [9, 129] on div at bounding box center [14, 129] width 14 height 14
click at [16, 128] on div at bounding box center [14, 129] width 7 height 7
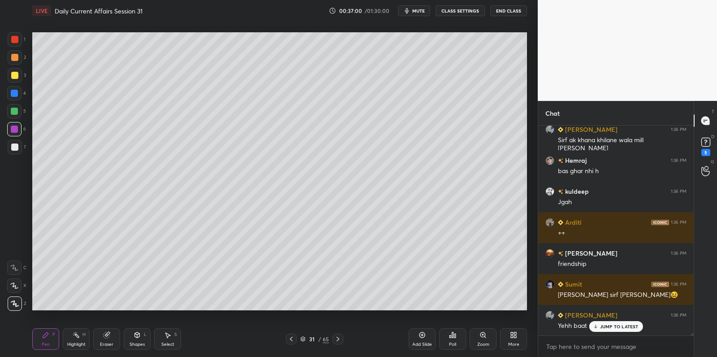
scroll to position [18849, 0]
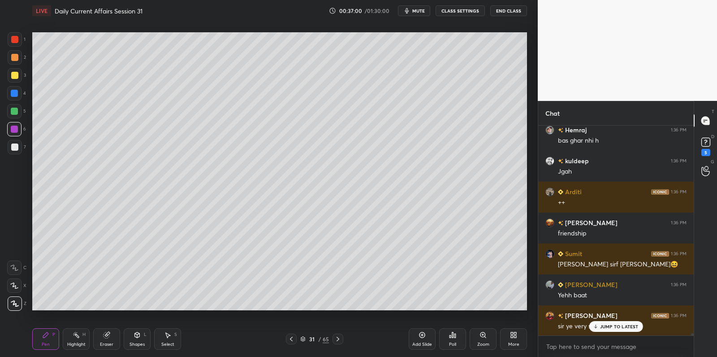
click at [13, 105] on div at bounding box center [14, 111] width 14 height 14
click at [18, 108] on div at bounding box center [14, 111] width 14 height 14
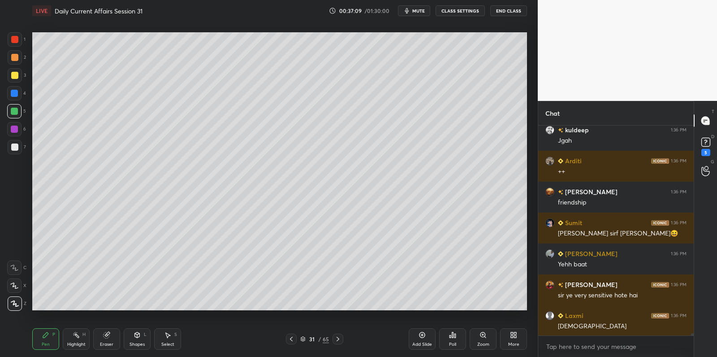
scroll to position [18911, 0]
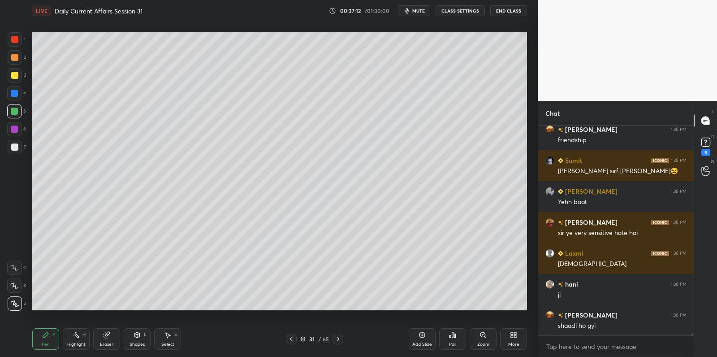
click at [15, 153] on div at bounding box center [15, 147] width 14 height 14
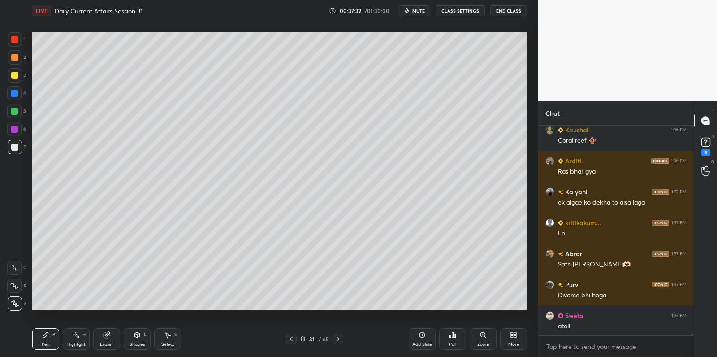
scroll to position [19221, 0]
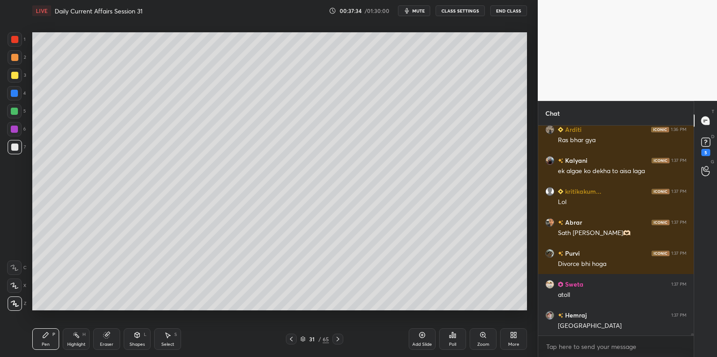
drag, startPoint x: 17, startPoint y: 79, endPoint x: 19, endPoint y: 74, distance: 5.6
click at [17, 79] on div at bounding box center [15, 75] width 14 height 14
drag, startPoint x: 17, startPoint y: 57, endPoint x: 17, endPoint y: 39, distance: 17.5
click at [17, 56] on div at bounding box center [14, 57] width 7 height 7
click at [16, 39] on div at bounding box center [14, 39] width 7 height 7
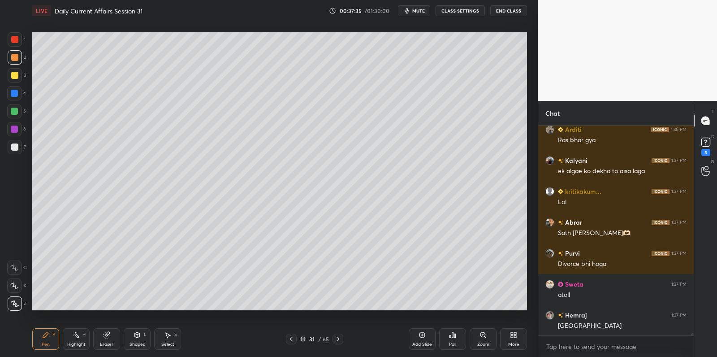
click at [17, 38] on div at bounding box center [14, 39] width 7 height 7
click at [17, 40] on div at bounding box center [14, 39] width 7 height 7
click at [19, 42] on div at bounding box center [15, 39] width 14 height 14
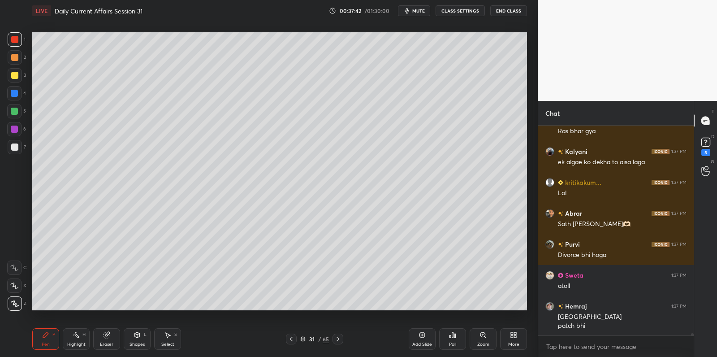
click at [17, 94] on div at bounding box center [14, 93] width 7 height 7
drag, startPoint x: 17, startPoint y: 94, endPoint x: 26, endPoint y: 91, distance: 9.9
click at [17, 94] on div at bounding box center [14, 93] width 7 height 7
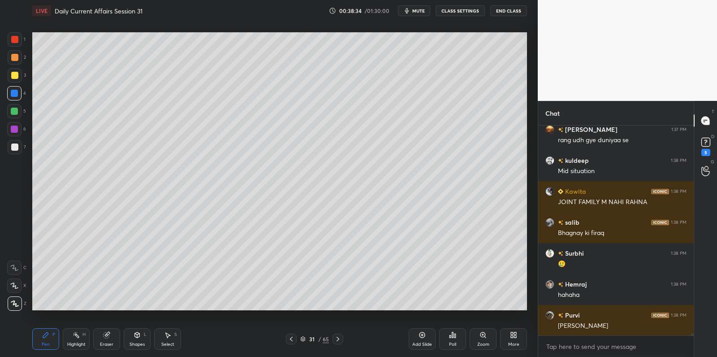
scroll to position [19910, 0]
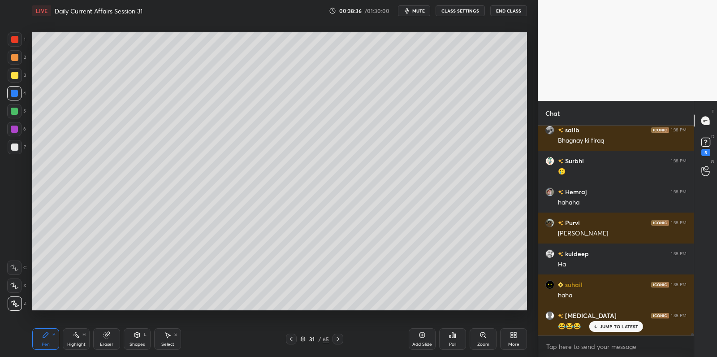
click at [16, 59] on div at bounding box center [14, 57] width 7 height 7
click at [17, 56] on div at bounding box center [14, 57] width 7 height 7
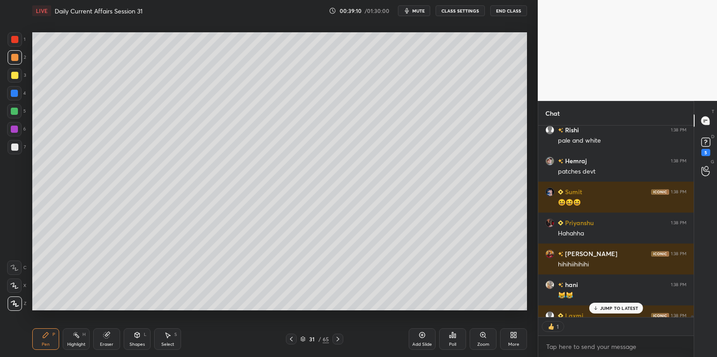
scroll to position [189, 153]
click at [426, 341] on div "Add Slide" at bounding box center [422, 339] width 27 height 22
drag, startPoint x: 6, startPoint y: 95, endPoint x: 19, endPoint y: 92, distance: 13.5
click at [9, 94] on div "1 2 3 4 5 6 7 C X Z C X Z E E Erase all H H" at bounding box center [14, 171] width 29 height 278
click at [16, 92] on div at bounding box center [14, 93] width 7 height 7
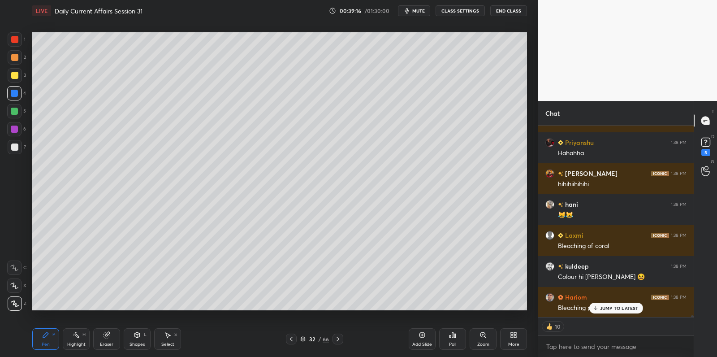
click at [15, 114] on div at bounding box center [14, 111] width 14 height 14
drag, startPoint x: 17, startPoint y: 112, endPoint x: 29, endPoint y: 113, distance: 11.2
click at [19, 112] on div at bounding box center [14, 111] width 14 height 14
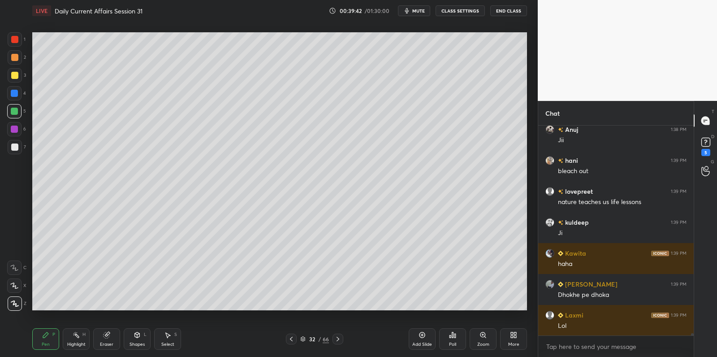
scroll to position [208, 153]
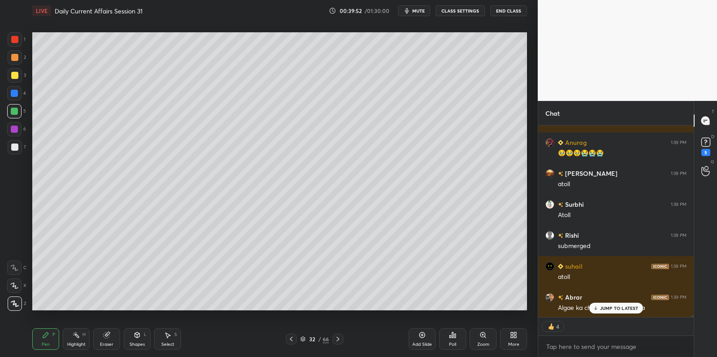
click at [14, 151] on div at bounding box center [15, 147] width 14 height 14
drag, startPoint x: 13, startPoint y: 151, endPoint x: 25, endPoint y: 150, distance: 11.3
click at [13, 151] on div at bounding box center [15, 147] width 14 height 14
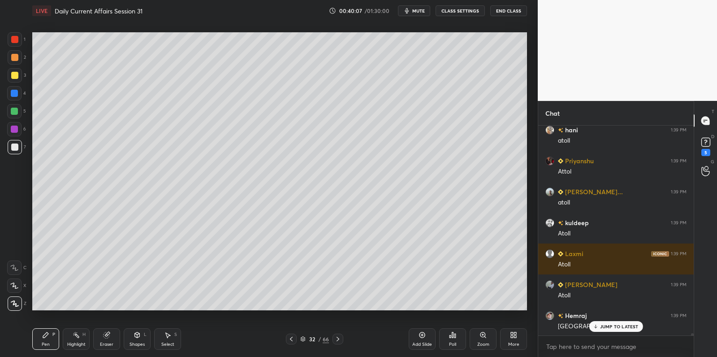
scroll to position [21518, 0]
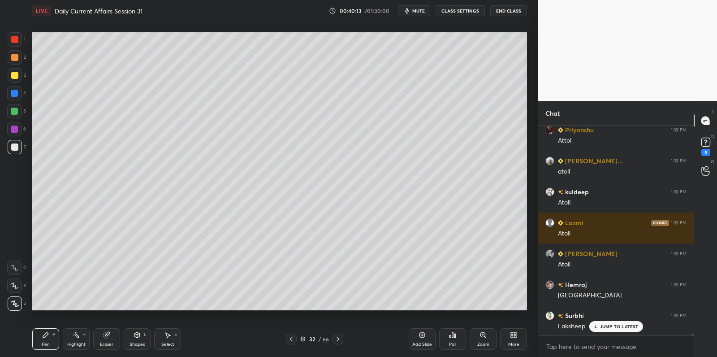
click at [16, 114] on div at bounding box center [14, 111] width 7 height 7
click at [16, 115] on div at bounding box center [14, 111] width 14 height 14
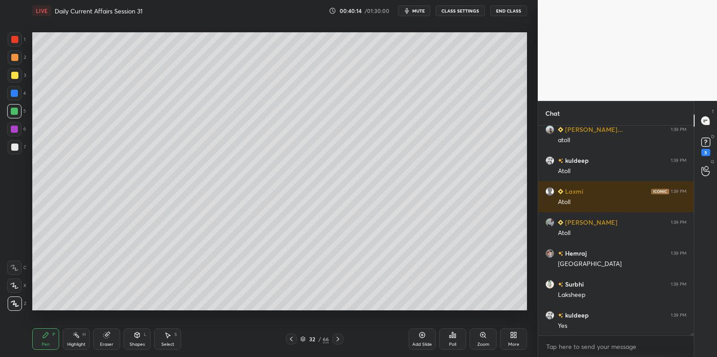
click at [18, 150] on div at bounding box center [15, 147] width 14 height 14
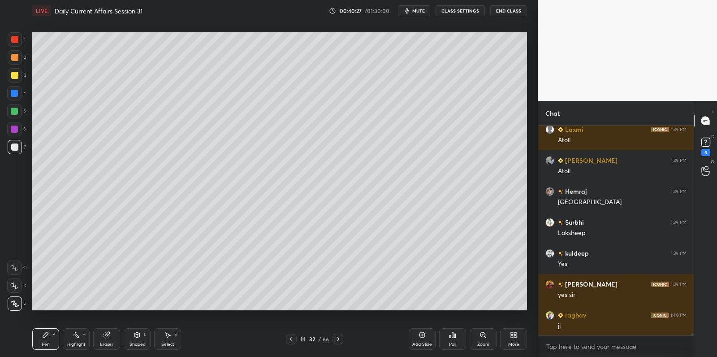
scroll to position [21642, 0]
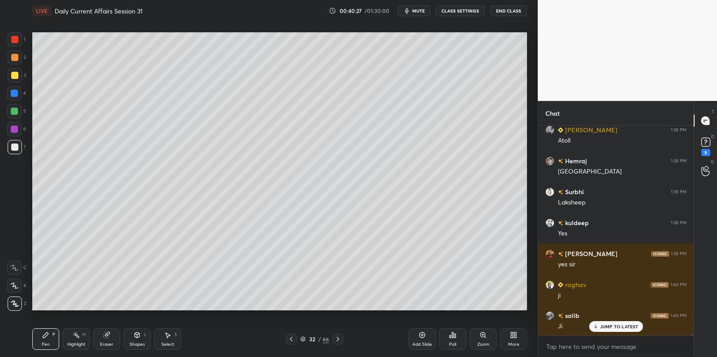
click at [16, 99] on div at bounding box center [14, 93] width 14 height 14
click at [17, 96] on div at bounding box center [14, 93] width 14 height 14
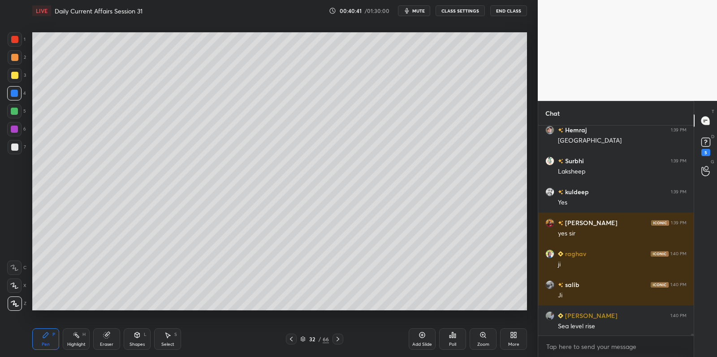
scroll to position [21704, 0]
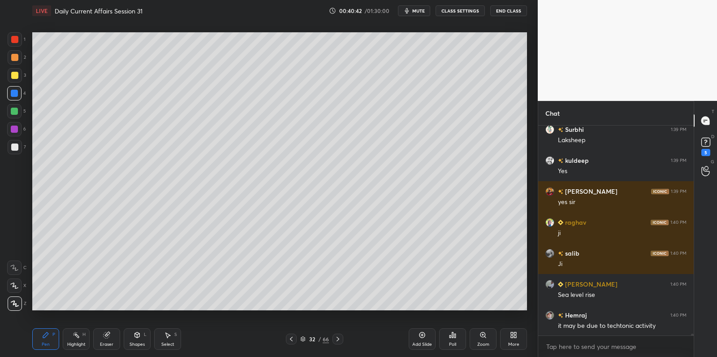
drag, startPoint x: 424, startPoint y: 339, endPoint x: 421, endPoint y: 327, distance: 12.5
click at [422, 338] on div "Add Slide" at bounding box center [422, 339] width 27 height 22
click at [13, 78] on div at bounding box center [15, 75] width 14 height 14
drag, startPoint x: 15, startPoint y: 78, endPoint x: 28, endPoint y: 82, distance: 13.5
click at [15, 78] on div at bounding box center [14, 75] width 7 height 7
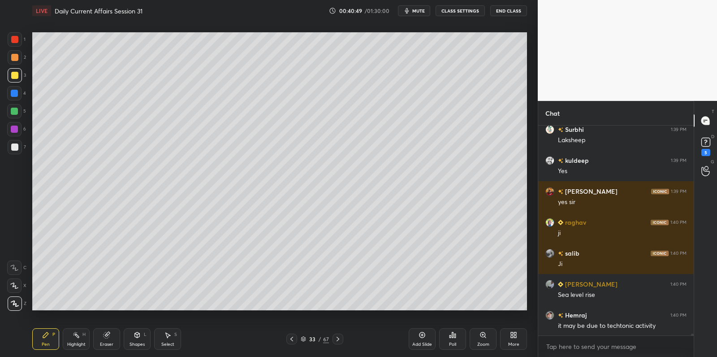
click at [17, 61] on div at bounding box center [15, 57] width 14 height 14
click at [20, 58] on div at bounding box center [15, 57] width 14 height 14
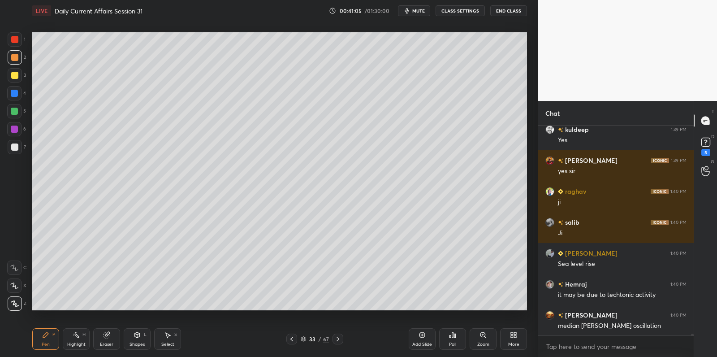
scroll to position [21766, 0]
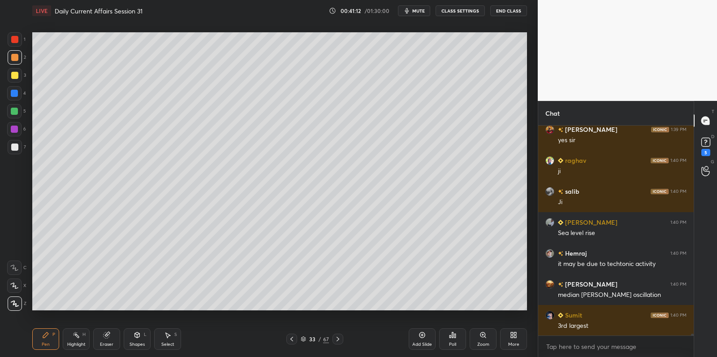
click at [19, 97] on div at bounding box center [14, 93] width 14 height 14
click at [19, 94] on div at bounding box center [14, 93] width 14 height 14
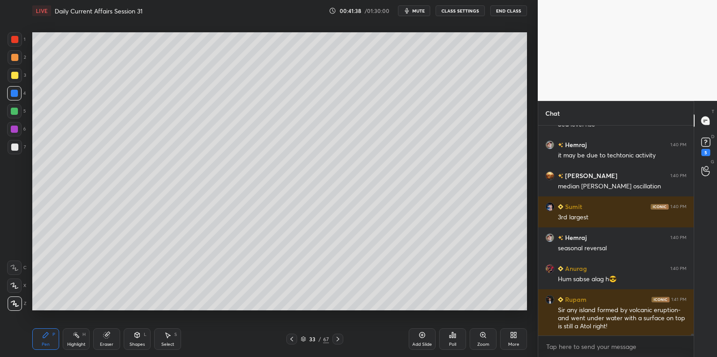
scroll to position [21906, 0]
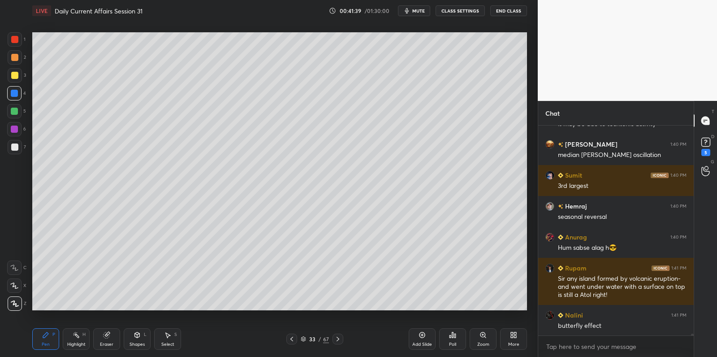
click at [18, 143] on div at bounding box center [15, 147] width 14 height 14
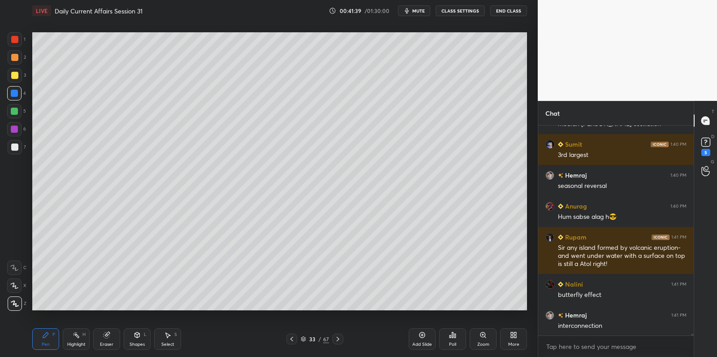
click at [17, 146] on div at bounding box center [14, 146] width 7 height 7
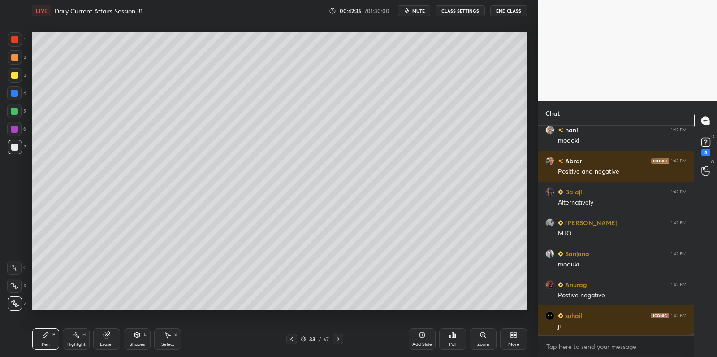
scroll to position [20318, 0]
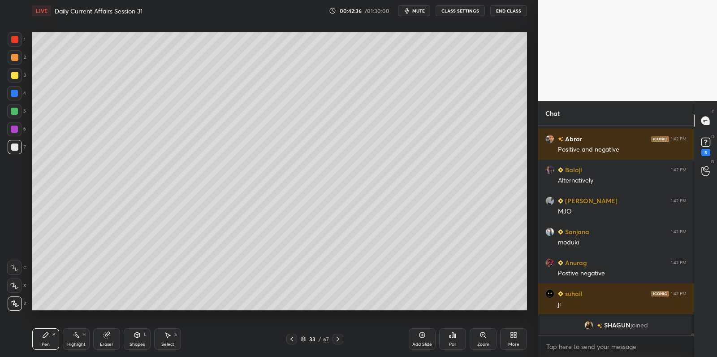
click at [15, 113] on div at bounding box center [14, 111] width 14 height 14
drag, startPoint x: 18, startPoint y: 111, endPoint x: 23, endPoint y: 106, distance: 7.6
click at [18, 111] on div at bounding box center [14, 111] width 14 height 14
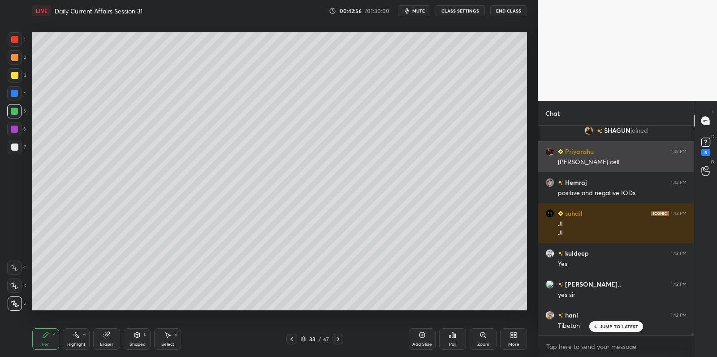
scroll to position [20544, 0]
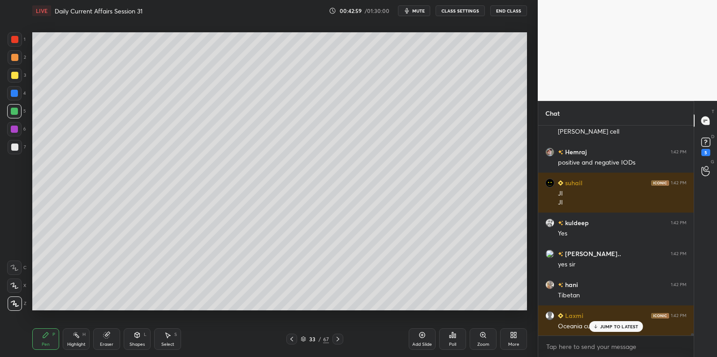
drag, startPoint x: 15, startPoint y: 91, endPoint x: 20, endPoint y: 91, distance: 5.0
click at [16, 91] on div at bounding box center [14, 93] width 7 height 7
click at [15, 91] on div at bounding box center [14, 93] width 7 height 7
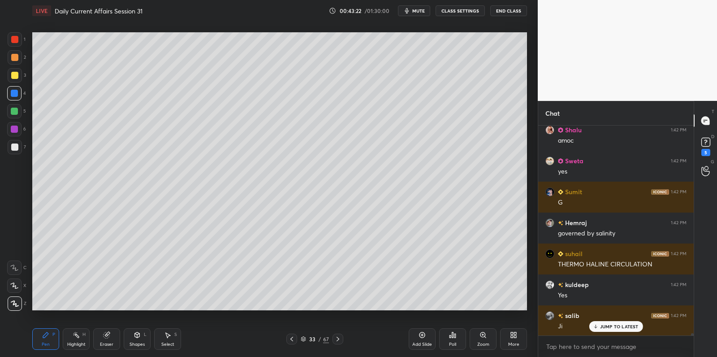
scroll to position [20915, 0]
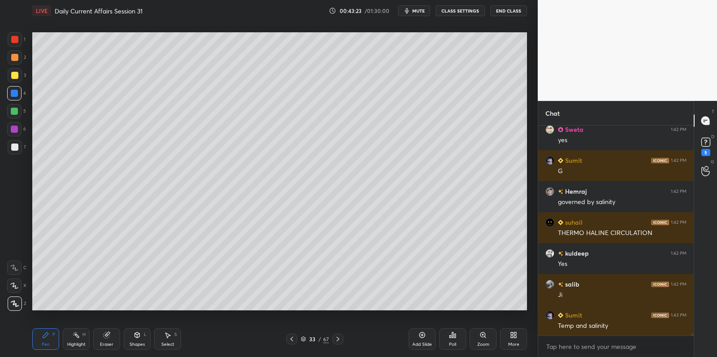
click at [10, 146] on div at bounding box center [15, 147] width 14 height 14
click at [14, 143] on div at bounding box center [14, 146] width 7 height 7
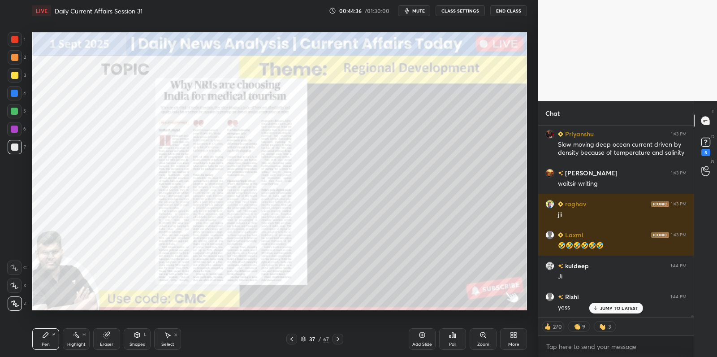
scroll to position [21931, 0]
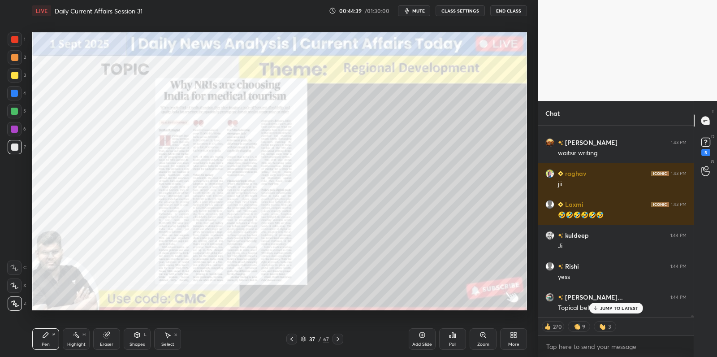
click at [23, 76] on div "3" at bounding box center [17, 75] width 18 height 14
click at [21, 75] on div at bounding box center [15, 75] width 14 height 14
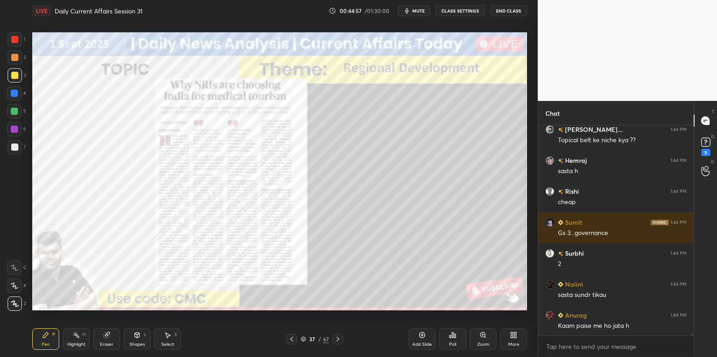
scroll to position [22130, 0]
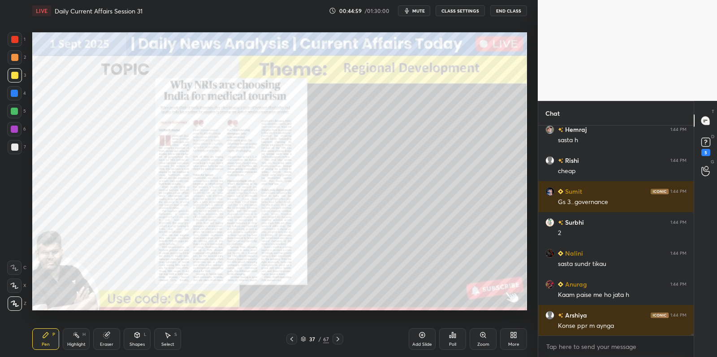
click at [419, 338] on icon at bounding box center [422, 334] width 7 height 7
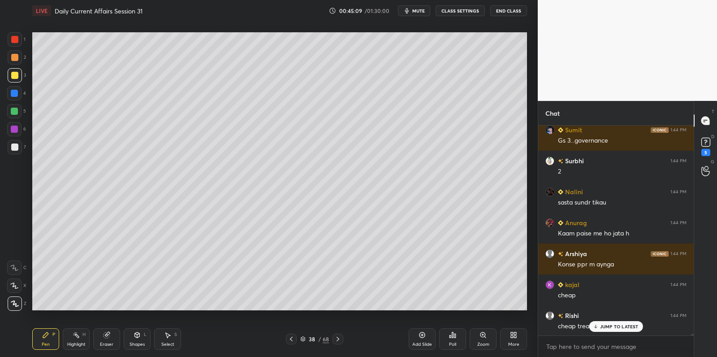
scroll to position [22222, 0]
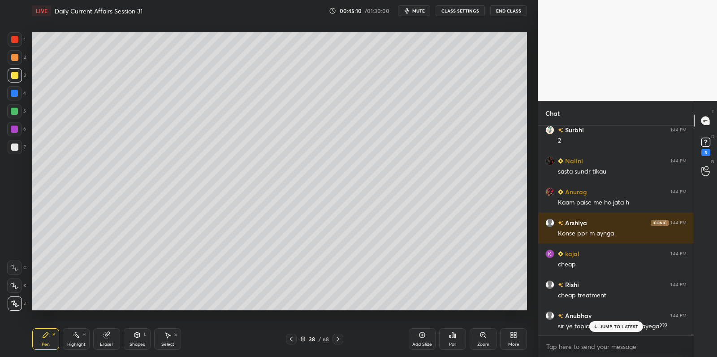
drag, startPoint x: 16, startPoint y: 146, endPoint x: 29, endPoint y: 147, distance: 13.1
click at [16, 146] on div at bounding box center [14, 146] width 7 height 7
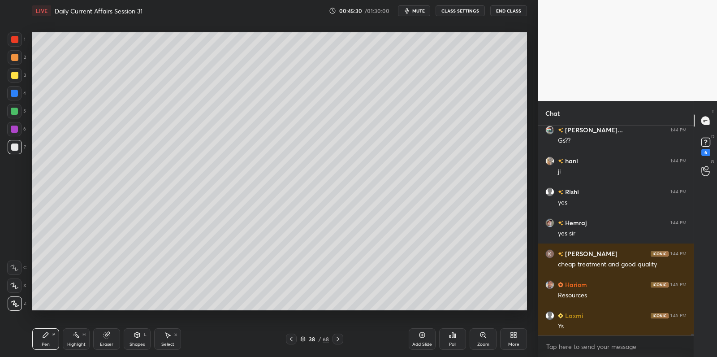
scroll to position [22531, 0]
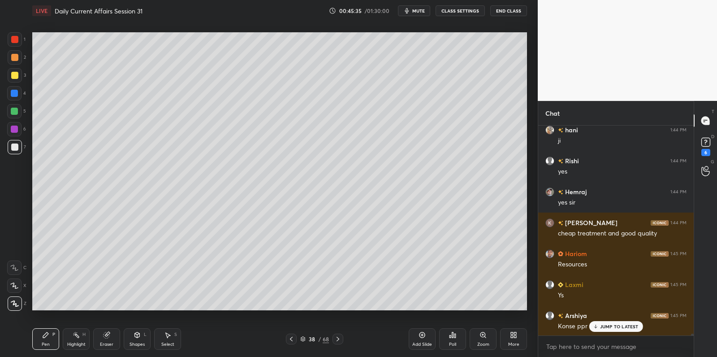
click at [18, 123] on div at bounding box center [14, 129] width 14 height 14
drag, startPoint x: 18, startPoint y: 120, endPoint x: 18, endPoint y: 108, distance: 12.6
click at [18, 120] on div "5" at bounding box center [16, 113] width 19 height 18
drag, startPoint x: 16, startPoint y: 107, endPoint x: 16, endPoint y: 97, distance: 9.9
click at [16, 107] on div at bounding box center [14, 111] width 14 height 14
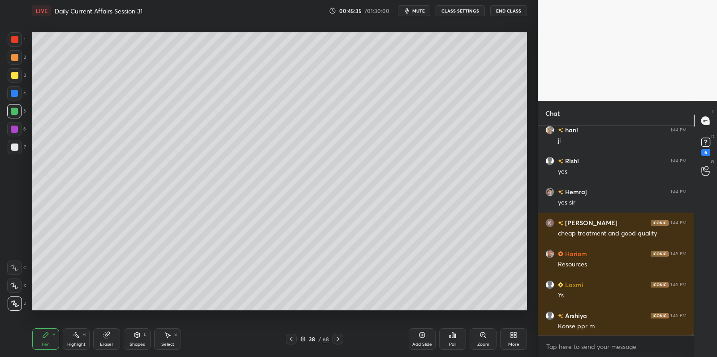
scroll to position [22563, 0]
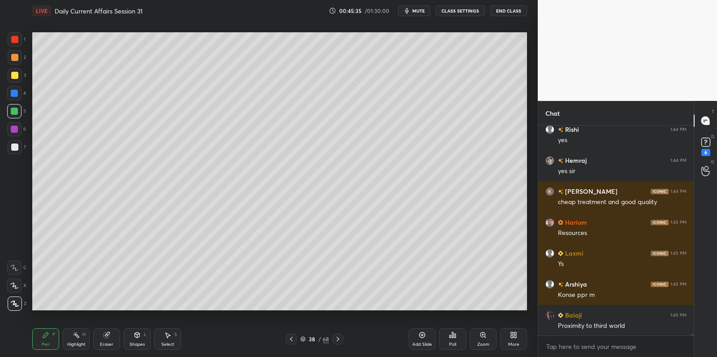
drag, startPoint x: 16, startPoint y: 91, endPoint x: 7, endPoint y: 94, distance: 9.8
click at [14, 91] on div at bounding box center [14, 93] width 7 height 7
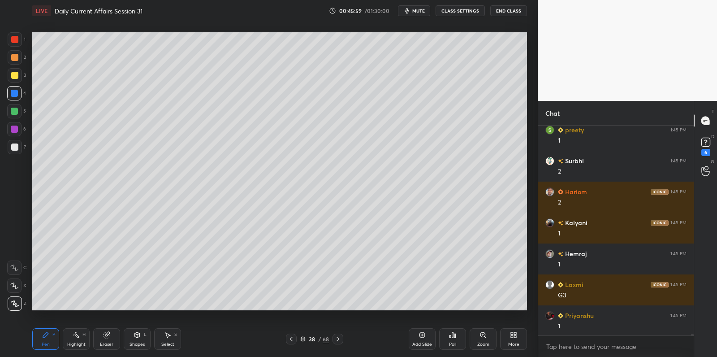
scroll to position [22973, 0]
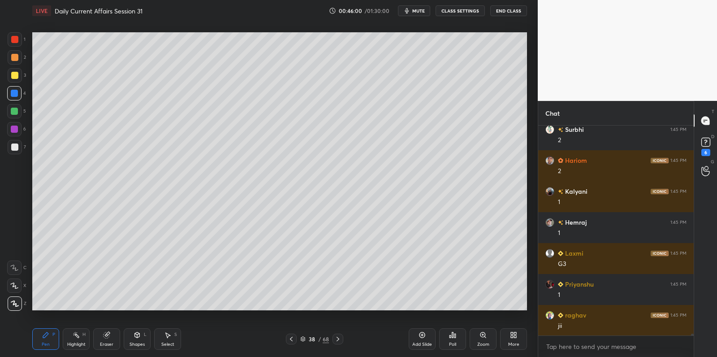
click at [18, 135] on div at bounding box center [14, 129] width 14 height 14
click at [20, 133] on div at bounding box center [14, 129] width 14 height 14
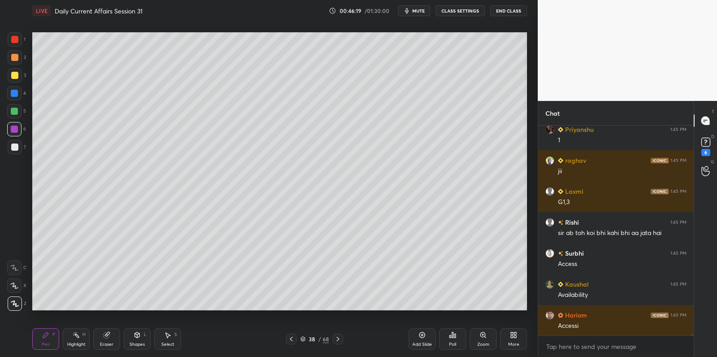
scroll to position [23159, 0]
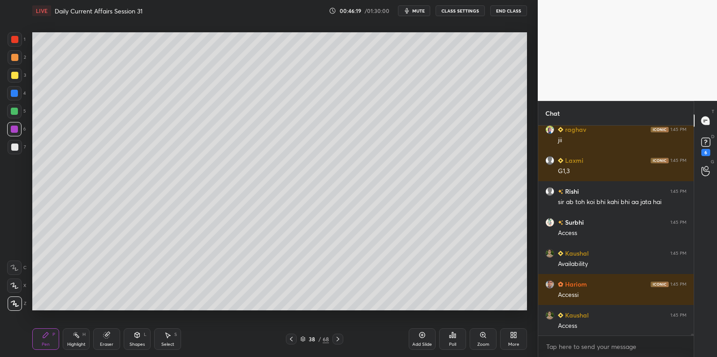
click at [16, 101] on div "4" at bounding box center [16, 95] width 19 height 18
click at [16, 111] on div at bounding box center [14, 111] width 7 height 7
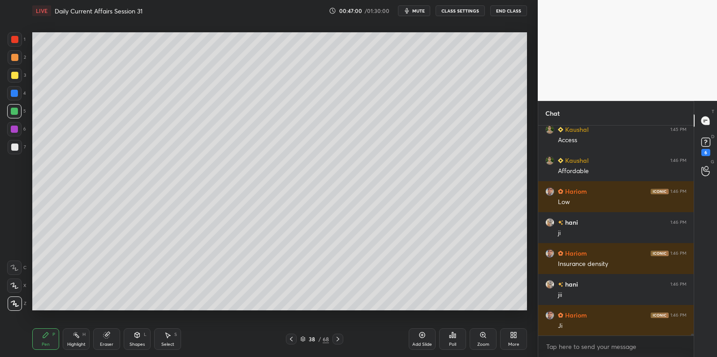
scroll to position [23375, 0]
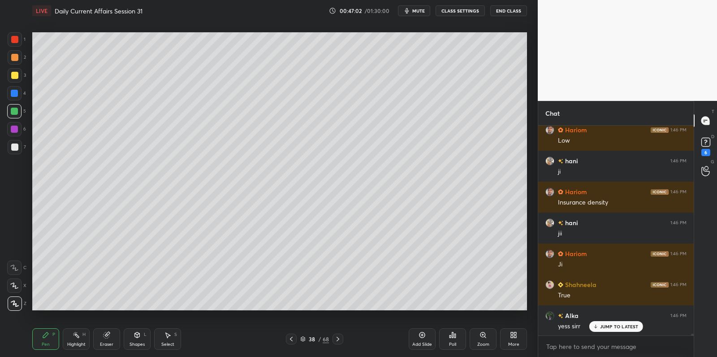
click at [11, 92] on div at bounding box center [14, 93] width 7 height 7
drag, startPoint x: 12, startPoint y: 93, endPoint x: 22, endPoint y: 94, distance: 10.4
click at [12, 93] on div at bounding box center [14, 93] width 7 height 7
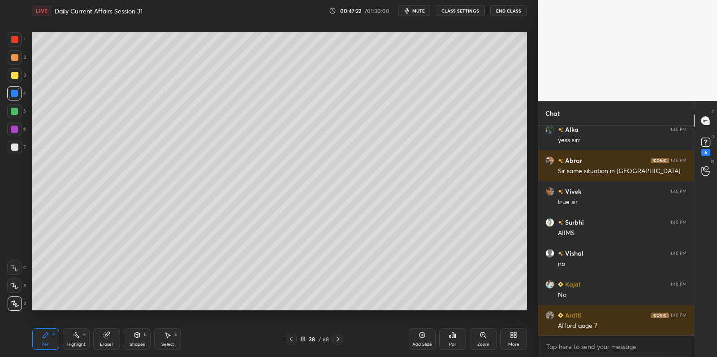
scroll to position [23623, 0]
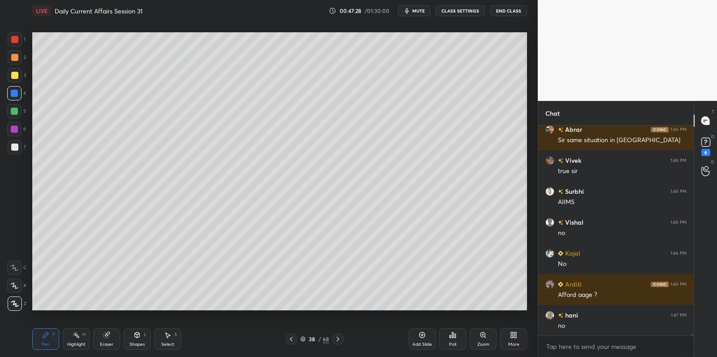
click at [15, 111] on div at bounding box center [14, 111] width 7 height 7
click at [16, 77] on div at bounding box center [14, 75] width 7 height 7
click at [16, 60] on div at bounding box center [14, 57] width 7 height 7
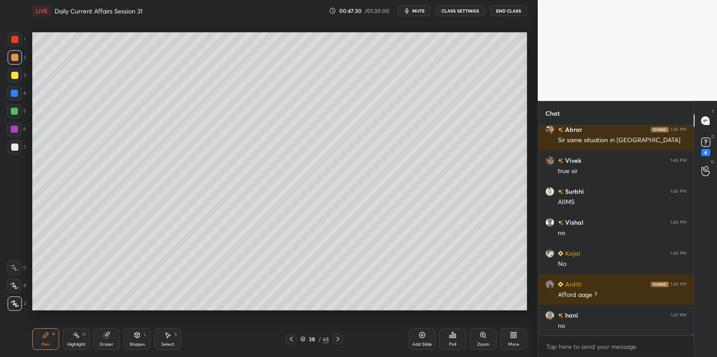
drag, startPoint x: 16, startPoint y: 60, endPoint x: 24, endPoint y: 61, distance: 8.6
click at [16, 60] on div at bounding box center [14, 57] width 7 height 7
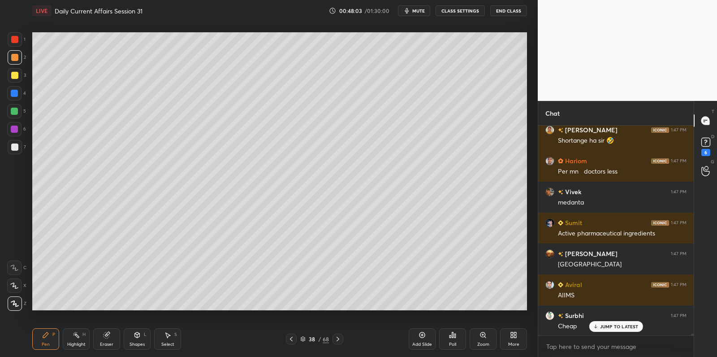
scroll to position [23870, 0]
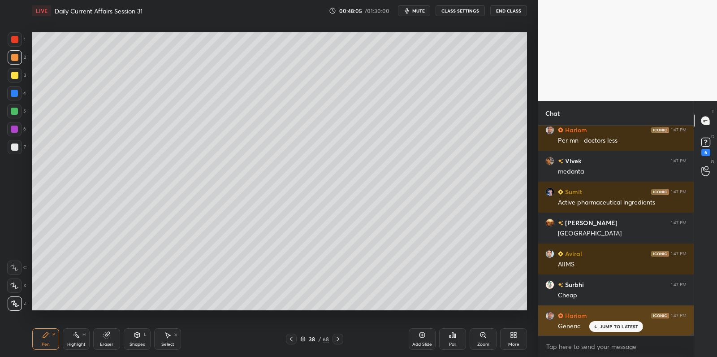
click at [620, 327] on p "JUMP TO LATEST" at bounding box center [619, 326] width 39 height 5
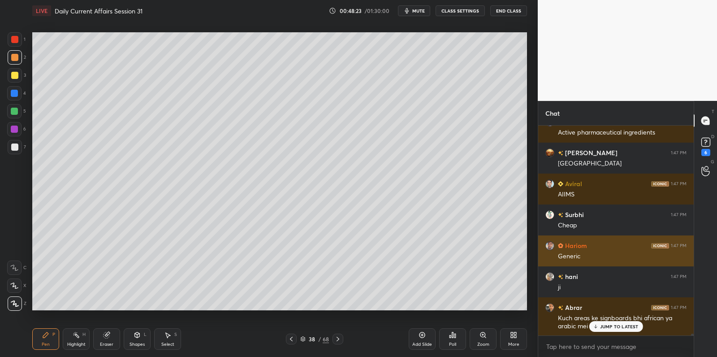
scroll to position [23971, 0]
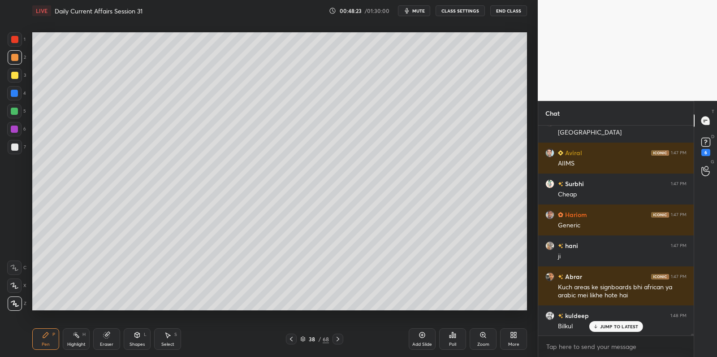
click at [17, 148] on div at bounding box center [14, 146] width 7 height 7
click at [13, 126] on div at bounding box center [14, 129] width 7 height 7
drag, startPoint x: 13, startPoint y: 126, endPoint x: 27, endPoint y: 126, distance: 13.9
click at [13, 126] on div at bounding box center [14, 129] width 7 height 7
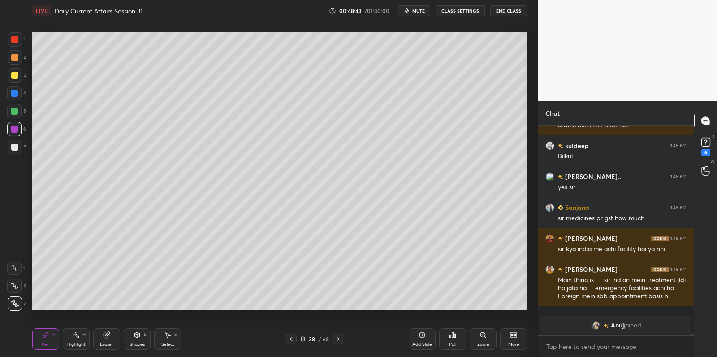
scroll to position [24171, 0]
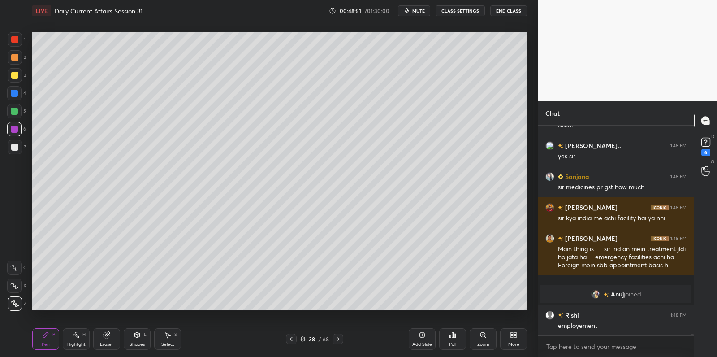
click at [16, 69] on div at bounding box center [15, 75] width 14 height 14
click at [19, 73] on div at bounding box center [15, 75] width 14 height 14
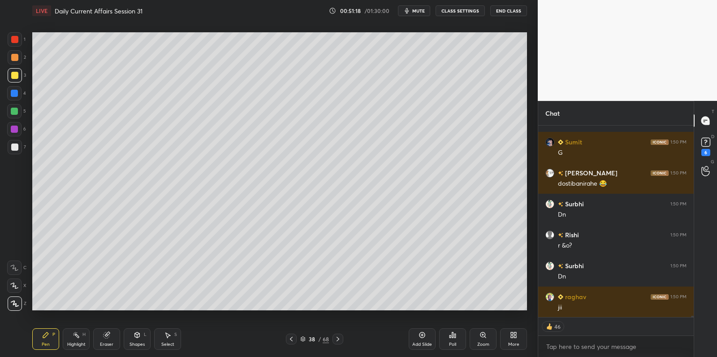
scroll to position [25147, 0]
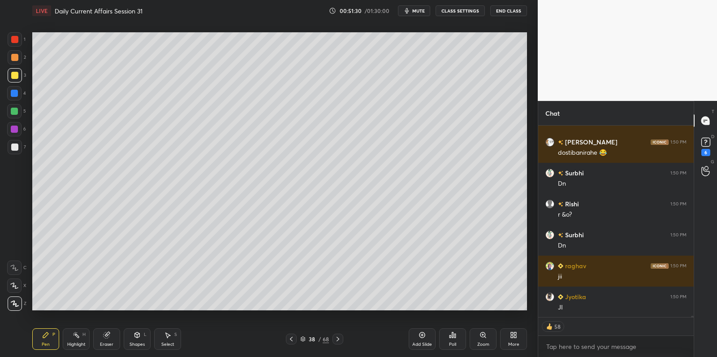
drag, startPoint x: 420, startPoint y: 341, endPoint x: 415, endPoint y: 313, distance: 28.3
click at [420, 338] on div "Add Slide" at bounding box center [422, 339] width 27 height 22
click at [15, 147] on div at bounding box center [14, 146] width 7 height 7
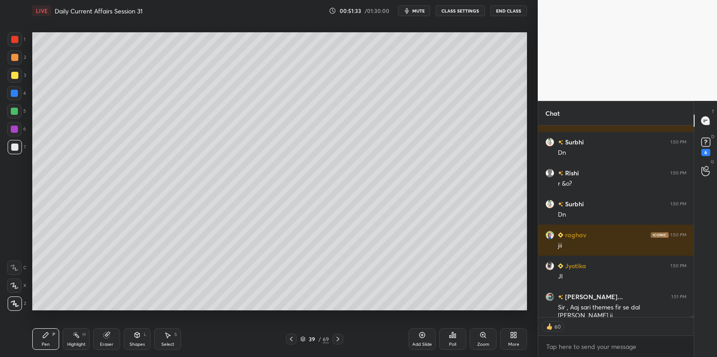
click at [15, 147] on div at bounding box center [14, 146] width 7 height 7
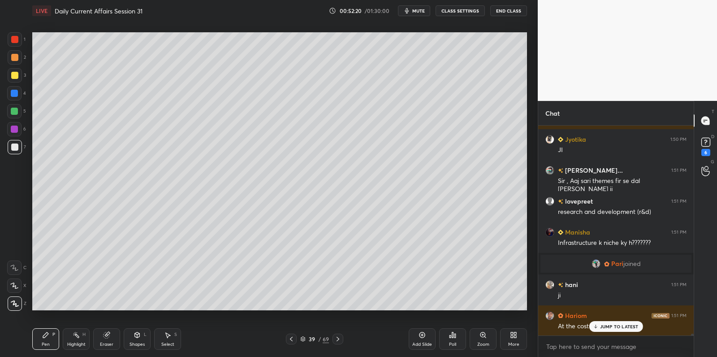
scroll to position [25336, 0]
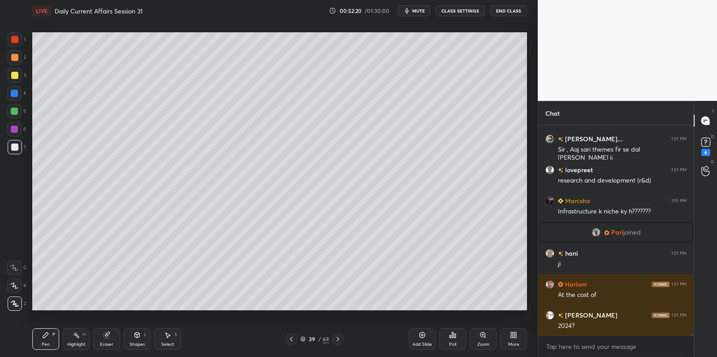
drag, startPoint x: 13, startPoint y: 76, endPoint x: 30, endPoint y: 80, distance: 17.4
click at [14, 77] on div at bounding box center [14, 75] width 7 height 7
click at [18, 76] on div at bounding box center [14, 75] width 7 height 7
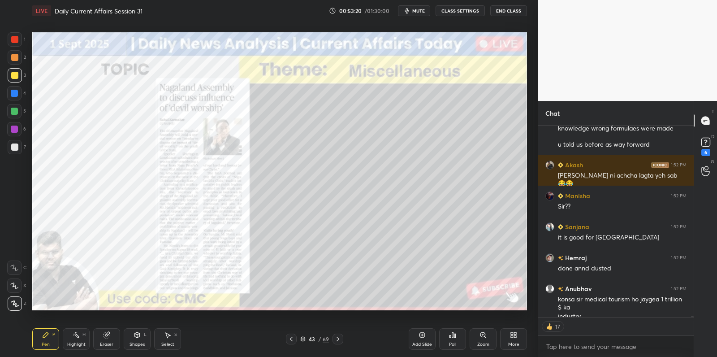
scroll to position [25875, 0]
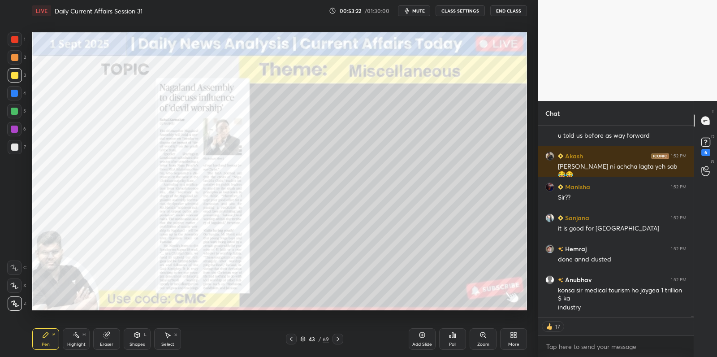
click at [17, 79] on div at bounding box center [15, 75] width 14 height 14
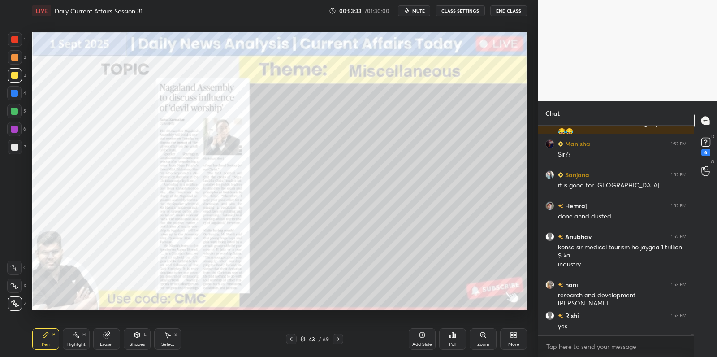
scroll to position [25950, 0]
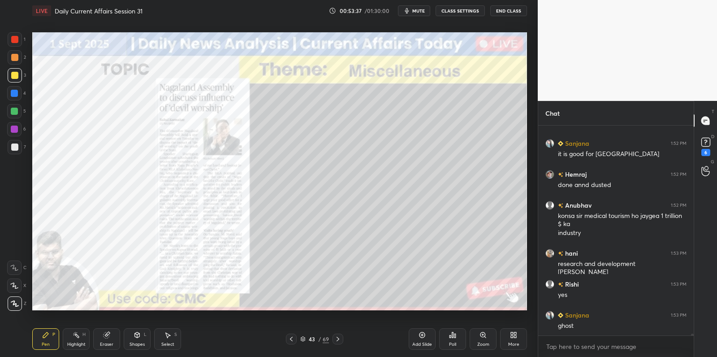
click at [15, 148] on div at bounding box center [14, 146] width 7 height 7
click at [15, 147] on div at bounding box center [14, 146] width 7 height 7
drag, startPoint x: 19, startPoint y: 145, endPoint x: 30, endPoint y: 155, distance: 15.3
click at [19, 145] on div at bounding box center [15, 147] width 14 height 14
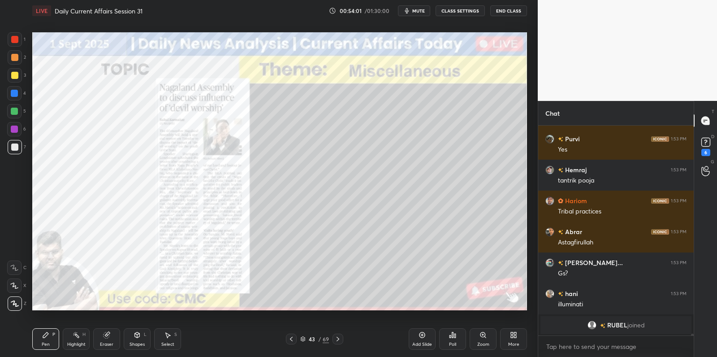
scroll to position [26250, 0]
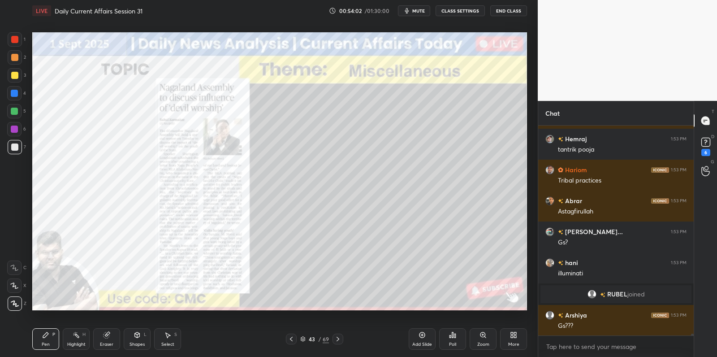
click at [424, 340] on div "Add Slide" at bounding box center [422, 339] width 27 height 22
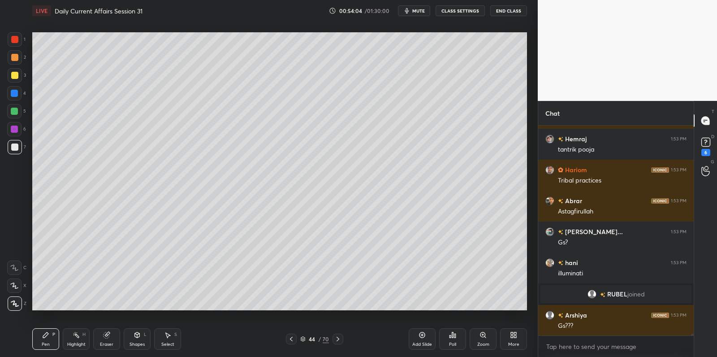
click at [17, 75] on div at bounding box center [15, 75] width 14 height 14
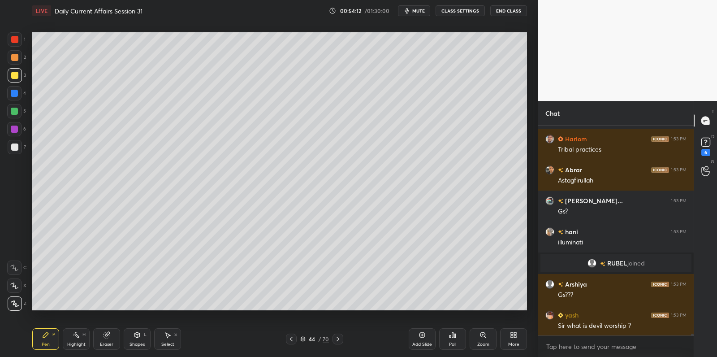
scroll to position [26311, 0]
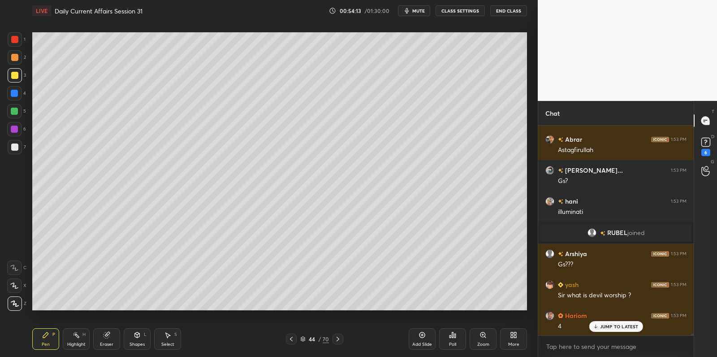
click at [113, 344] on div "Eraser" at bounding box center [106, 344] width 13 height 4
click at [17, 299] on div "Erase all" at bounding box center [14, 303] width 14 height 14
click at [17, 300] on div "1 2 3 4 5 6 7 C X Z C X Z E E Erase all H H" at bounding box center [14, 171] width 29 height 278
click at [51, 339] on div "Pen P" at bounding box center [45, 339] width 27 height 22
click at [52, 335] on div "Pen P" at bounding box center [45, 339] width 27 height 22
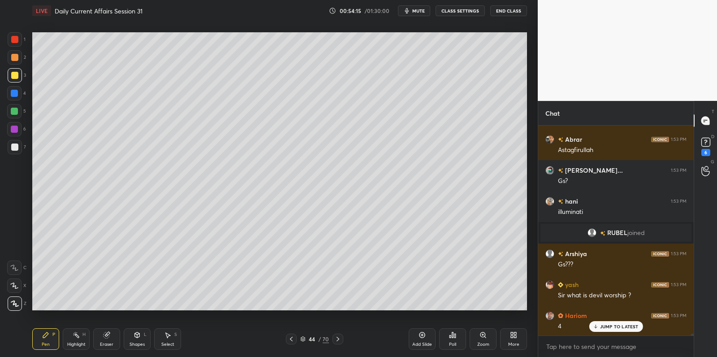
click at [13, 148] on div at bounding box center [14, 146] width 7 height 7
drag, startPoint x: 17, startPoint y: 147, endPoint x: 23, endPoint y: 153, distance: 8.3
click at [17, 147] on div at bounding box center [14, 146] width 7 height 7
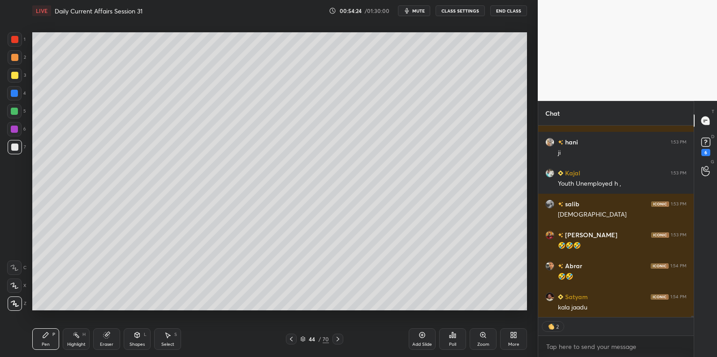
scroll to position [26732, 0]
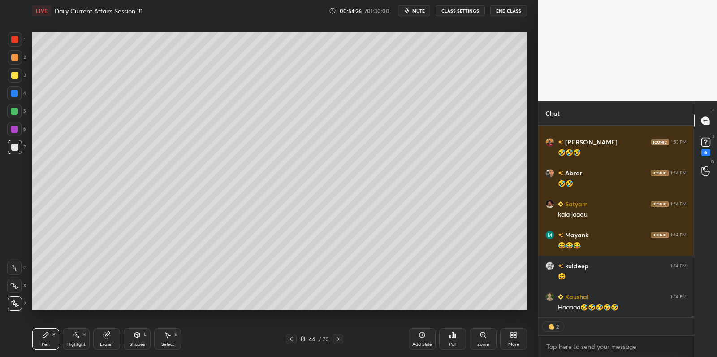
click at [15, 143] on div at bounding box center [14, 146] width 7 height 7
click at [17, 143] on div at bounding box center [15, 147] width 14 height 14
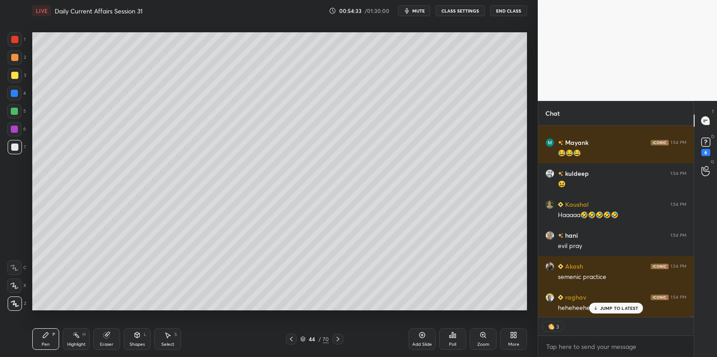
scroll to position [26855, 0]
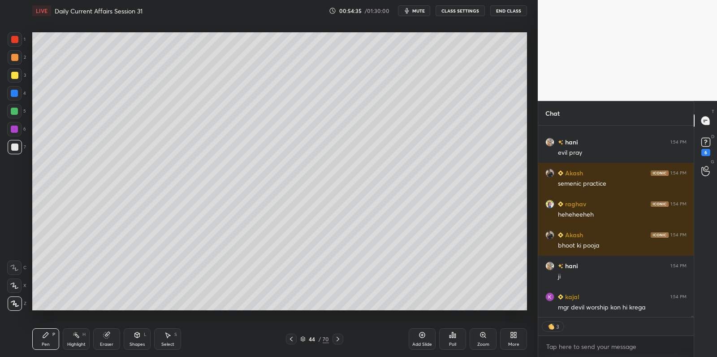
click at [17, 109] on div at bounding box center [14, 111] width 7 height 7
click at [19, 110] on div at bounding box center [14, 111] width 14 height 14
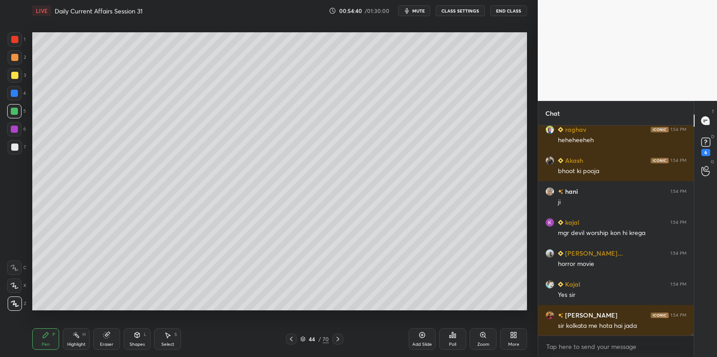
scroll to position [27023, 0]
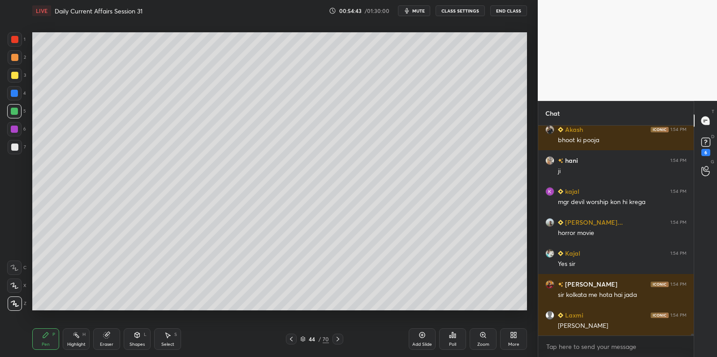
click at [16, 78] on div at bounding box center [14, 75] width 7 height 7
click at [19, 77] on div at bounding box center [15, 75] width 14 height 14
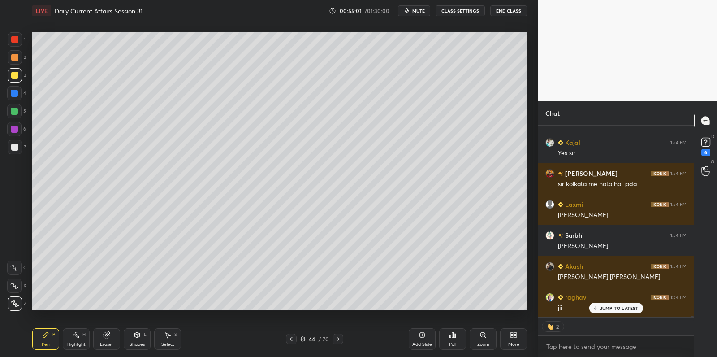
scroll to position [27116, 0]
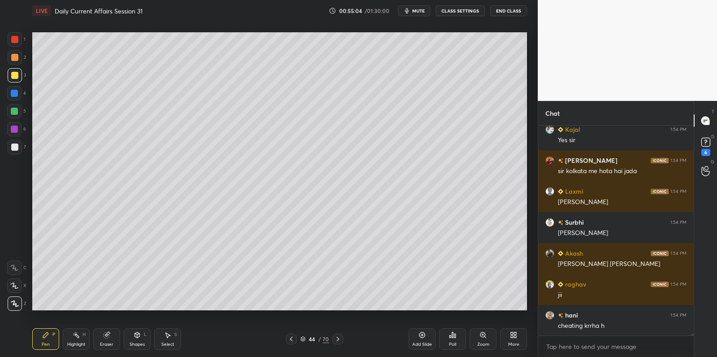
drag, startPoint x: 18, startPoint y: 114, endPoint x: 30, endPoint y: 108, distance: 12.4
click at [17, 113] on div at bounding box center [14, 111] width 14 height 14
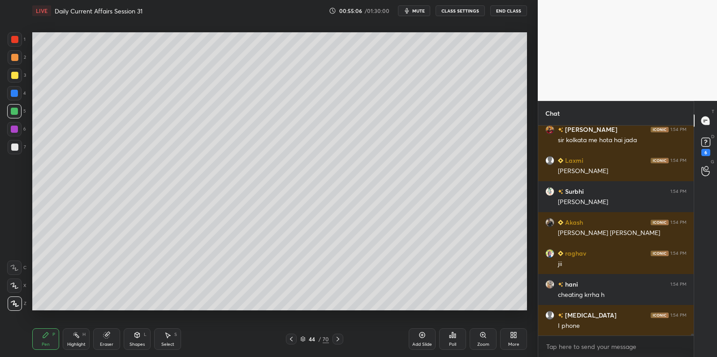
click at [17, 90] on div at bounding box center [14, 93] width 14 height 14
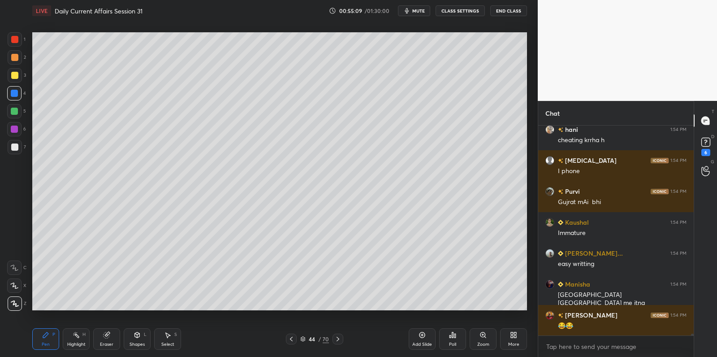
click at [438, 169] on div "Setting up your live class Poll for secs No correct answer Start poll" at bounding box center [280, 171] width 502 height 299
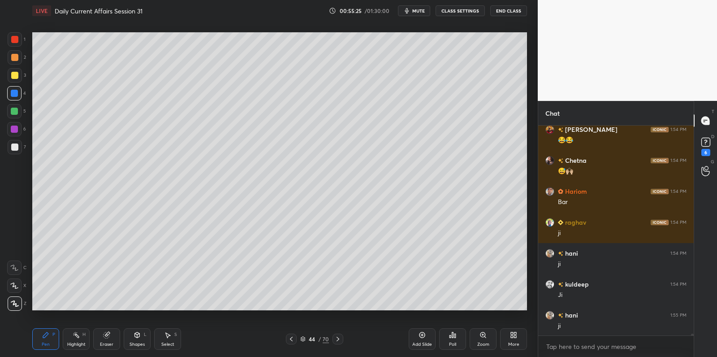
click at [14, 111] on div at bounding box center [14, 111] width 7 height 7
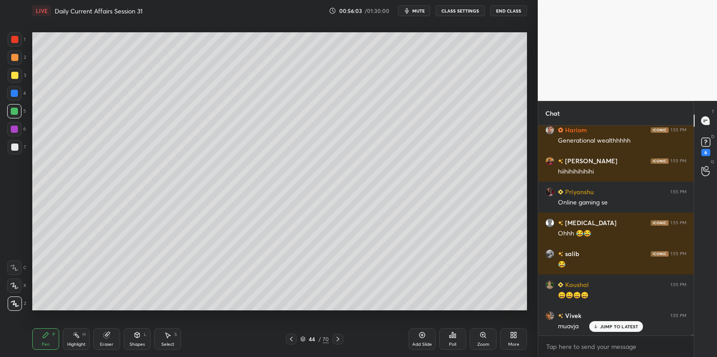
scroll to position [28330, 0]
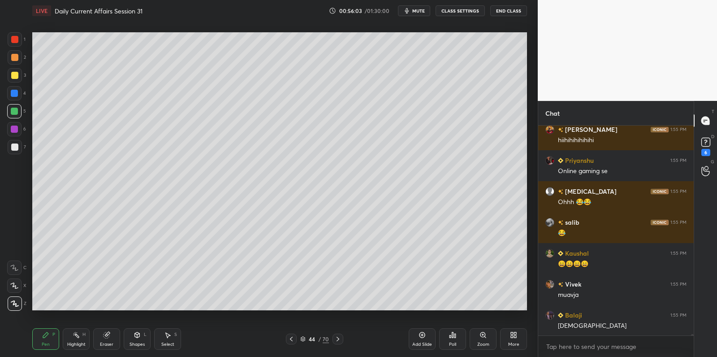
click at [13, 88] on div at bounding box center [14, 93] width 14 height 14
drag, startPoint x: 16, startPoint y: 89, endPoint x: 27, endPoint y: 96, distance: 13.3
click at [16, 89] on div at bounding box center [14, 93] width 14 height 14
click at [12, 73] on div at bounding box center [15, 75] width 14 height 14
click at [13, 76] on div at bounding box center [14, 75] width 7 height 7
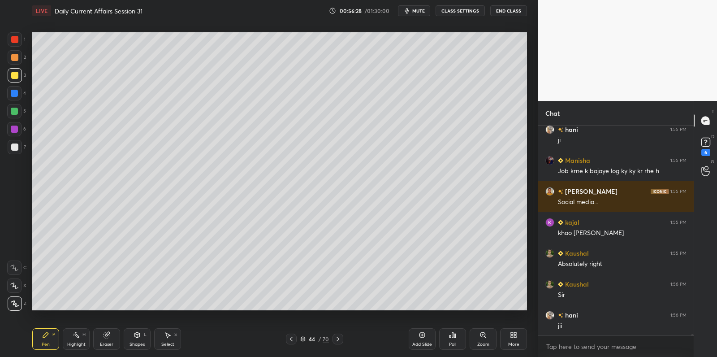
scroll to position [28617, 0]
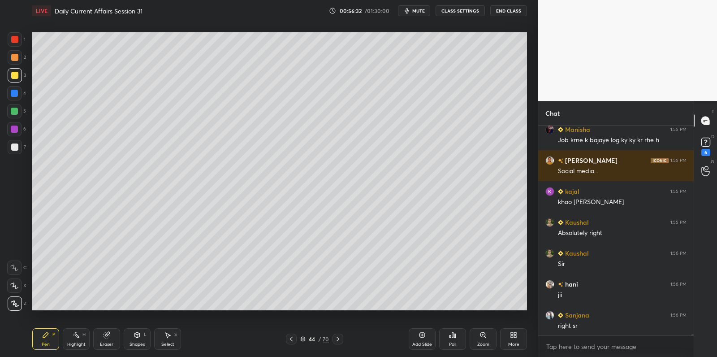
click at [13, 111] on div at bounding box center [14, 111] width 7 height 7
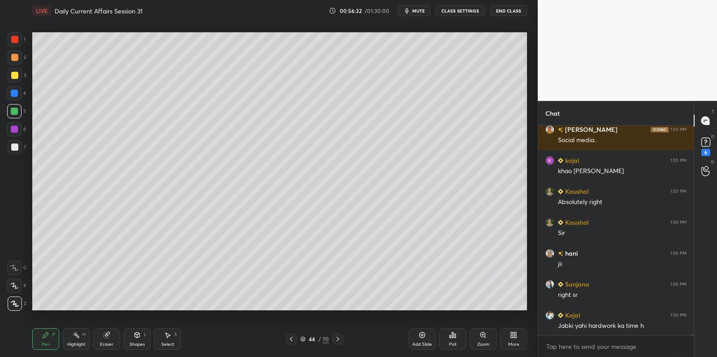
drag, startPoint x: 10, startPoint y: 111, endPoint x: 29, endPoint y: 118, distance: 20.1
click at [11, 111] on div at bounding box center [14, 111] width 7 height 7
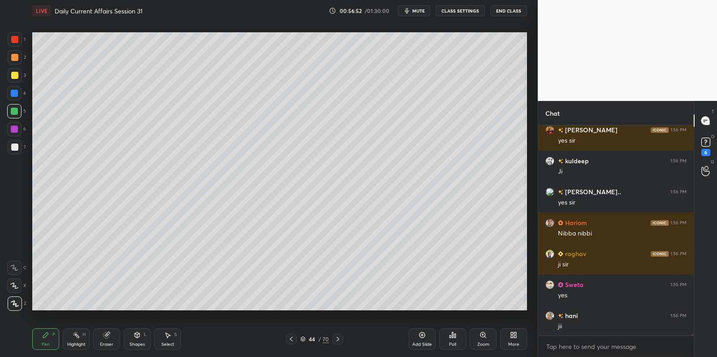
scroll to position [28895, 0]
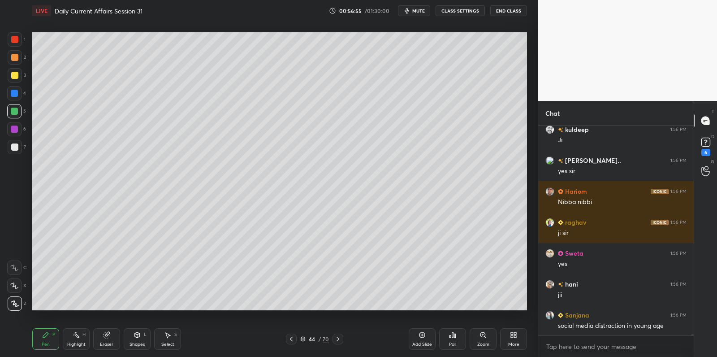
click at [10, 65] on div "2" at bounding box center [17, 59] width 18 height 18
click at [15, 60] on div at bounding box center [14, 57] width 7 height 7
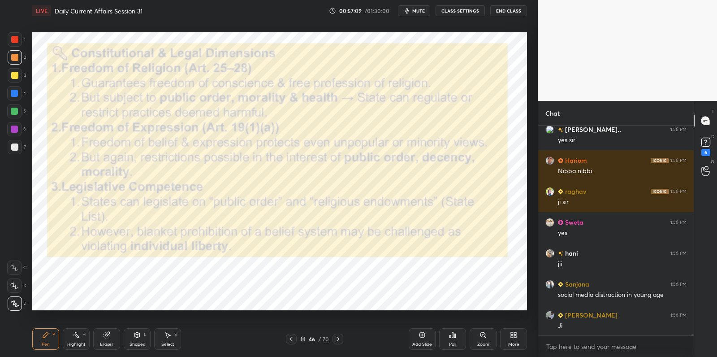
drag, startPoint x: 11, startPoint y: 40, endPoint x: 22, endPoint y: 49, distance: 14.0
click at [12, 41] on div at bounding box center [14, 39] width 7 height 7
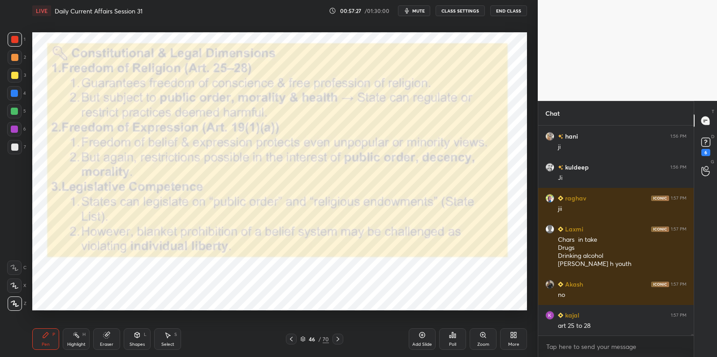
scroll to position [29267, 0]
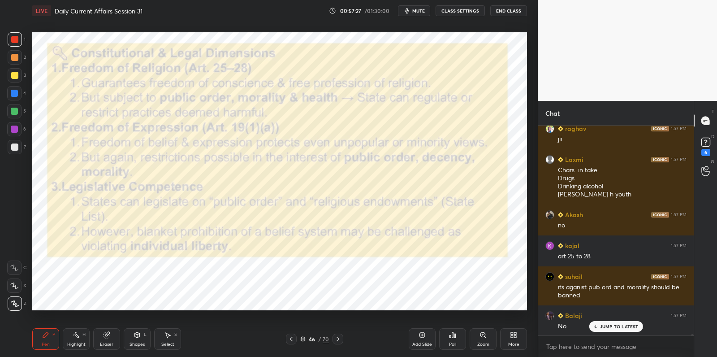
click at [16, 39] on div at bounding box center [14, 39] width 7 height 7
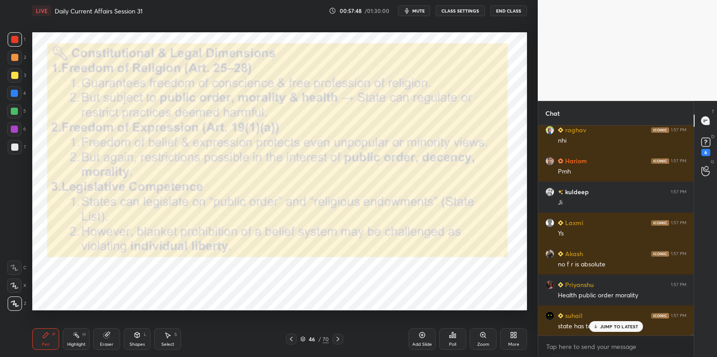
scroll to position [30119, 0]
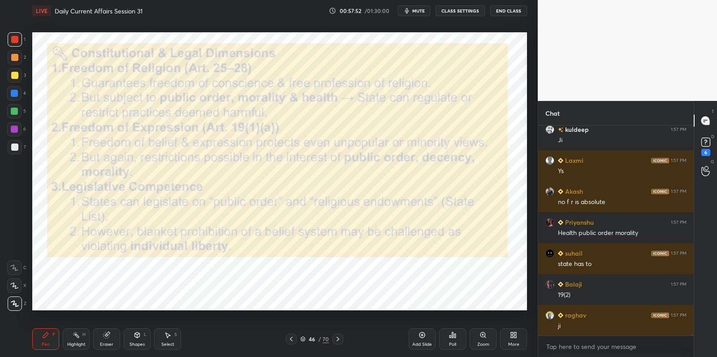
click at [23, 40] on div "1" at bounding box center [17, 39] width 18 height 14
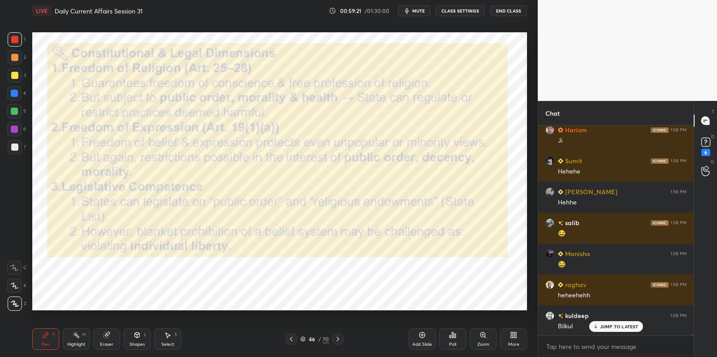
scroll to position [31090, 0]
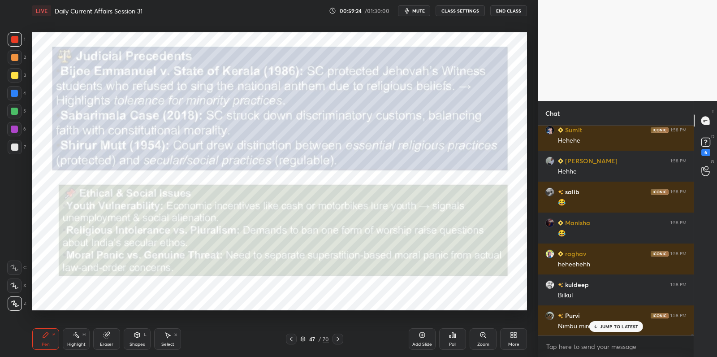
click at [15, 79] on div at bounding box center [15, 75] width 14 height 14
click at [16, 78] on div at bounding box center [15, 75] width 14 height 14
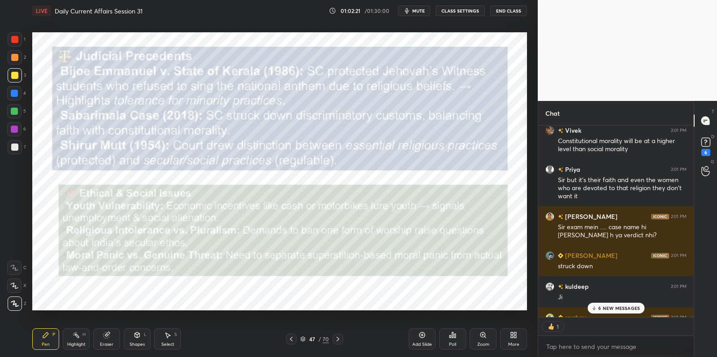
scroll to position [3, 3]
click at [625, 312] on div "6 NEW MESSAGES" at bounding box center [616, 308] width 57 height 11
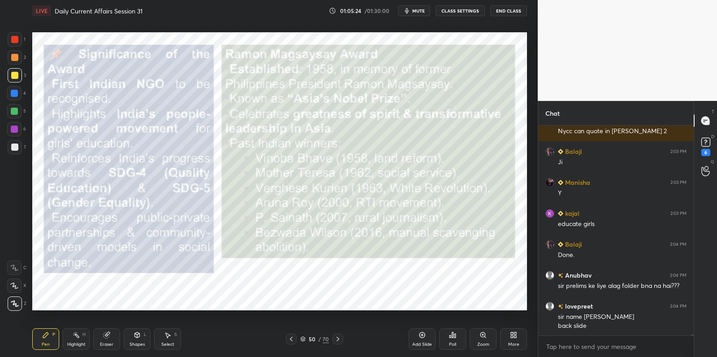
scroll to position [33351, 0]
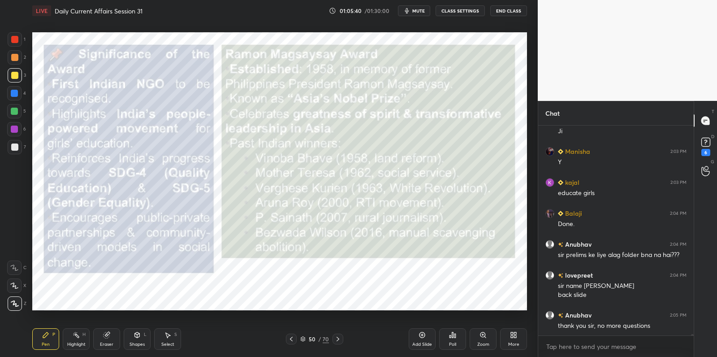
click at [17, 40] on div at bounding box center [14, 39] width 7 height 7
click at [20, 40] on div at bounding box center [15, 39] width 14 height 14
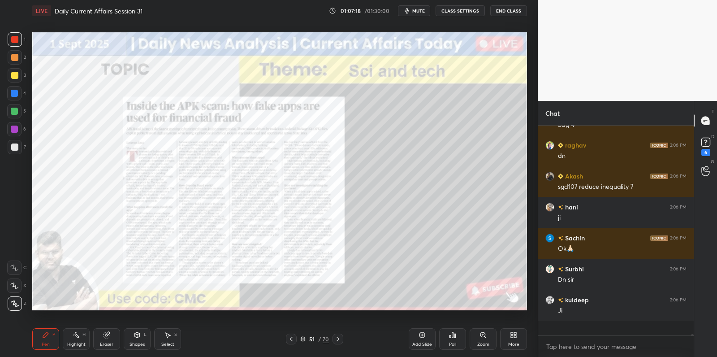
scroll to position [31159, 0]
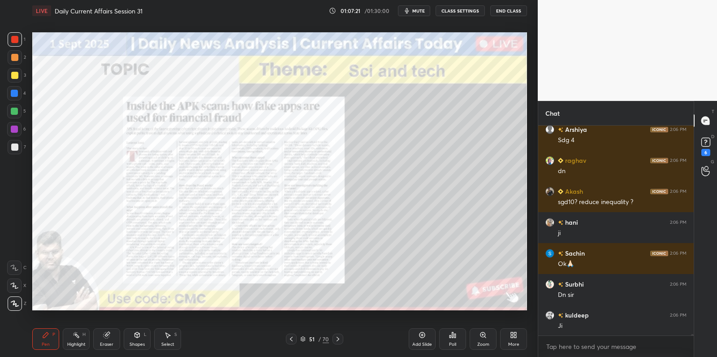
drag, startPoint x: 423, startPoint y: 335, endPoint x: 418, endPoint y: 327, distance: 9.2
click at [424, 335] on icon at bounding box center [422, 334] width 7 height 7
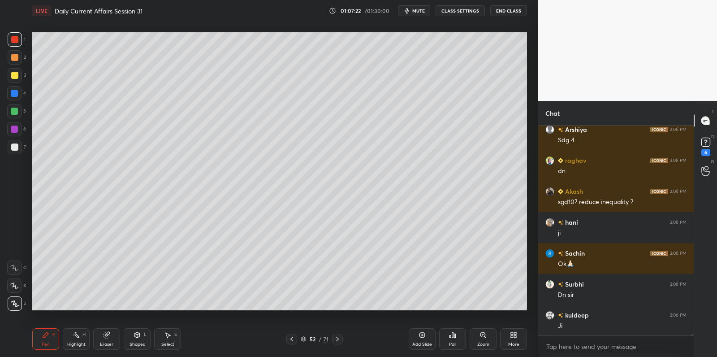
click at [18, 73] on div at bounding box center [15, 75] width 14 height 14
drag, startPoint x: 18, startPoint y: 73, endPoint x: 25, endPoint y: 67, distance: 8.9
click at [18, 73] on div at bounding box center [15, 75] width 14 height 14
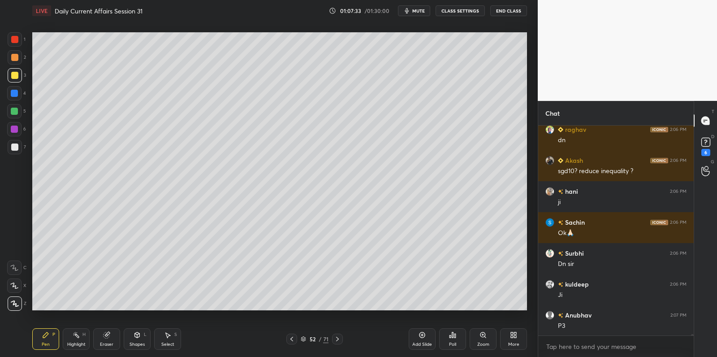
scroll to position [31221, 0]
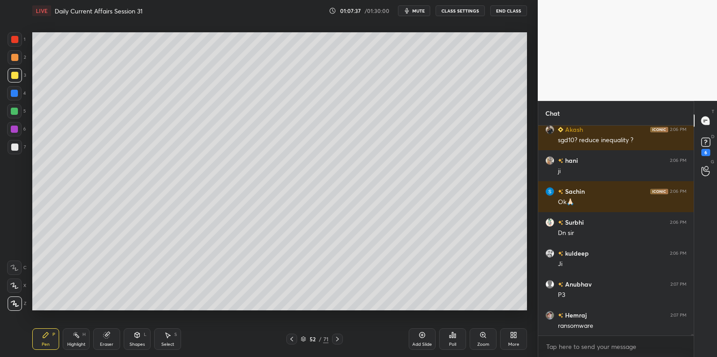
click at [16, 113] on div at bounding box center [14, 111] width 7 height 7
click at [19, 112] on div at bounding box center [14, 111] width 14 height 14
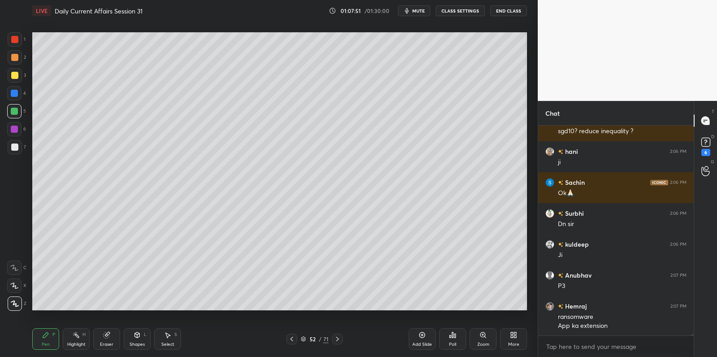
click at [17, 148] on div at bounding box center [14, 146] width 7 height 7
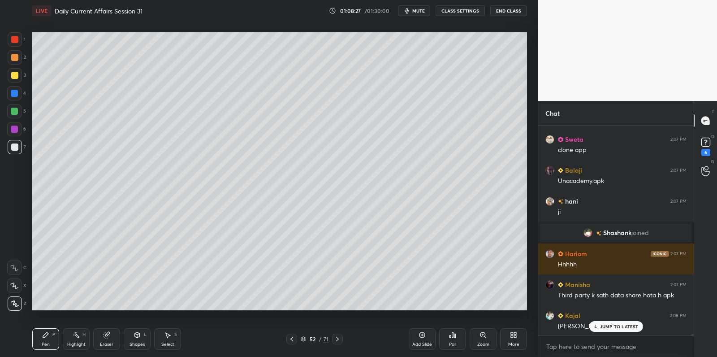
scroll to position [31332, 0]
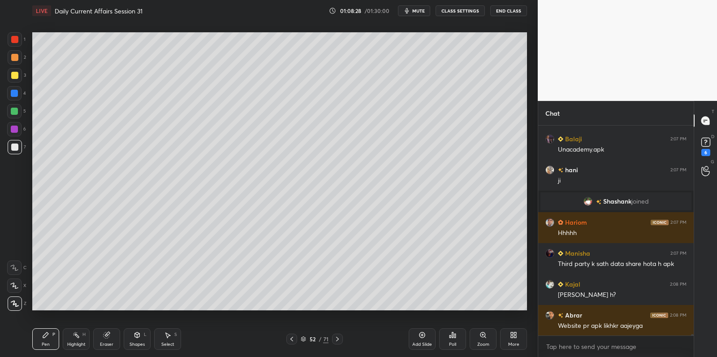
click at [15, 130] on div at bounding box center [14, 129] width 7 height 7
click at [18, 129] on div at bounding box center [14, 129] width 14 height 14
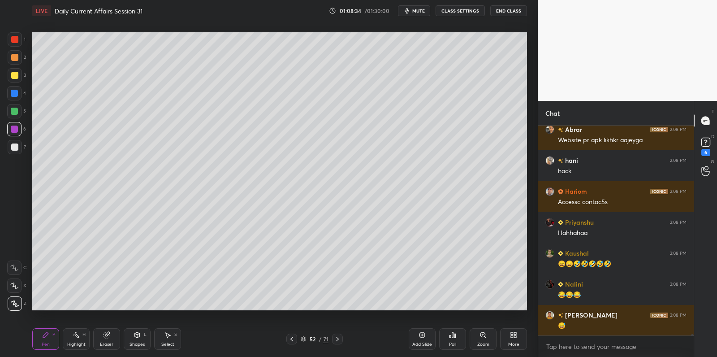
scroll to position [31549, 0]
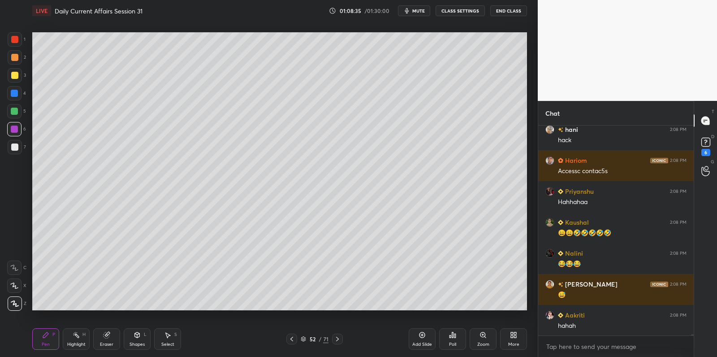
click at [15, 150] on div at bounding box center [15, 147] width 14 height 14
drag, startPoint x: 15, startPoint y: 147, endPoint x: 14, endPoint y: 132, distance: 15.3
click at [15, 147] on div at bounding box center [14, 146] width 7 height 7
drag, startPoint x: 10, startPoint y: 95, endPoint x: 15, endPoint y: 95, distance: 4.9
click at [10, 95] on div at bounding box center [14, 93] width 14 height 14
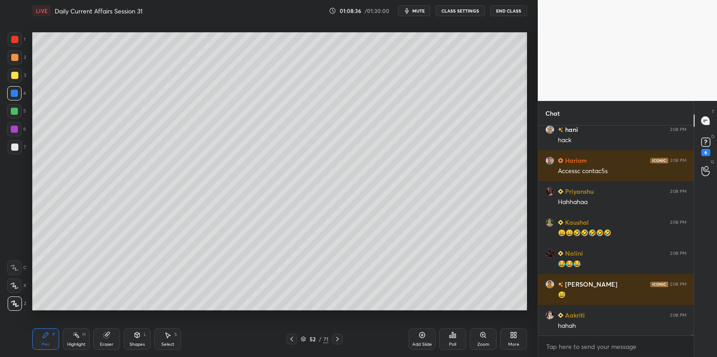
drag, startPoint x: 15, startPoint y: 95, endPoint x: 16, endPoint y: 91, distance: 4.7
click at [15, 95] on div at bounding box center [14, 93] width 7 height 7
click at [14, 93] on div at bounding box center [14, 93] width 7 height 7
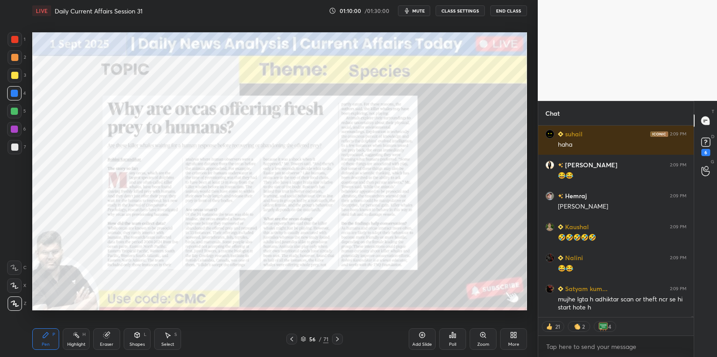
scroll to position [32798, 0]
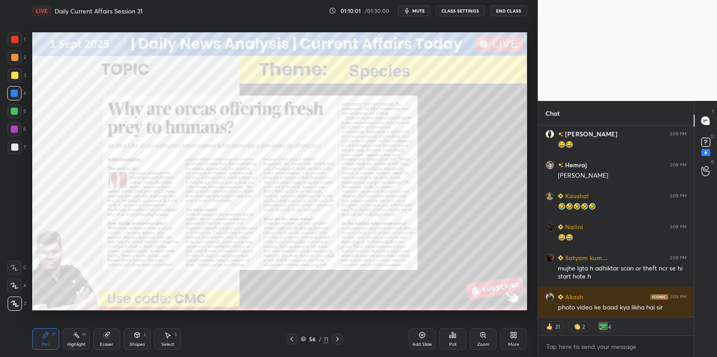
click at [15, 43] on div at bounding box center [14, 39] width 7 height 7
drag, startPoint x: 15, startPoint y: 43, endPoint x: 22, endPoint y: 47, distance: 8.6
click at [15, 43] on div at bounding box center [14, 39] width 7 height 7
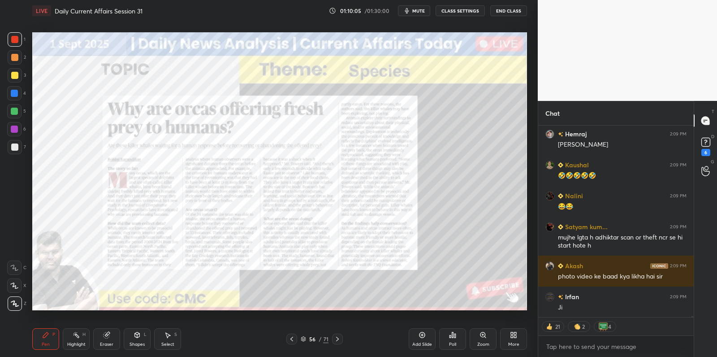
click at [15, 143] on div at bounding box center [14, 146] width 7 height 7
drag, startPoint x: 15, startPoint y: 144, endPoint x: 9, endPoint y: 144, distance: 5.4
click at [15, 144] on div at bounding box center [14, 146] width 7 height 7
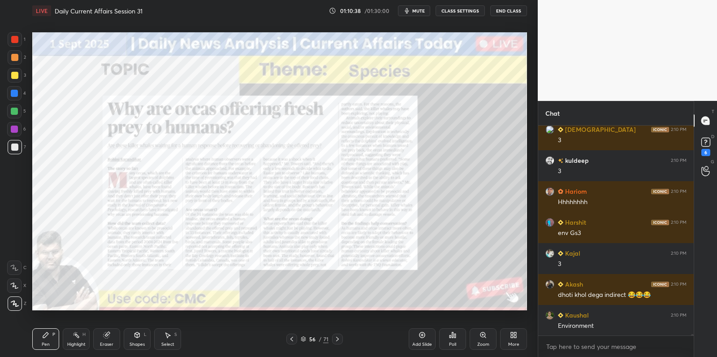
scroll to position [32872, 0]
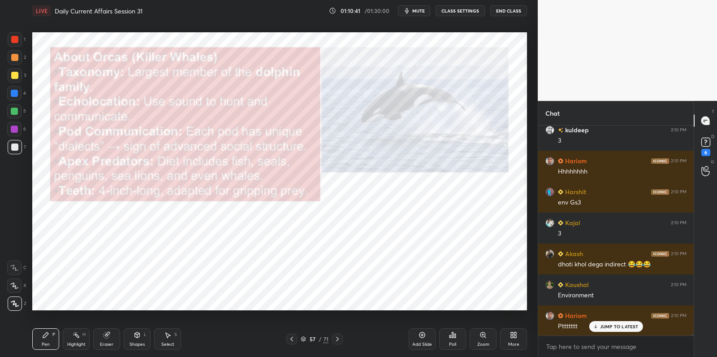
click at [16, 43] on div at bounding box center [15, 39] width 14 height 14
click at [18, 43] on div at bounding box center [15, 39] width 14 height 14
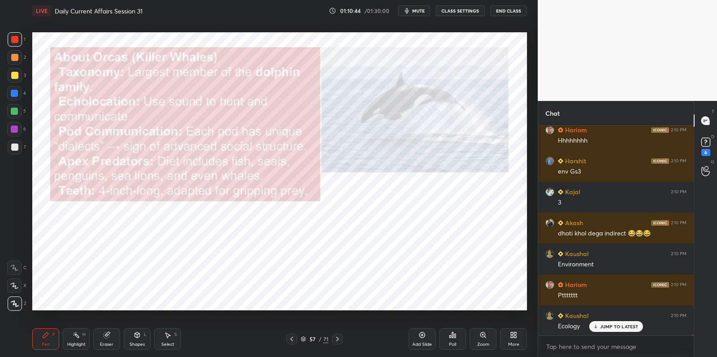
click at [13, 82] on div at bounding box center [15, 75] width 14 height 14
drag, startPoint x: 16, startPoint y: 79, endPoint x: 27, endPoint y: 77, distance: 11.9
click at [17, 79] on div at bounding box center [15, 75] width 14 height 14
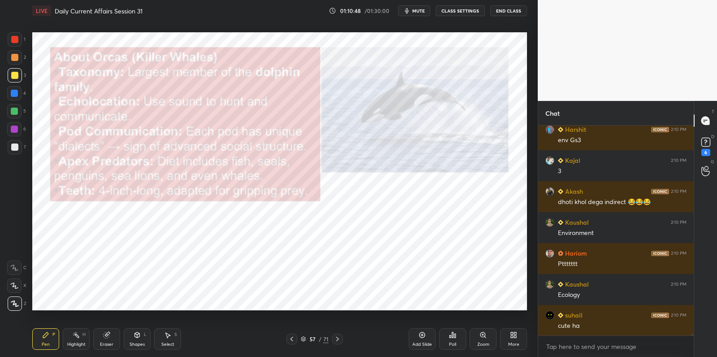
click at [16, 130] on div at bounding box center [14, 129] width 7 height 7
click at [18, 130] on div at bounding box center [14, 129] width 14 height 14
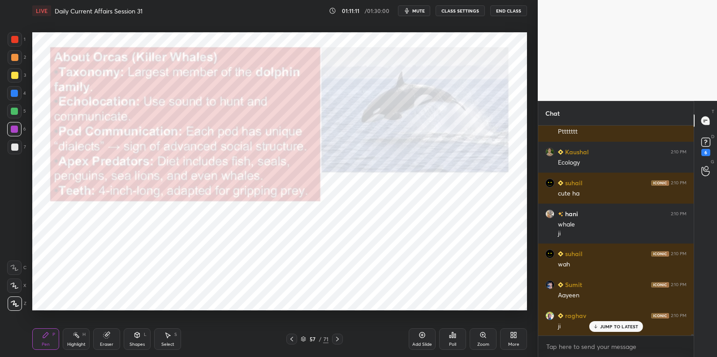
scroll to position [33098, 0]
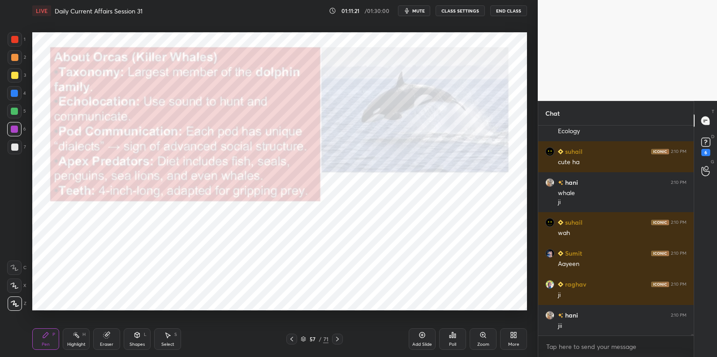
drag, startPoint x: 12, startPoint y: 149, endPoint x: 13, endPoint y: 120, distance: 29.2
click at [12, 149] on div at bounding box center [14, 146] width 7 height 7
click at [9, 118] on div "5" at bounding box center [16, 113] width 19 height 18
click at [13, 114] on div at bounding box center [14, 111] width 14 height 14
drag, startPoint x: 13, startPoint y: 114, endPoint x: 21, endPoint y: 157, distance: 43.7
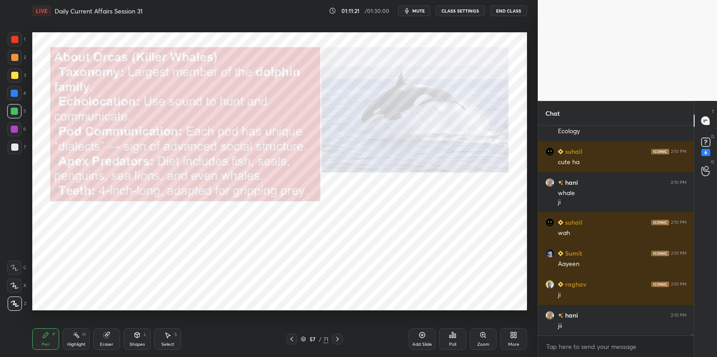
click at [13, 114] on div at bounding box center [14, 111] width 14 height 14
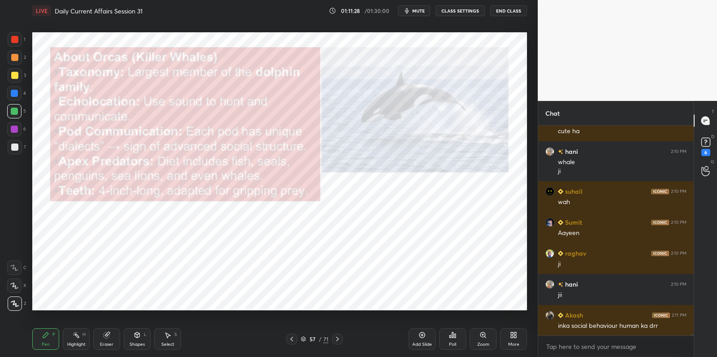
scroll to position [33160, 0]
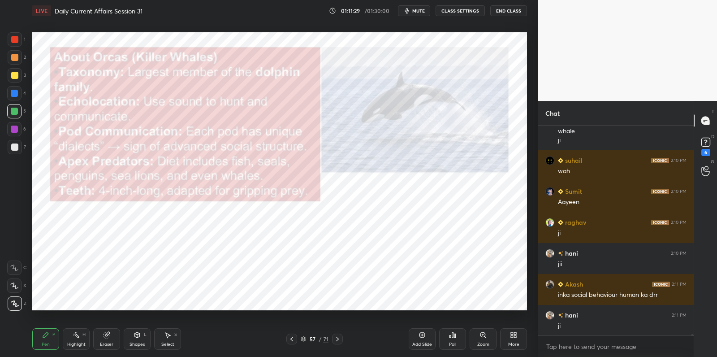
click at [16, 150] on div at bounding box center [14, 146] width 7 height 7
click at [16, 149] on div at bounding box center [14, 146] width 7 height 7
click at [15, 149] on div at bounding box center [14, 146] width 7 height 7
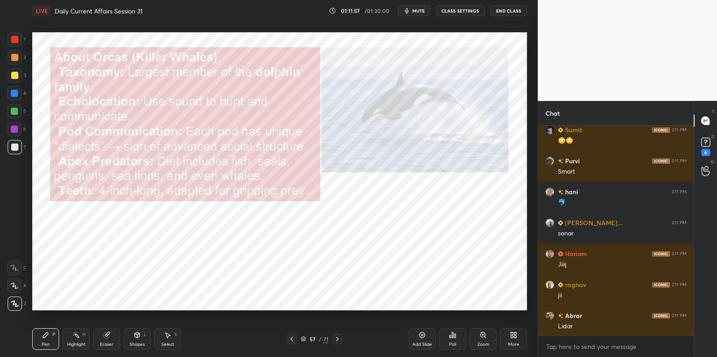
scroll to position [33408, 0]
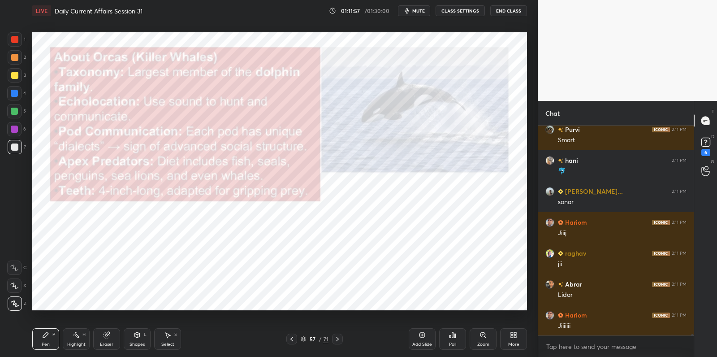
drag, startPoint x: 422, startPoint y: 338, endPoint x: 405, endPoint y: 316, distance: 27.9
click at [423, 334] on icon at bounding box center [422, 334] width 7 height 7
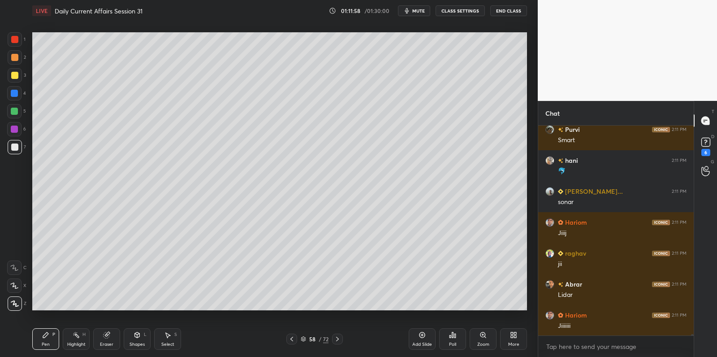
click at [17, 114] on div at bounding box center [14, 111] width 7 height 7
drag, startPoint x: 16, startPoint y: 114, endPoint x: 29, endPoint y: 108, distance: 14.0
click at [16, 114] on div at bounding box center [14, 111] width 7 height 7
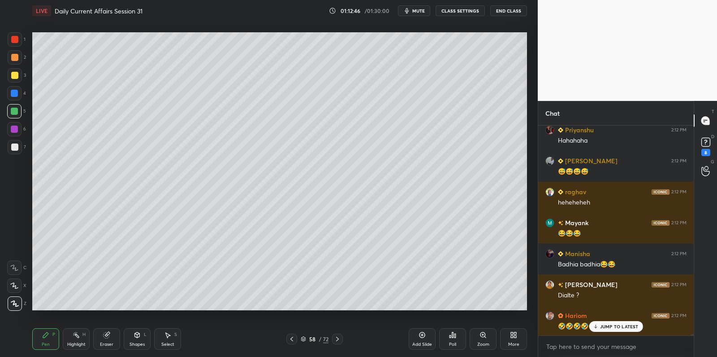
scroll to position [33643, 0]
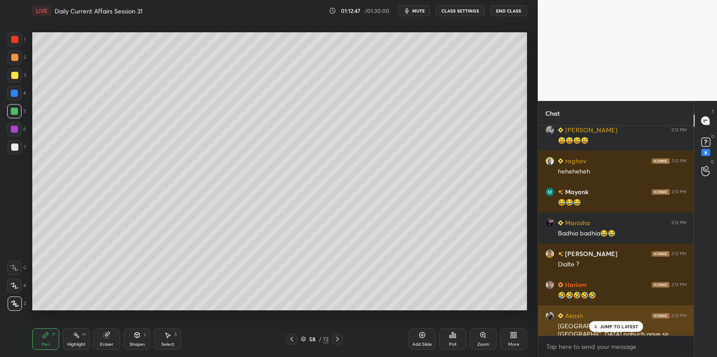
drag, startPoint x: 620, startPoint y: 321, endPoint x: 605, endPoint y: 325, distance: 15.6
click at [619, 322] on div "JUMP TO LATEST" at bounding box center [616, 326] width 54 height 11
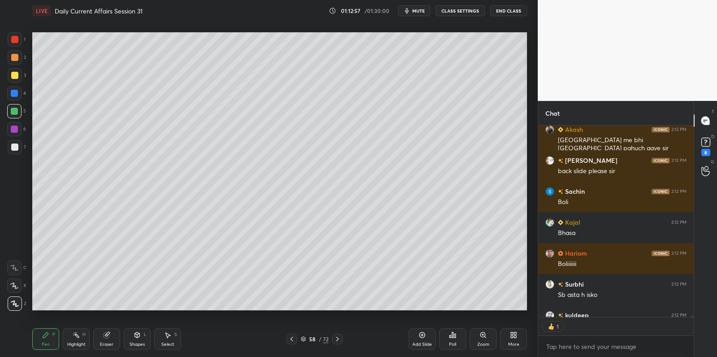
scroll to position [33878, 0]
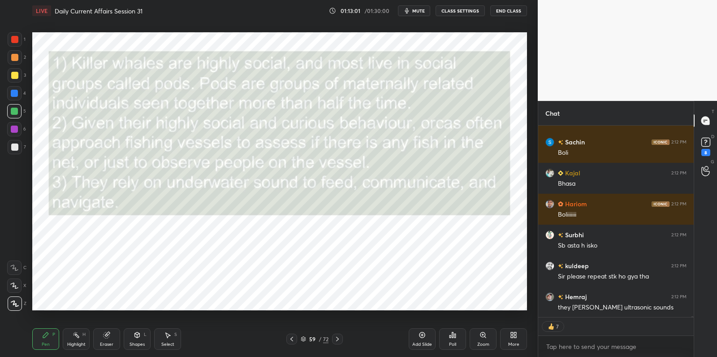
click at [19, 70] on div at bounding box center [15, 75] width 14 height 14
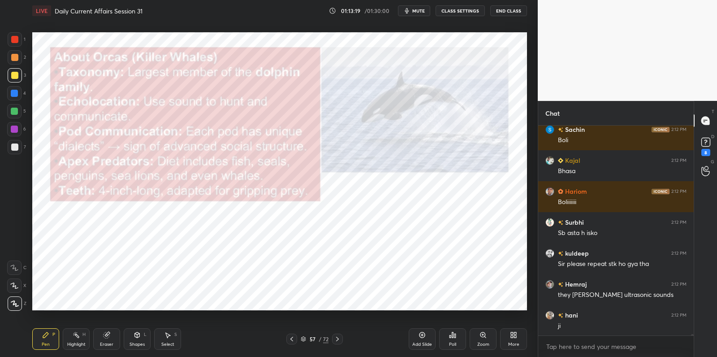
scroll to position [33930, 0]
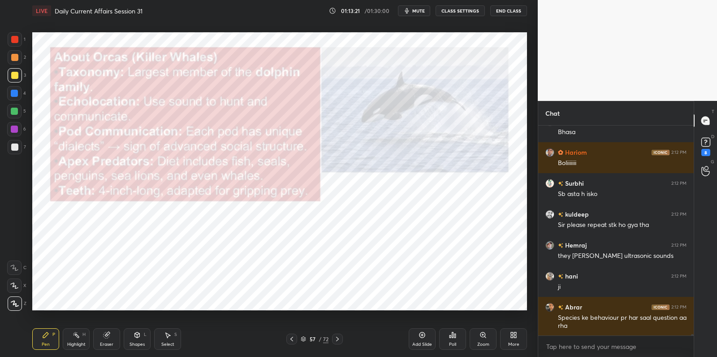
click at [20, 131] on div at bounding box center [14, 129] width 14 height 14
click at [16, 130] on div at bounding box center [14, 129] width 7 height 7
drag, startPoint x: 99, startPoint y: 332, endPoint x: 78, endPoint y: 331, distance: 20.2
click at [99, 332] on div "Eraser" at bounding box center [106, 339] width 27 height 22
click at [13, 301] on span "Erase all" at bounding box center [14, 303] width 13 height 6
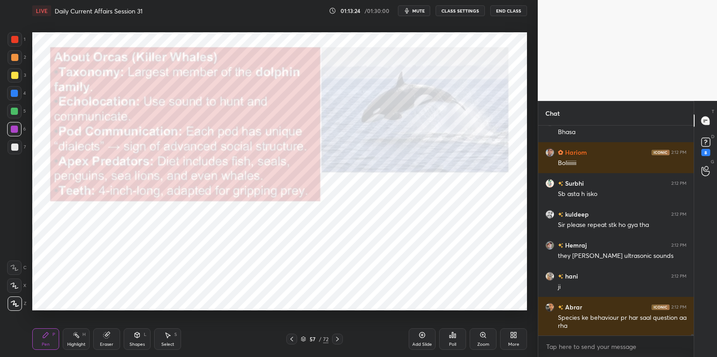
drag, startPoint x: 13, startPoint y: 301, endPoint x: 21, endPoint y: 291, distance: 11.8
click at [14, 299] on div "1 2 3 4 5 6 7 C X Z C X Z E E Erase all H H" at bounding box center [14, 171] width 29 height 278
click at [11, 43] on div at bounding box center [15, 39] width 14 height 14
click at [17, 41] on div at bounding box center [14, 39] width 7 height 7
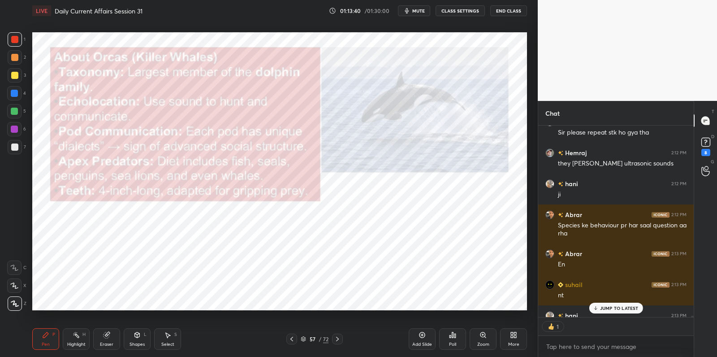
scroll to position [3, 3]
click at [17, 42] on div at bounding box center [14, 39] width 7 height 7
click at [16, 61] on div at bounding box center [15, 57] width 14 height 14
click at [15, 78] on div at bounding box center [14, 75] width 7 height 7
click at [15, 81] on div at bounding box center [15, 75] width 14 height 14
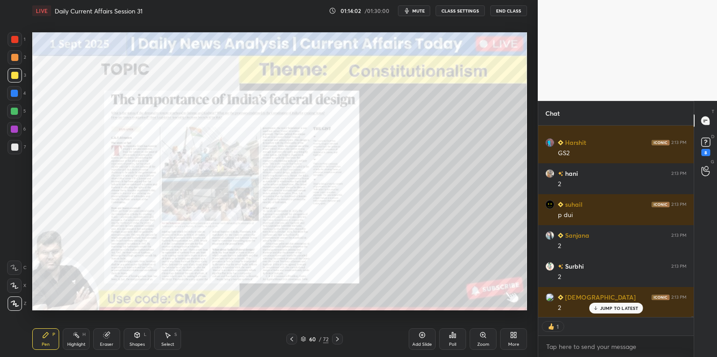
scroll to position [34536, 0]
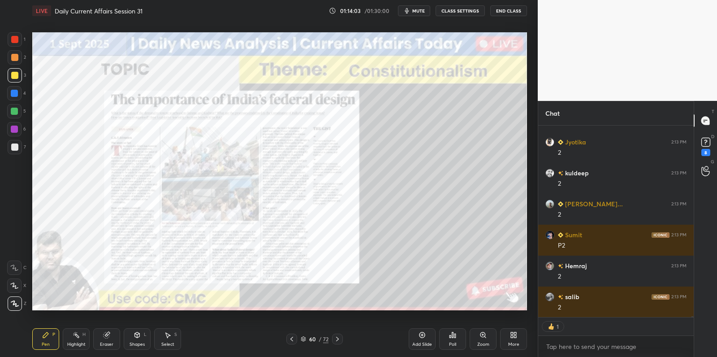
click at [20, 72] on div at bounding box center [15, 75] width 14 height 14
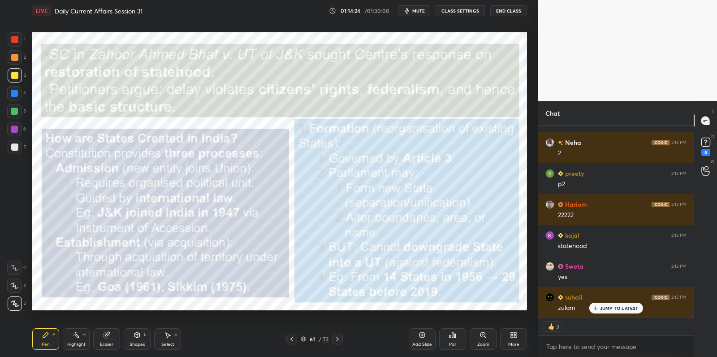
scroll to position [34858, 0]
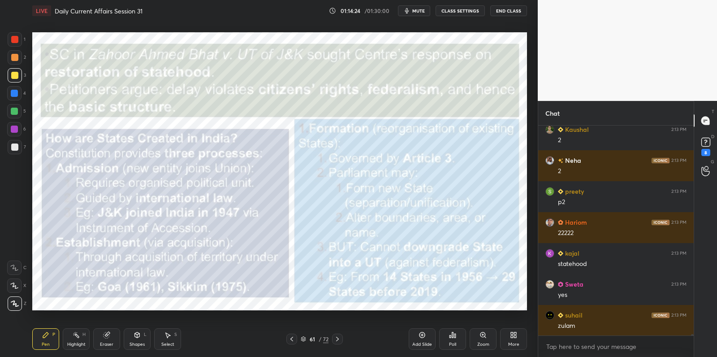
drag, startPoint x: 15, startPoint y: 77, endPoint x: 22, endPoint y: 77, distance: 6.7
click at [15, 78] on div at bounding box center [14, 75] width 7 height 7
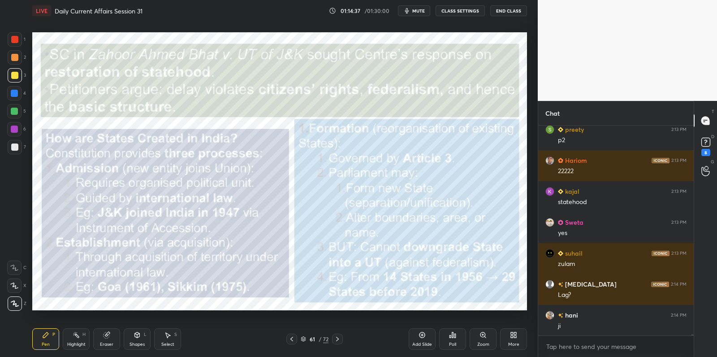
scroll to position [34981, 0]
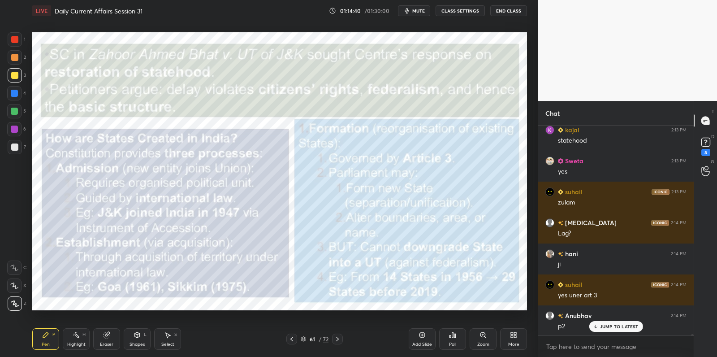
click at [11, 44] on div at bounding box center [15, 39] width 14 height 14
click at [15, 43] on div at bounding box center [14, 39] width 7 height 7
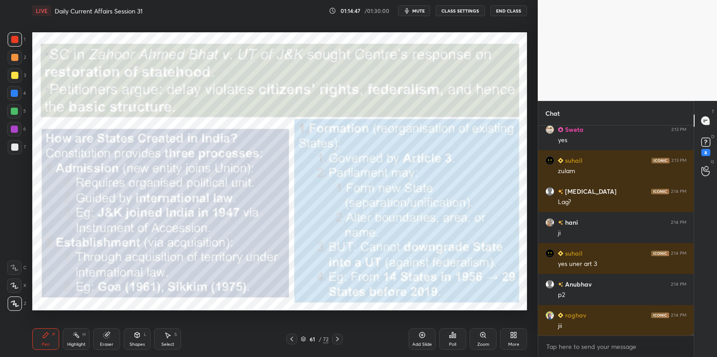
scroll to position [35044, 0]
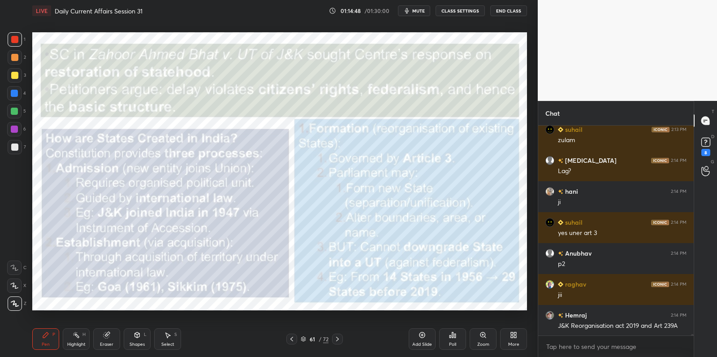
click at [425, 341] on div "Add Slide" at bounding box center [422, 339] width 27 height 22
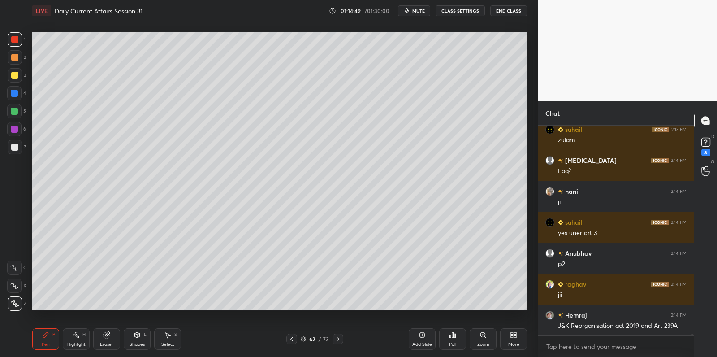
click at [13, 112] on div at bounding box center [14, 111] width 7 height 7
click at [19, 109] on div at bounding box center [14, 111] width 14 height 14
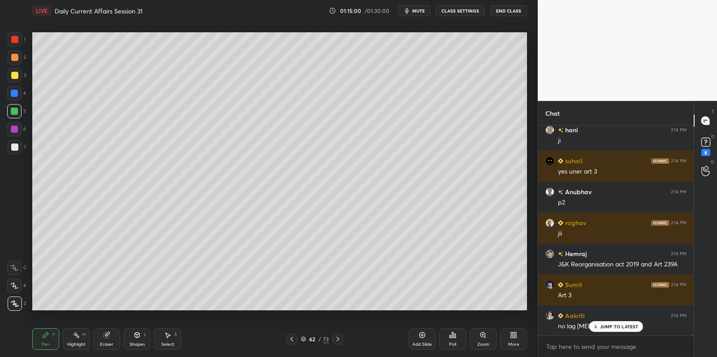
scroll to position [35136, 0]
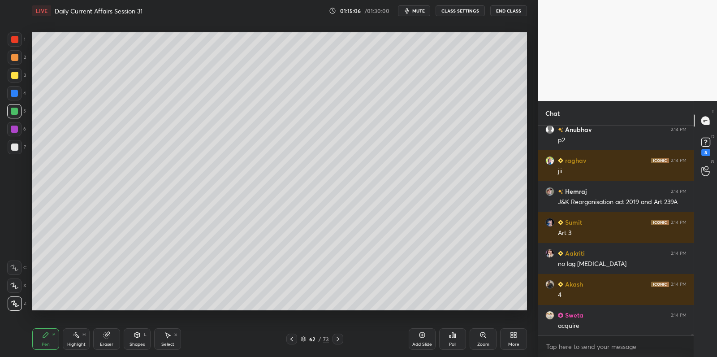
click at [18, 74] on div at bounding box center [15, 75] width 14 height 14
drag, startPoint x: 19, startPoint y: 76, endPoint x: 21, endPoint y: 93, distance: 17.1
click at [20, 79] on div at bounding box center [15, 75] width 14 height 14
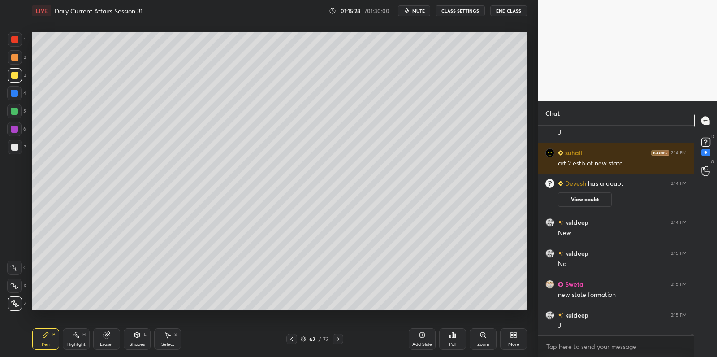
scroll to position [34887, 0]
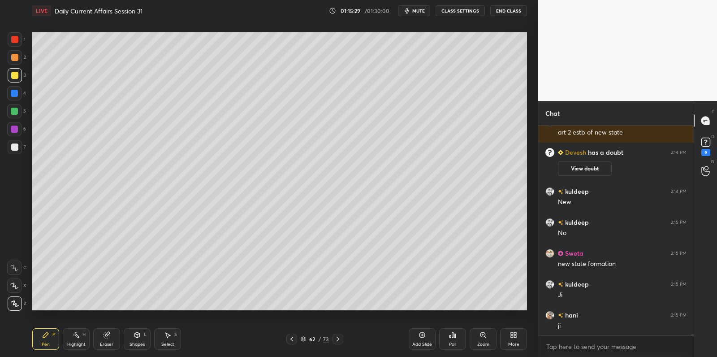
click at [16, 115] on div at bounding box center [14, 111] width 14 height 14
click at [15, 114] on div at bounding box center [14, 111] width 7 height 7
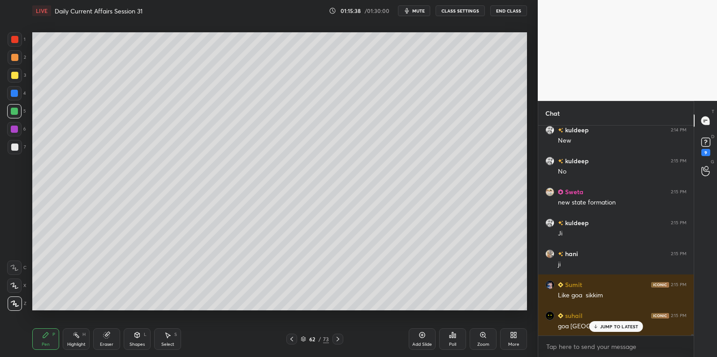
scroll to position [34979, 0]
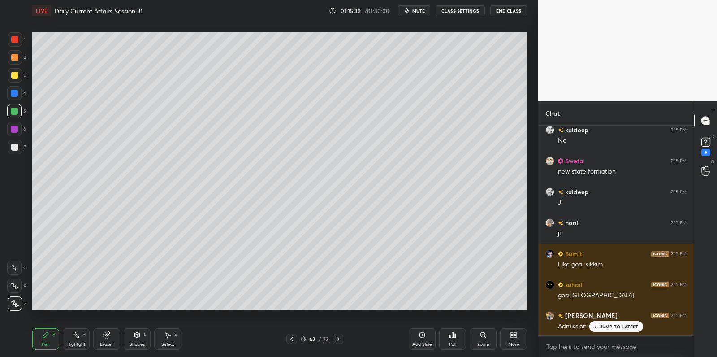
click at [14, 89] on div at bounding box center [14, 93] width 14 height 14
drag, startPoint x: 17, startPoint y: 87, endPoint x: 25, endPoint y: 91, distance: 8.4
click at [17, 87] on div at bounding box center [14, 93] width 14 height 14
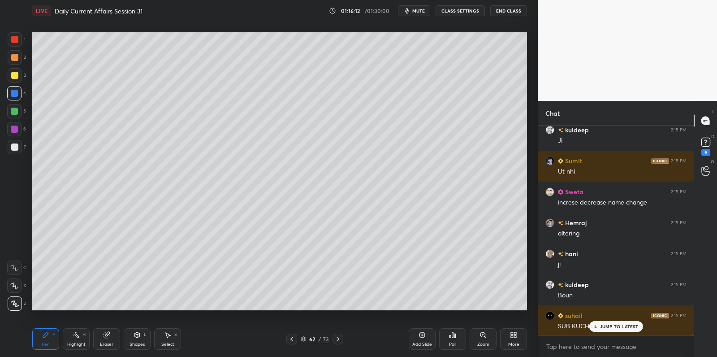
scroll to position [35403, 0]
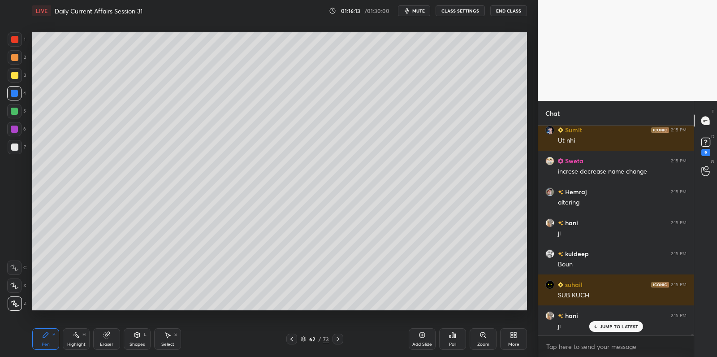
click at [15, 153] on div at bounding box center [15, 147] width 14 height 14
drag, startPoint x: 19, startPoint y: 148, endPoint x: 27, endPoint y: 153, distance: 10.1
click at [19, 148] on div at bounding box center [15, 147] width 14 height 14
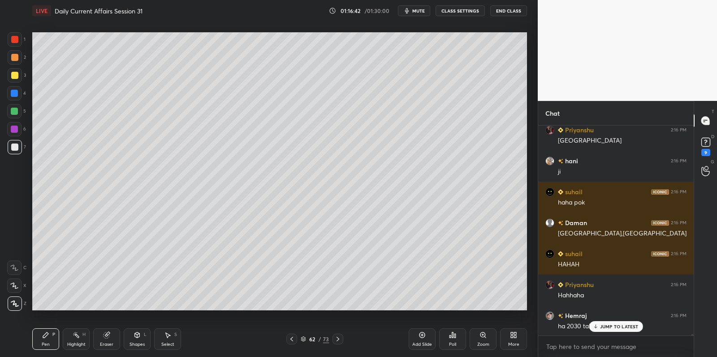
scroll to position [35712, 0]
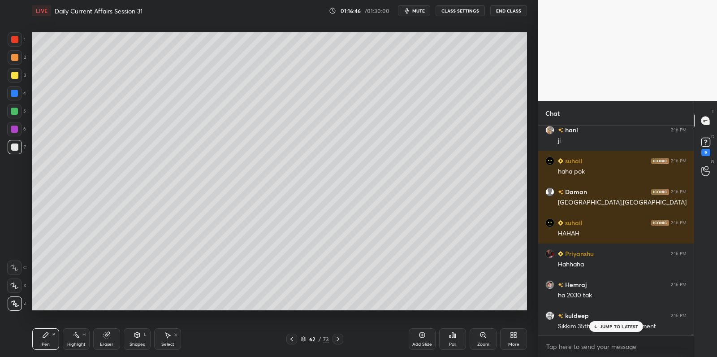
click at [15, 60] on div at bounding box center [14, 57] width 7 height 7
drag, startPoint x: 17, startPoint y: 61, endPoint x: 30, endPoint y: 58, distance: 13.4
click at [19, 60] on div at bounding box center [15, 57] width 14 height 14
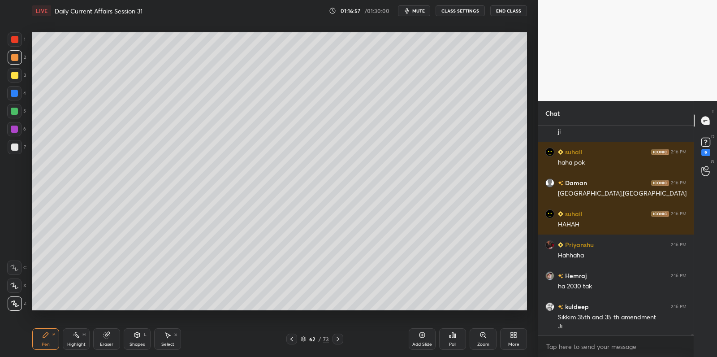
scroll to position [35752, 0]
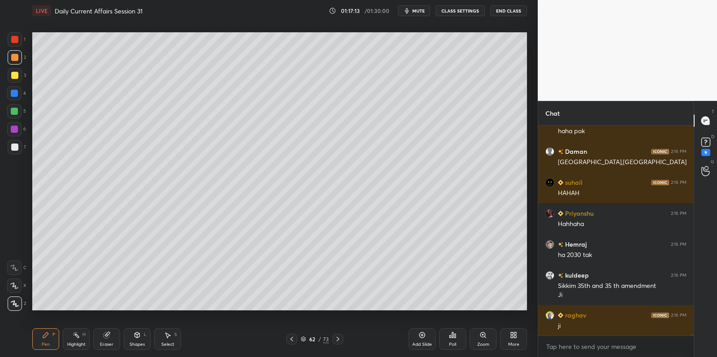
click at [19, 105] on div at bounding box center [14, 111] width 14 height 14
drag, startPoint x: 19, startPoint y: 105, endPoint x: 26, endPoint y: 110, distance: 8.3
click at [19, 105] on div at bounding box center [14, 111] width 14 height 14
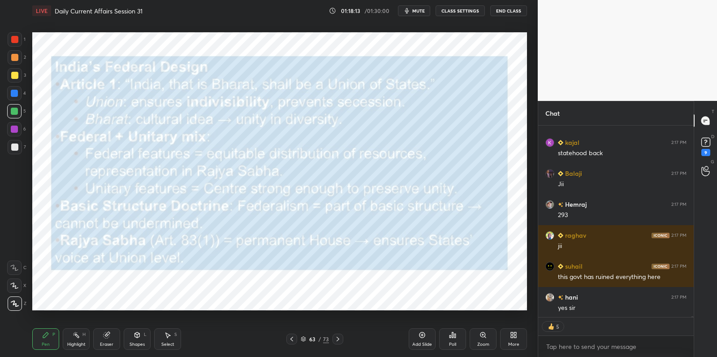
scroll to position [36335, 0]
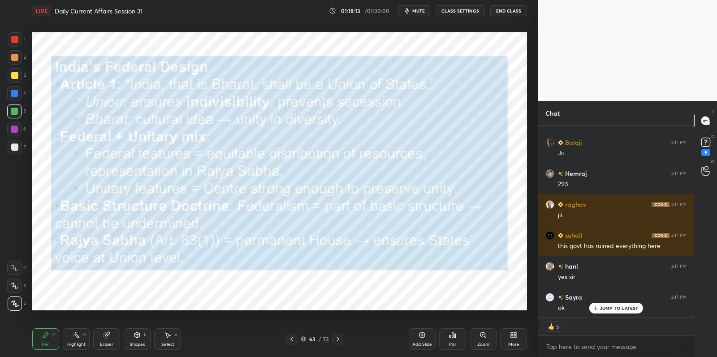
click at [10, 120] on div "5" at bounding box center [16, 113] width 19 height 18
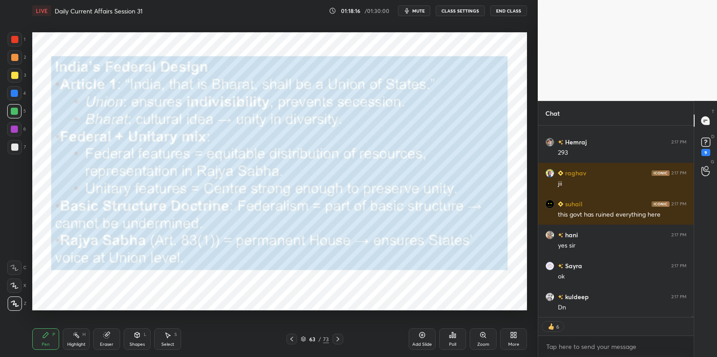
click at [19, 38] on div at bounding box center [15, 39] width 14 height 14
drag, startPoint x: 21, startPoint y: 37, endPoint x: 25, endPoint y: 40, distance: 5.5
click at [25, 40] on div "1" at bounding box center [17, 39] width 18 height 14
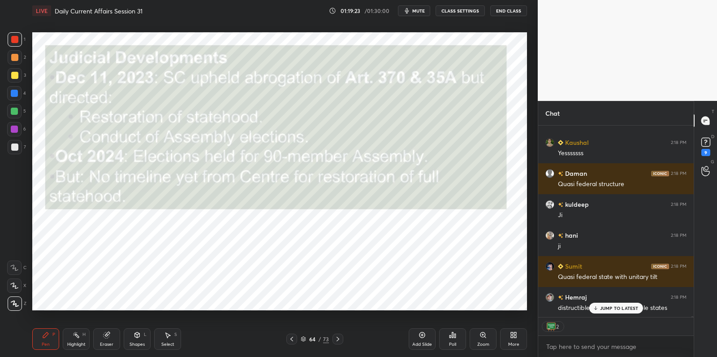
scroll to position [36546, 0]
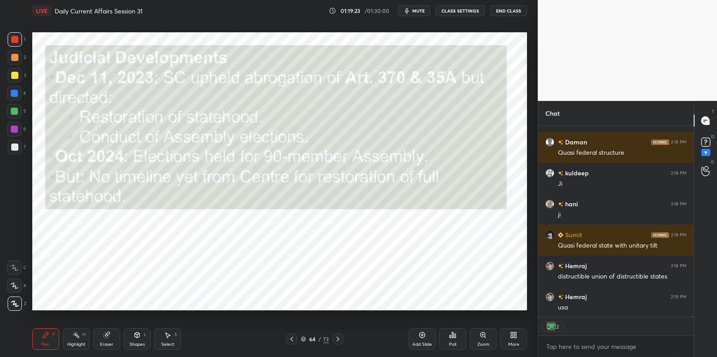
drag, startPoint x: 421, startPoint y: 340, endPoint x: 412, endPoint y: 333, distance: 11.5
click at [421, 340] on div "Add Slide" at bounding box center [422, 339] width 27 height 22
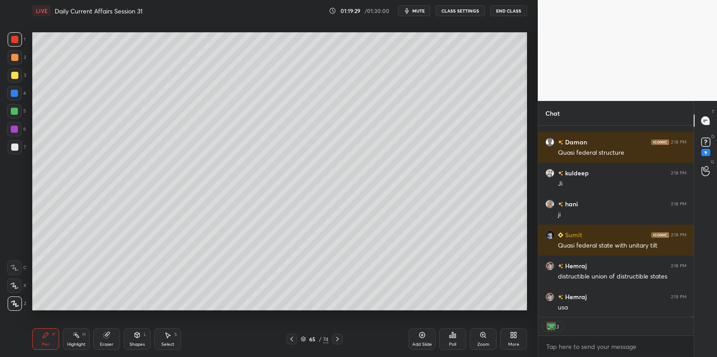
click at [17, 138] on div "6" at bounding box center [16, 131] width 19 height 18
drag, startPoint x: 17, startPoint y: 138, endPoint x: 28, endPoint y: 132, distance: 12.0
click at [20, 138] on div "6" at bounding box center [16, 131] width 19 height 18
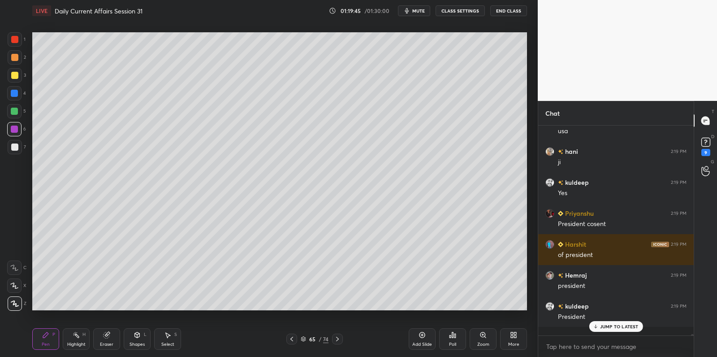
scroll to position [36713, 0]
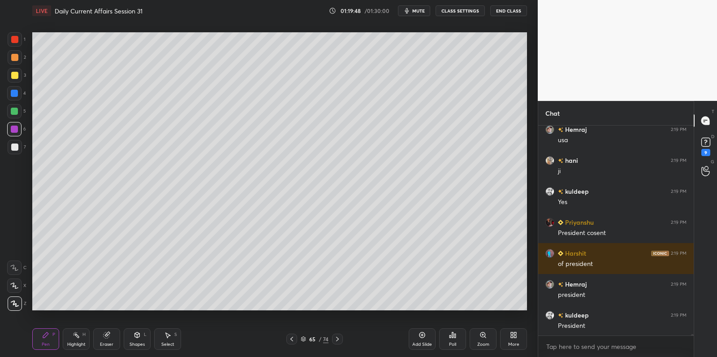
drag, startPoint x: 13, startPoint y: 87, endPoint x: 16, endPoint y: 80, distance: 7.8
click at [13, 87] on div at bounding box center [14, 93] width 14 height 14
drag, startPoint x: 16, startPoint y: 80, endPoint x: 28, endPoint y: 83, distance: 12.2
click at [16, 80] on div at bounding box center [15, 75] width 14 height 14
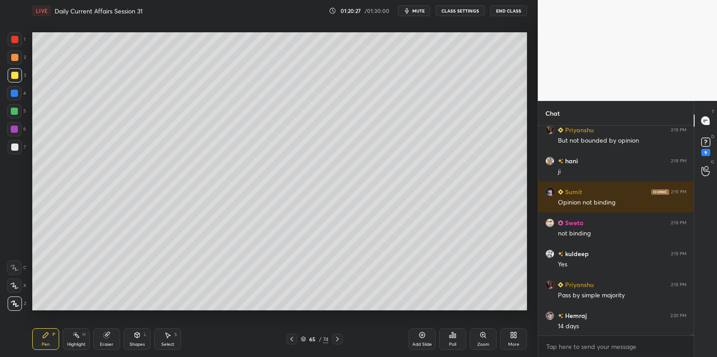
scroll to position [37216, 0]
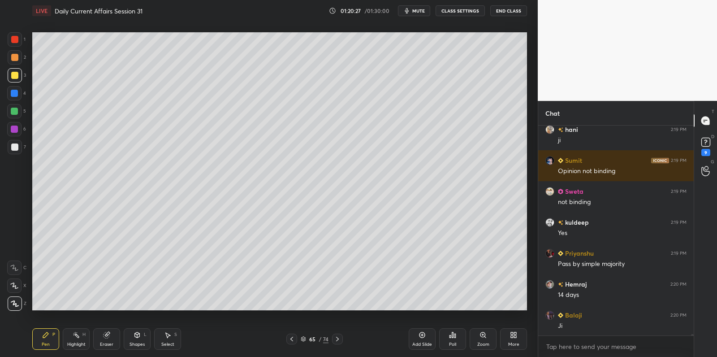
drag, startPoint x: 12, startPoint y: 112, endPoint x: 18, endPoint y: 111, distance: 6.7
click at [14, 111] on div at bounding box center [14, 111] width 7 height 7
drag, startPoint x: 14, startPoint y: 112, endPoint x: 15, endPoint y: 149, distance: 37.7
click at [14, 114] on div at bounding box center [14, 111] width 7 height 7
drag, startPoint x: 14, startPoint y: 151, endPoint x: 18, endPoint y: 145, distance: 7.1
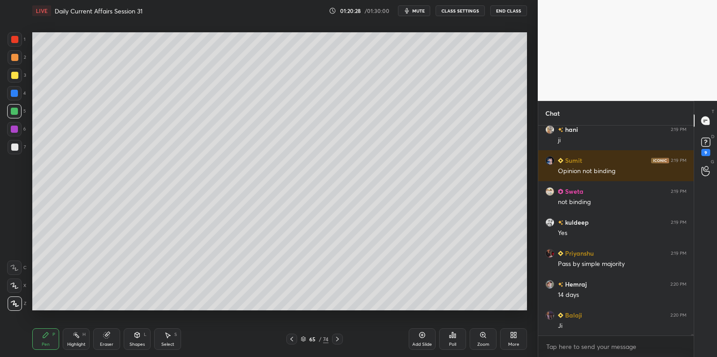
click at [15, 148] on div at bounding box center [15, 147] width 14 height 14
click at [15, 147] on div at bounding box center [14, 146] width 7 height 7
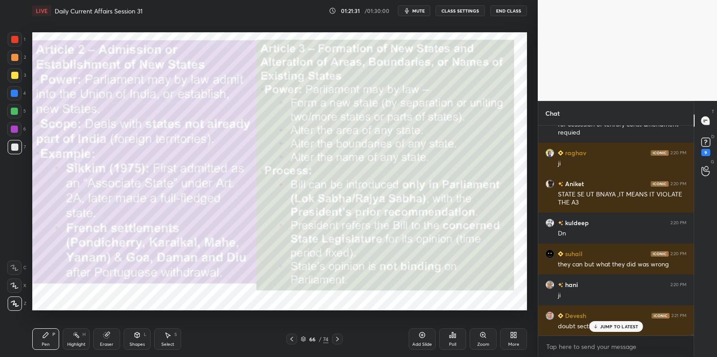
scroll to position [37602, 0]
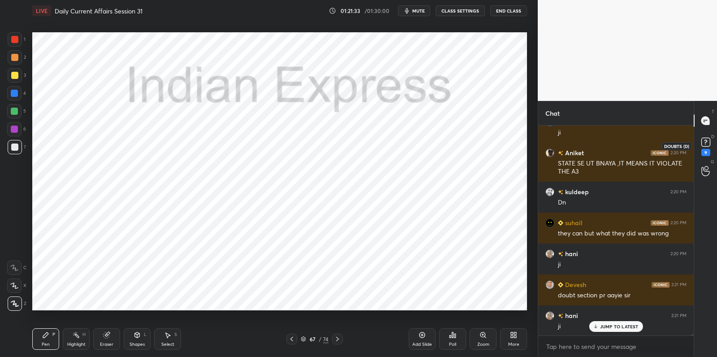
click at [703, 138] on rect at bounding box center [706, 142] width 9 height 9
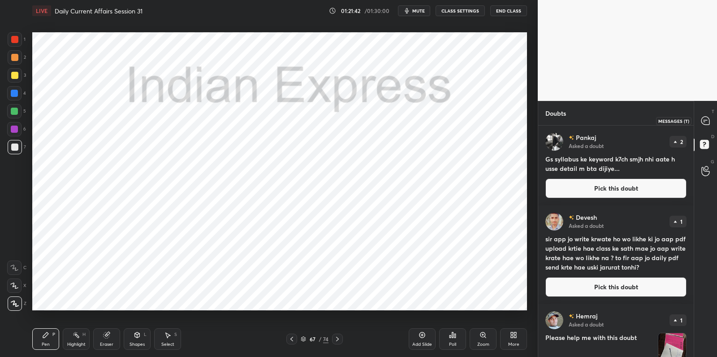
click at [702, 122] on icon at bounding box center [706, 121] width 8 height 8
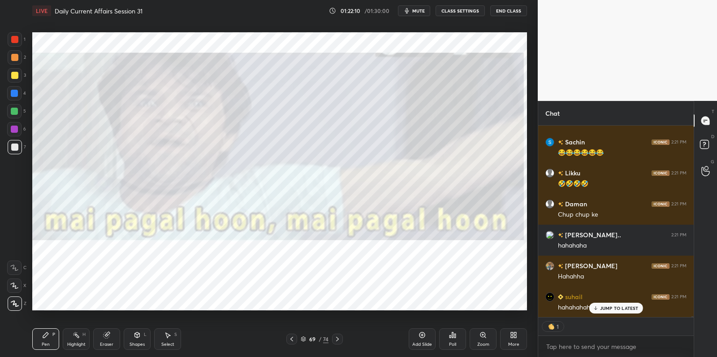
scroll to position [38756, 0]
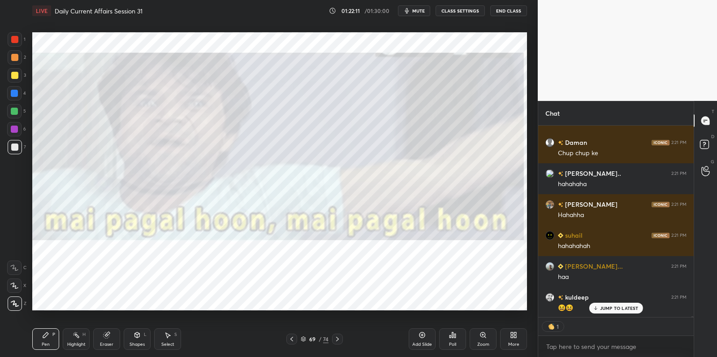
click at [17, 40] on div at bounding box center [14, 39] width 7 height 7
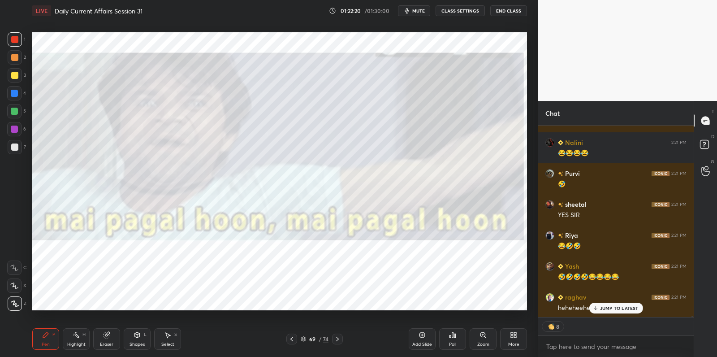
scroll to position [39066, 0]
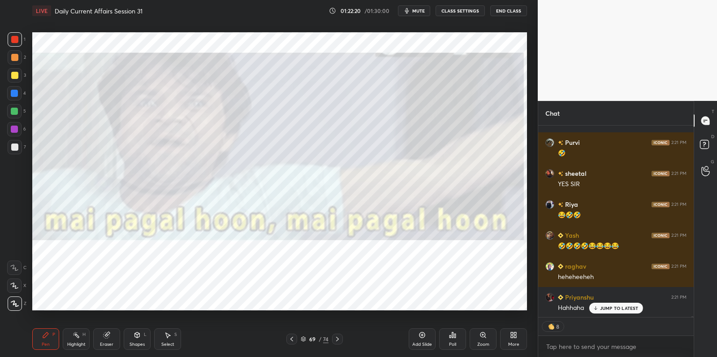
click at [379, 30] on div "Setting up your live class Poll for secs No correct answer Start poll" at bounding box center [280, 171] width 502 height 299
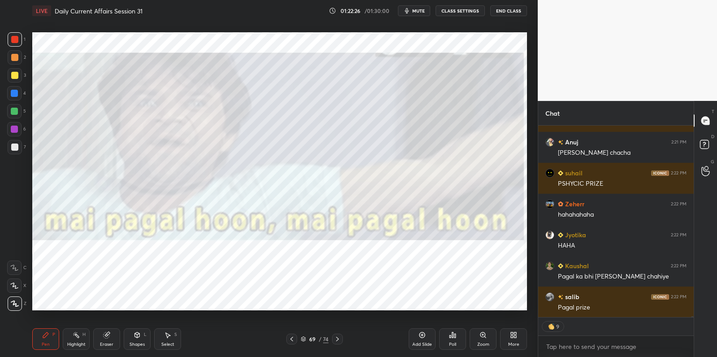
scroll to position [39344, 0]
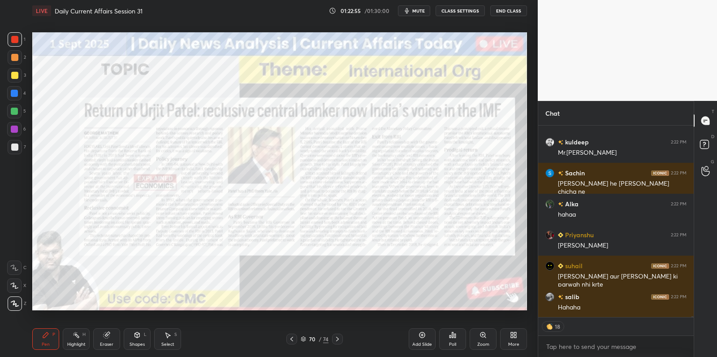
click at [13, 54] on div at bounding box center [14, 57] width 7 height 7
click at [12, 44] on div "1" at bounding box center [17, 41] width 18 height 18
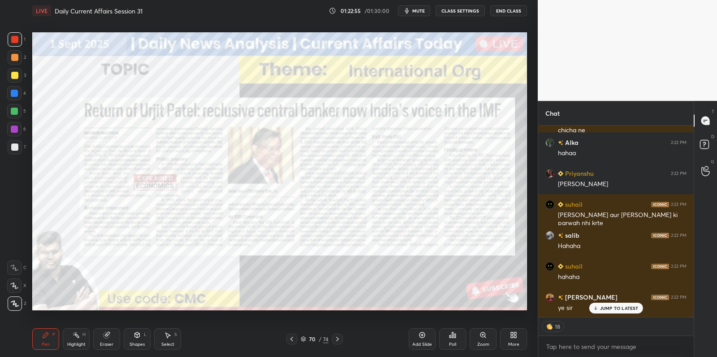
click at [14, 40] on div at bounding box center [14, 39] width 7 height 7
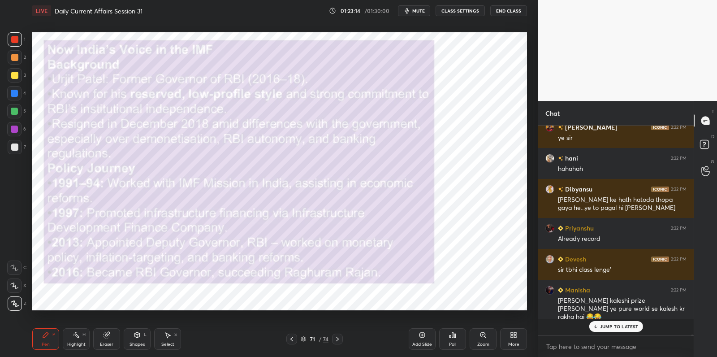
scroll to position [3, 3]
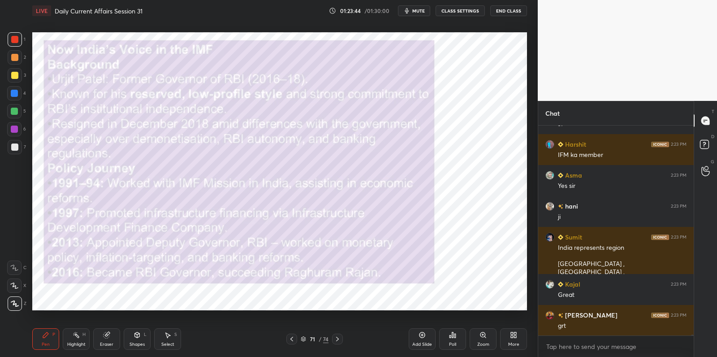
drag, startPoint x: 19, startPoint y: 41, endPoint x: 31, endPoint y: 46, distance: 12.9
click at [18, 43] on div at bounding box center [15, 39] width 14 height 14
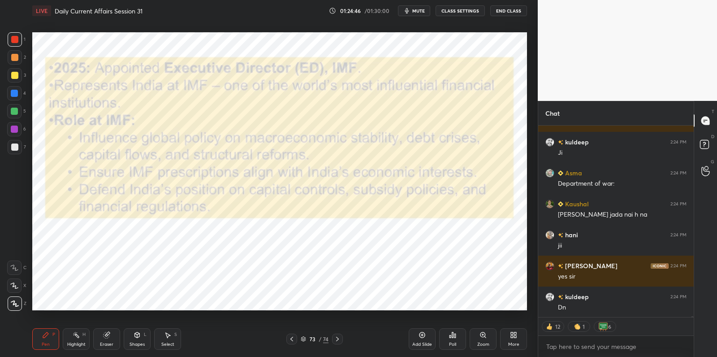
scroll to position [41395, 0]
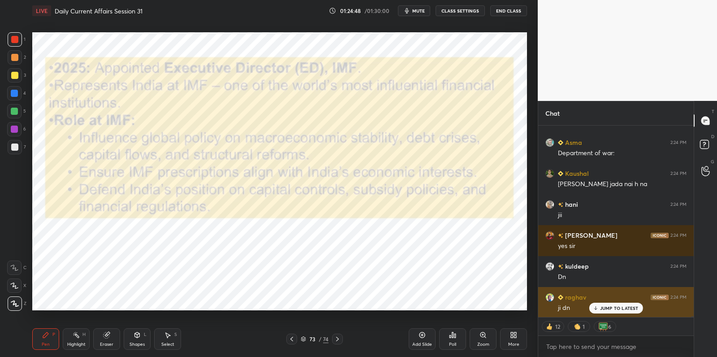
click at [621, 310] on p "JUMP TO LATEST" at bounding box center [619, 307] width 39 height 5
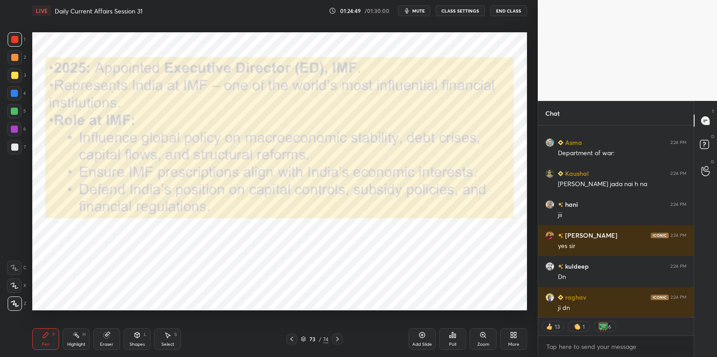
click at [429, 342] on div "Add Slide" at bounding box center [422, 344] width 20 height 4
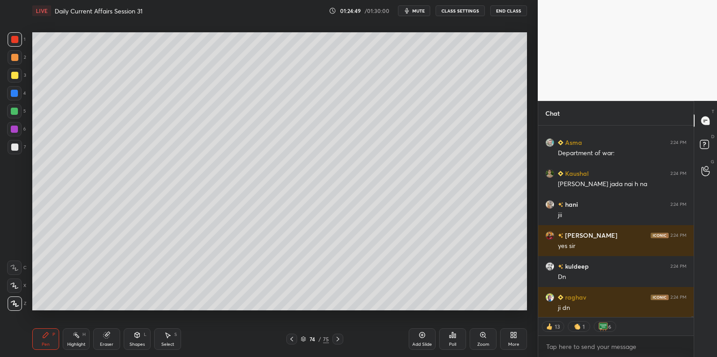
scroll to position [41426, 0]
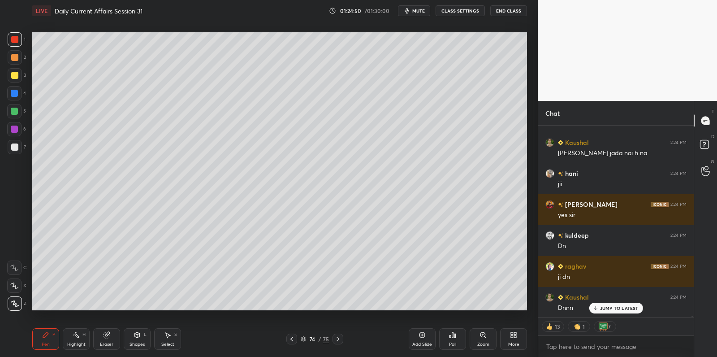
click at [13, 109] on div at bounding box center [14, 111] width 7 height 7
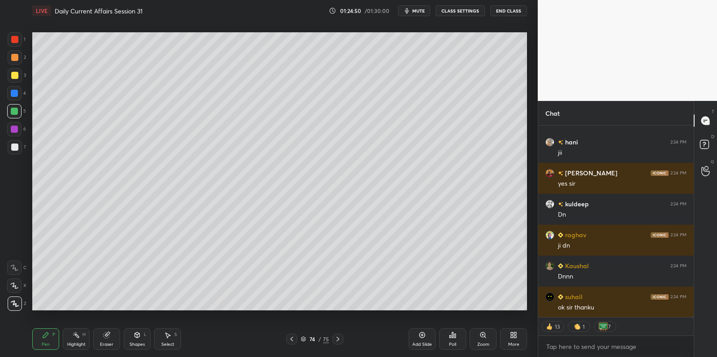
drag, startPoint x: 19, startPoint y: 108, endPoint x: 23, endPoint y: 99, distance: 9.8
click at [19, 108] on div at bounding box center [14, 111] width 14 height 14
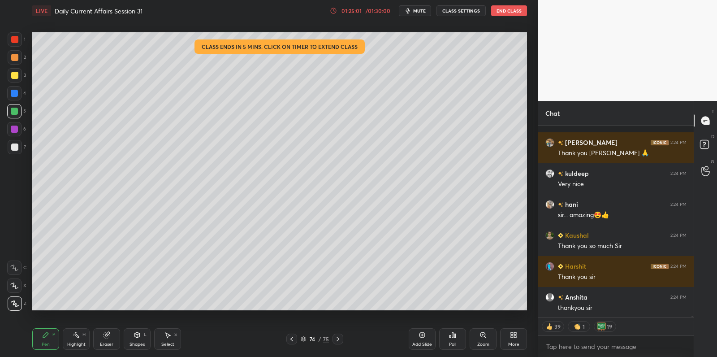
scroll to position [41713, 0]
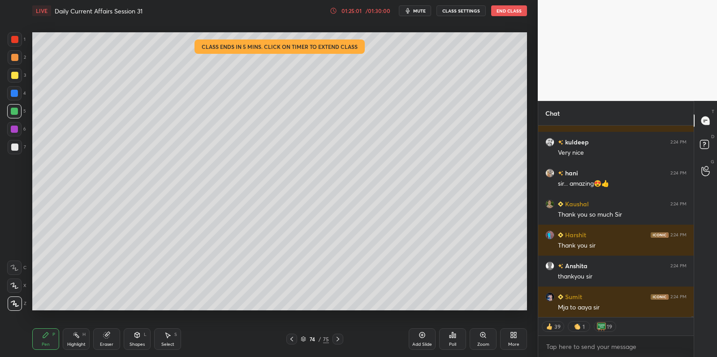
click at [18, 80] on div at bounding box center [15, 75] width 14 height 14
click at [19, 77] on div at bounding box center [15, 75] width 14 height 14
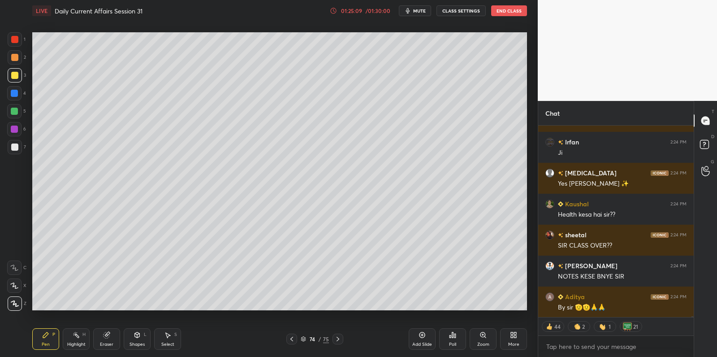
scroll to position [42208, 0]
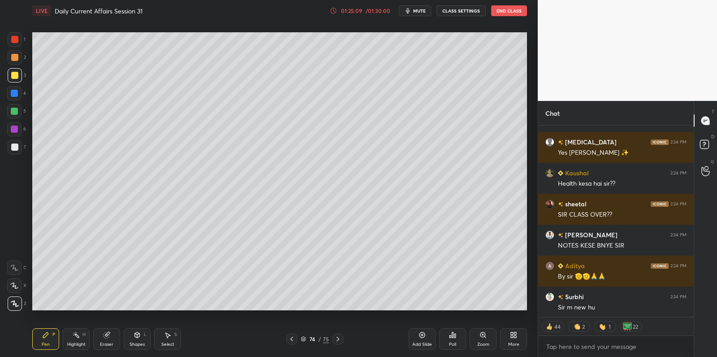
click at [23, 76] on div "3" at bounding box center [17, 75] width 18 height 14
drag, startPoint x: 24, startPoint y: 74, endPoint x: 30, endPoint y: 75, distance: 6.0
click at [24, 74] on div "3" at bounding box center [17, 75] width 18 height 14
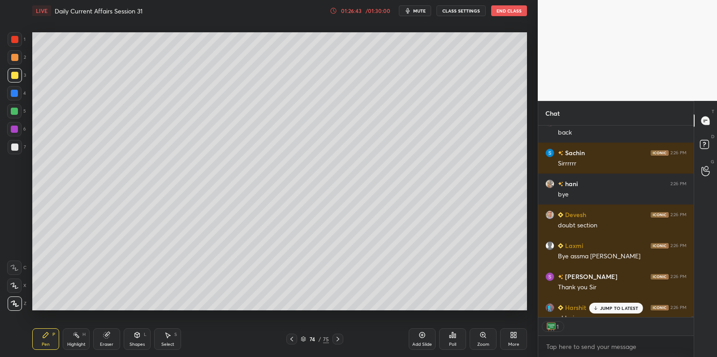
scroll to position [42478, 0]
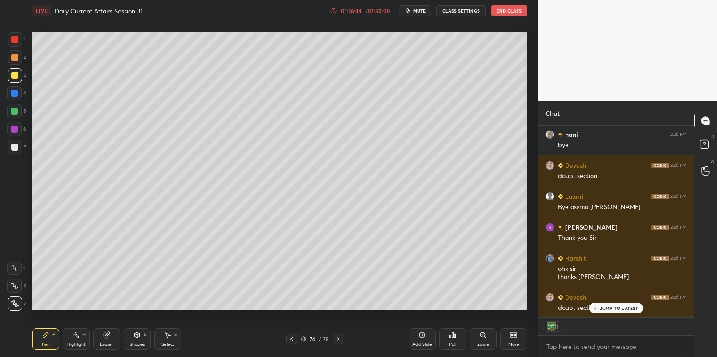
click at [518, 13] on button "End Class" at bounding box center [509, 10] width 36 height 11
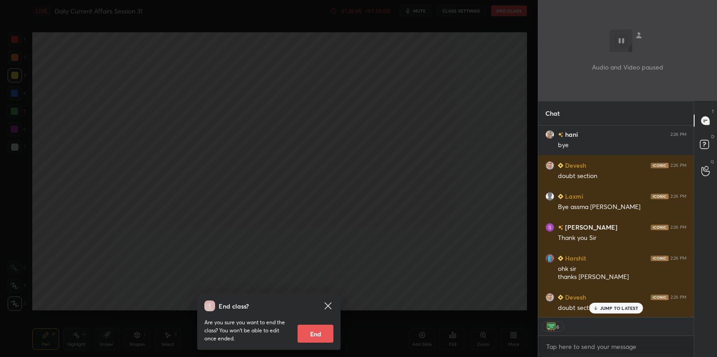
click at [308, 337] on button "End" at bounding box center [316, 334] width 36 height 18
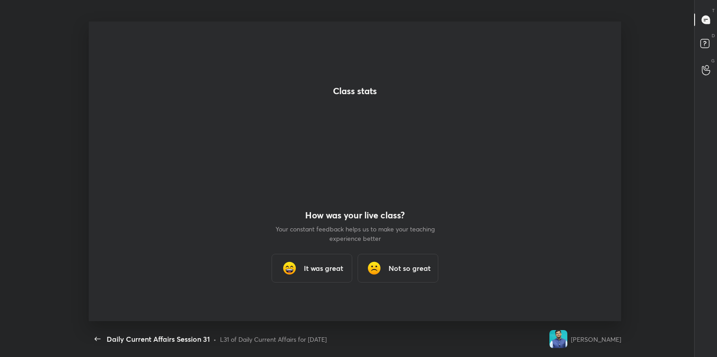
scroll to position [0, 0]
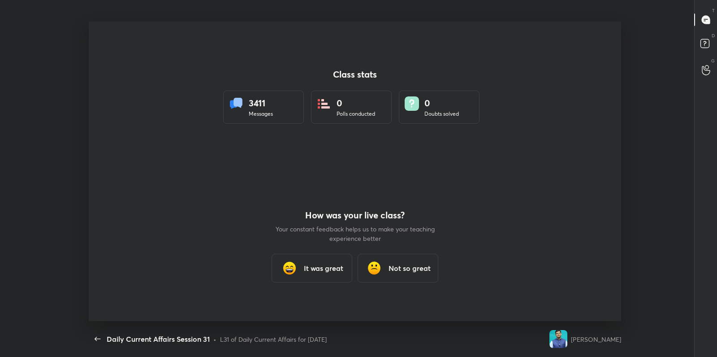
type textarea "x"
